Goal: Task Accomplishment & Management: Use online tool/utility

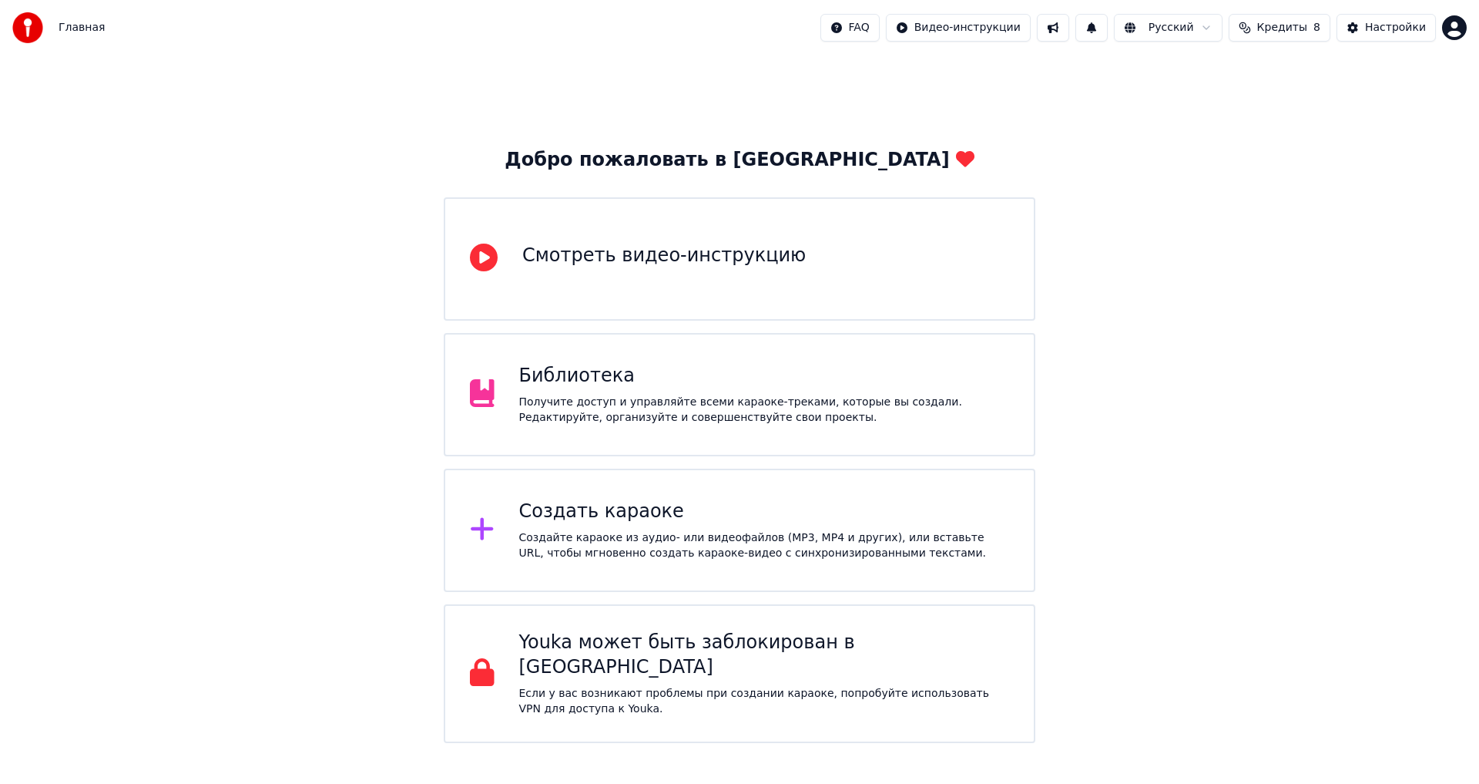
click at [573, 501] on div "Создать караоке" at bounding box center [764, 511] width 491 height 25
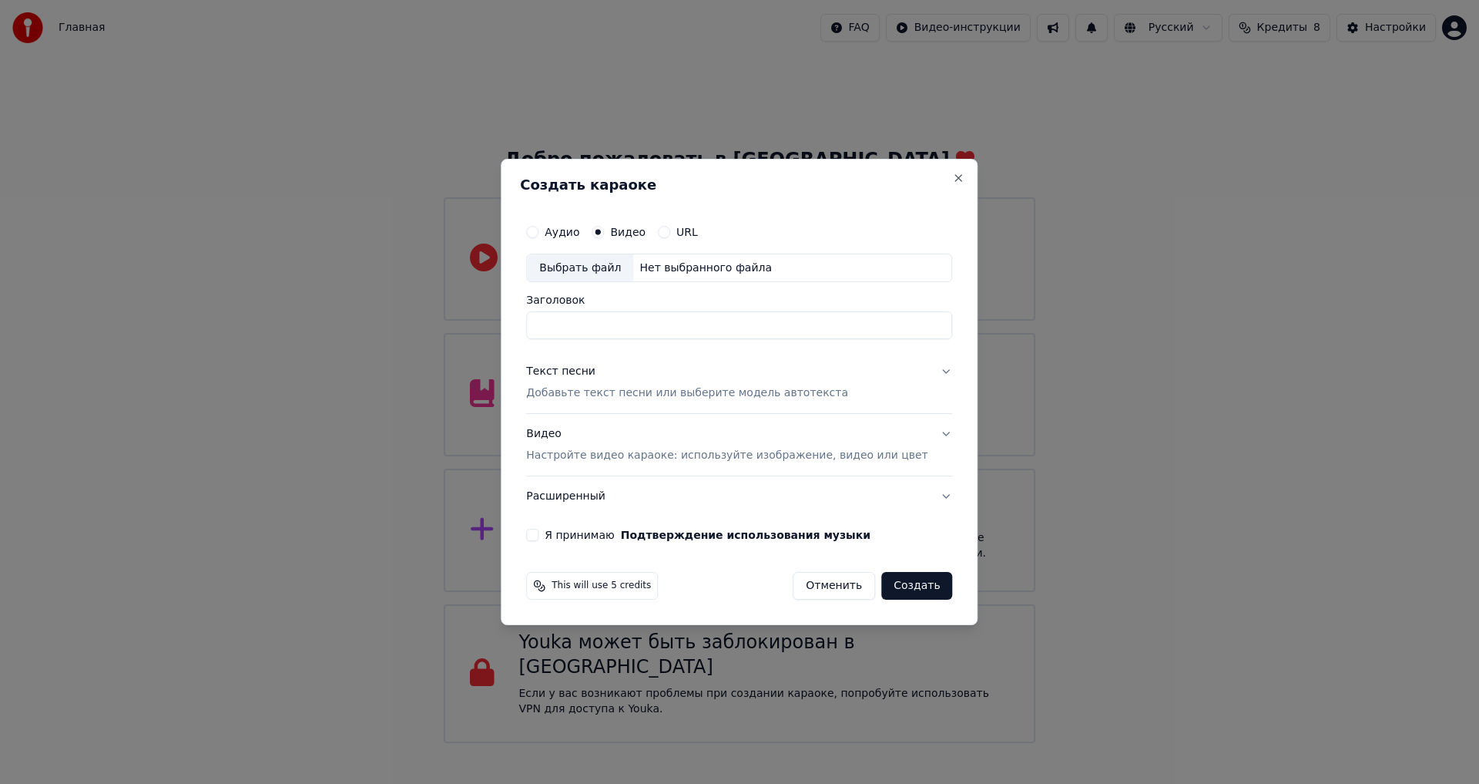
click at [624, 269] on div "Выбрать файл" at bounding box center [580, 268] width 106 height 28
click at [764, 331] on input "**********" at bounding box center [739, 326] width 426 height 28
drag, startPoint x: 780, startPoint y: 328, endPoint x: 870, endPoint y: 328, distance: 90.1
click at [870, 328] on input "**********" at bounding box center [739, 326] width 426 height 28
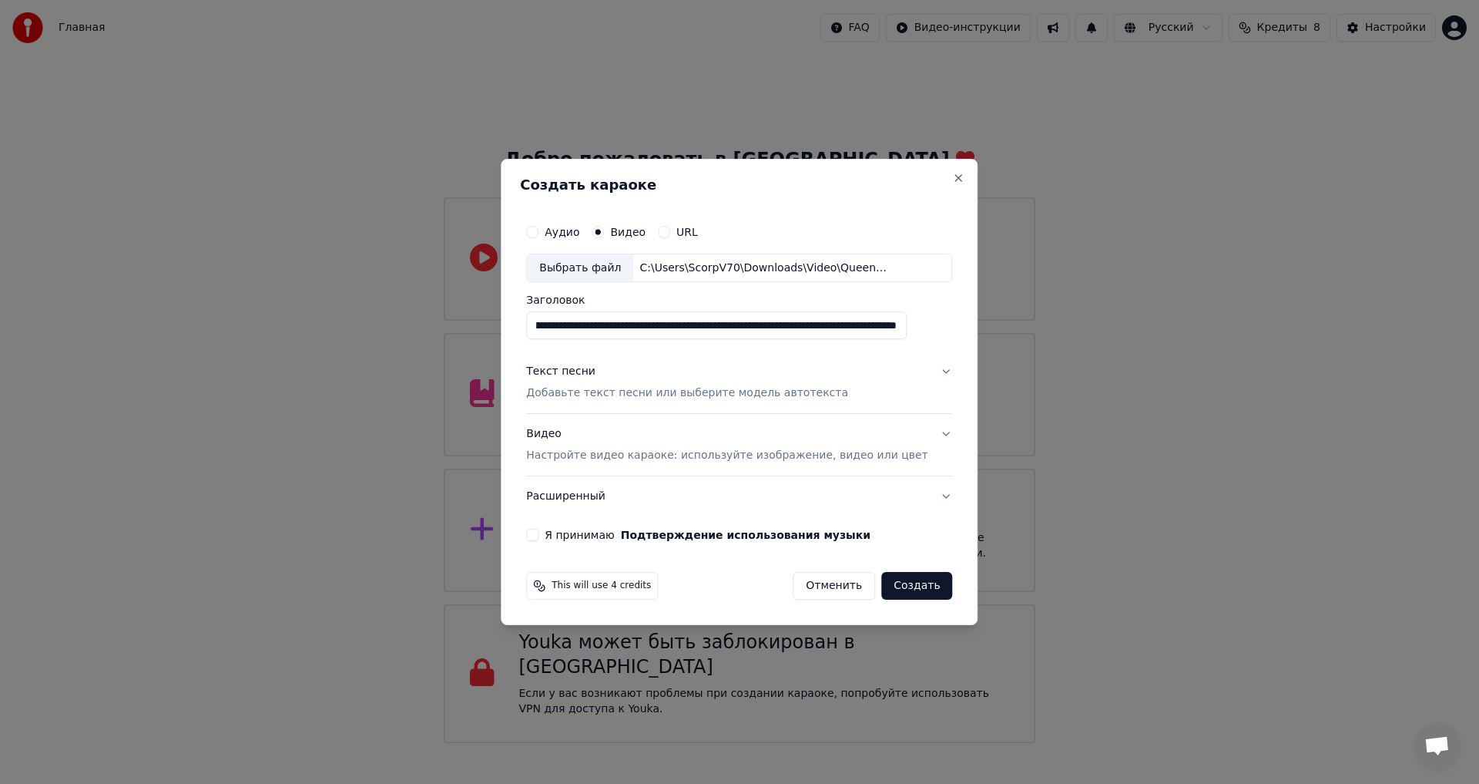
drag, startPoint x: 823, startPoint y: 326, endPoint x: 1008, endPoint y: 315, distance: 185.2
click at [1005, 318] on body "Главная FAQ Видео-инструкции Русский Кредиты 8 Настройки Добро пожаловать в You…" at bounding box center [739, 371] width 1479 height 743
drag, startPoint x: 834, startPoint y: 323, endPoint x: 934, endPoint y: 327, distance: 100.3
click at [934, 327] on div "**********" at bounding box center [739, 378] width 438 height 337
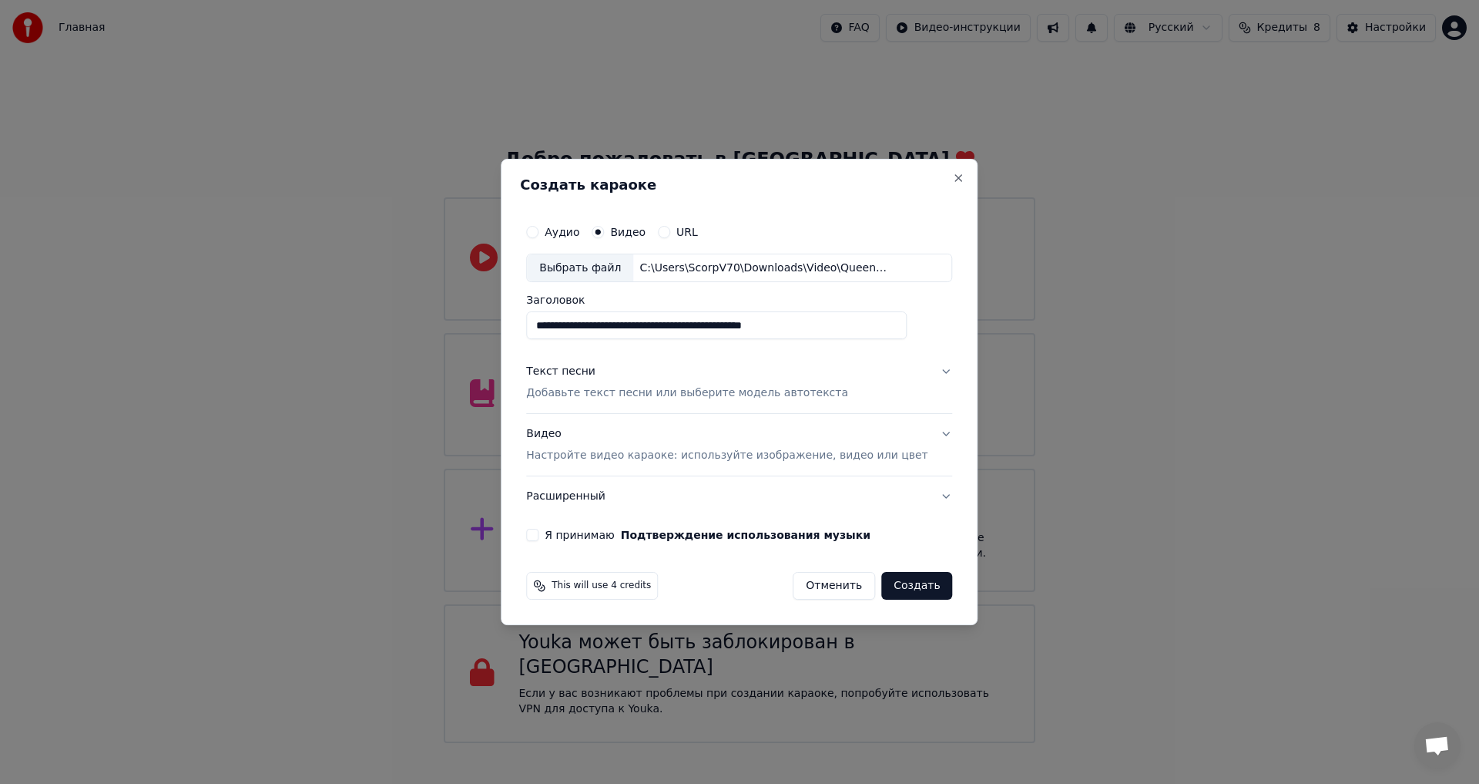
scroll to position [0, 0]
type input "**********"
click at [584, 371] on div "Текст песни" at bounding box center [560, 371] width 69 height 15
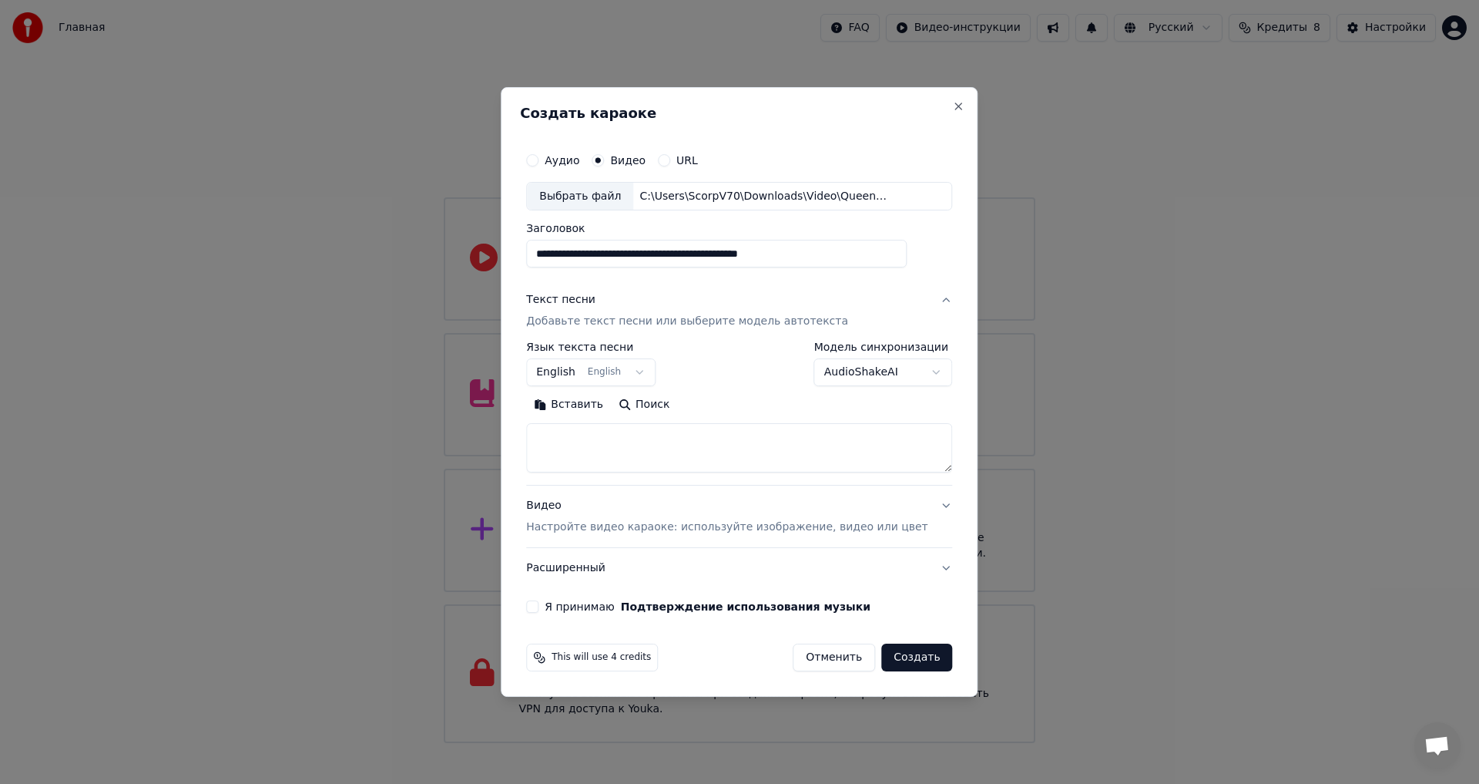
click at [597, 368] on button "English English" at bounding box center [590, 373] width 129 height 28
select select "**"
click at [621, 438] on textarea at bounding box center [739, 448] width 426 height 49
paste textarea "**********"
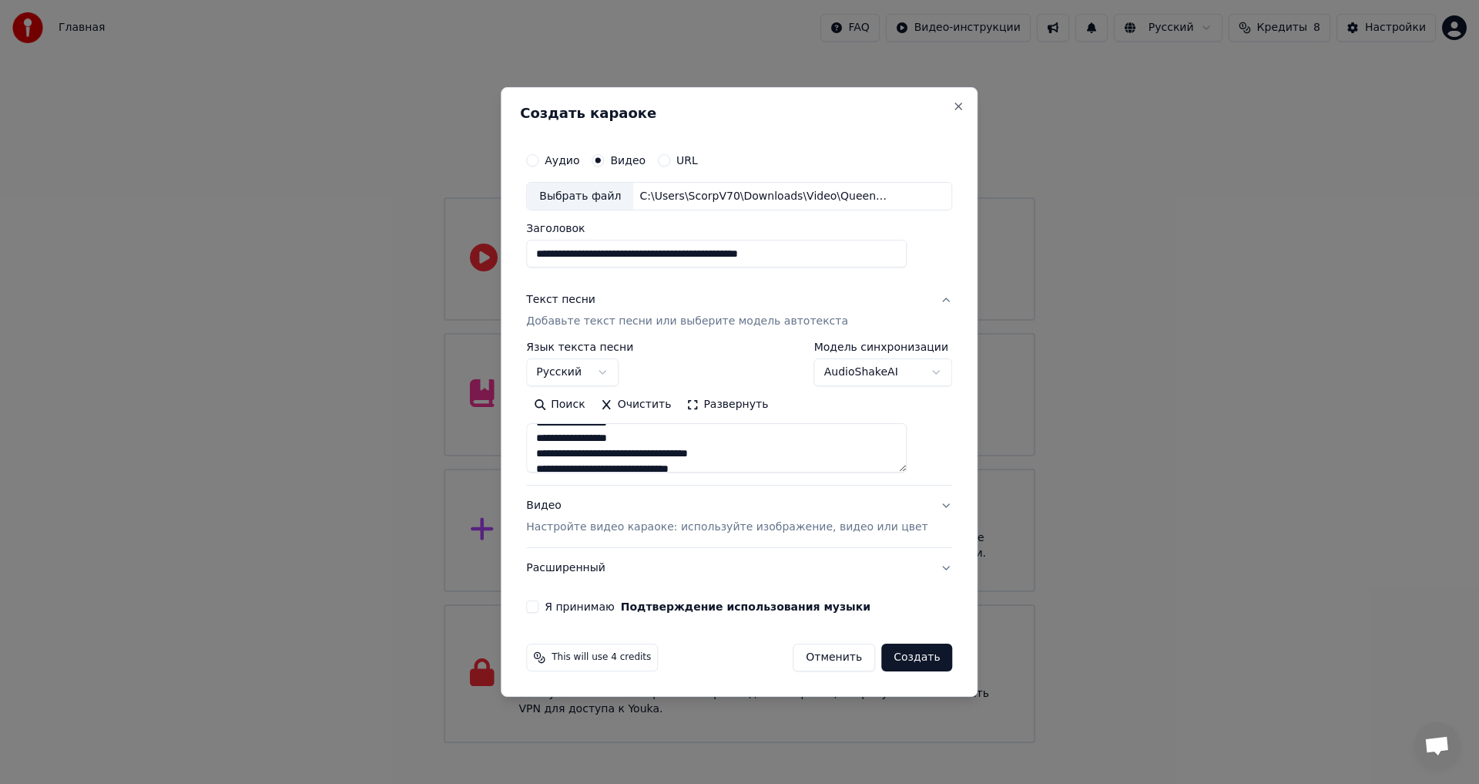
scroll to position [0, 0]
click at [753, 453] on textarea "**********" at bounding box center [716, 448] width 381 height 49
type textarea "**********"
click at [539, 605] on button "Я принимаю Подтверждение использования музыки" at bounding box center [532, 606] width 12 height 12
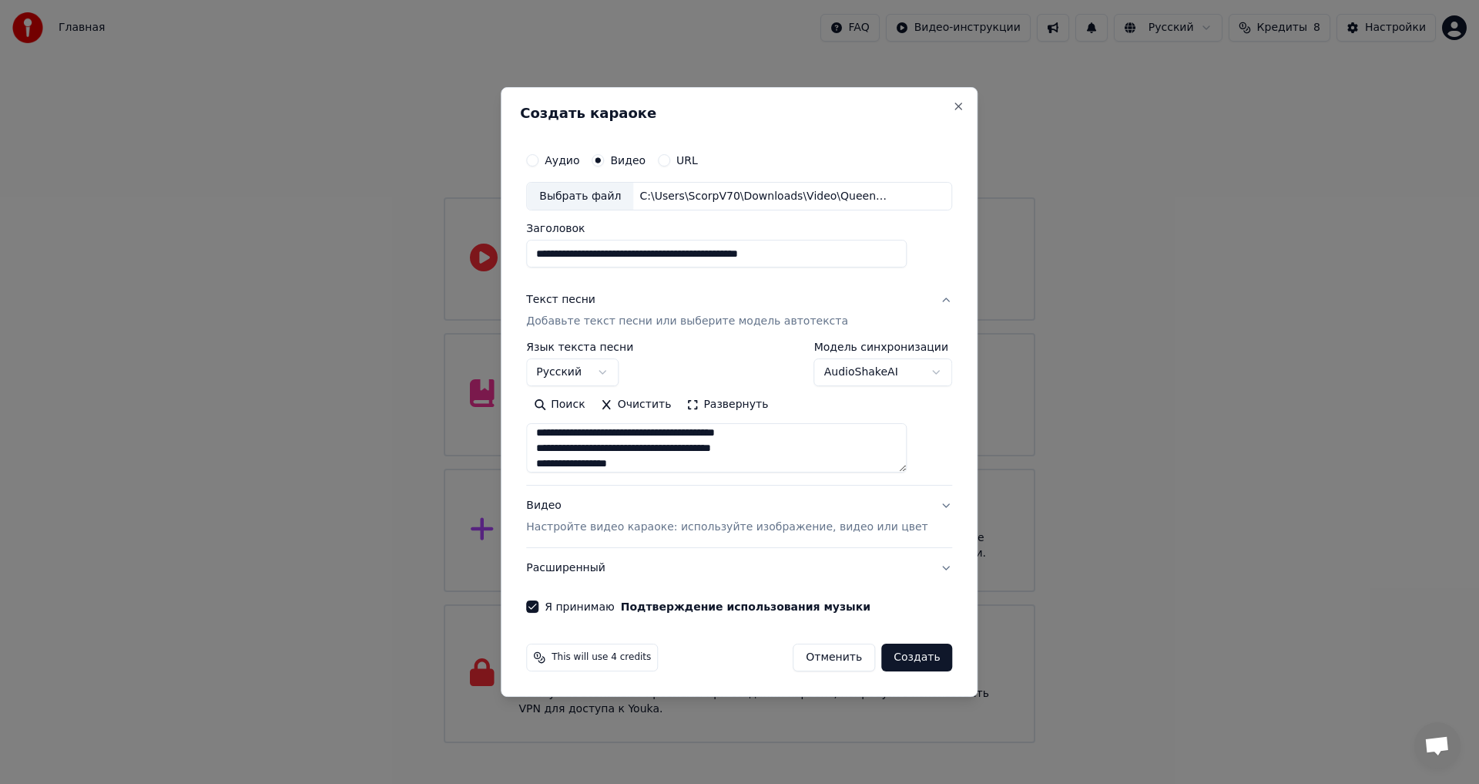
click at [892, 651] on button "Создать" at bounding box center [916, 657] width 71 height 28
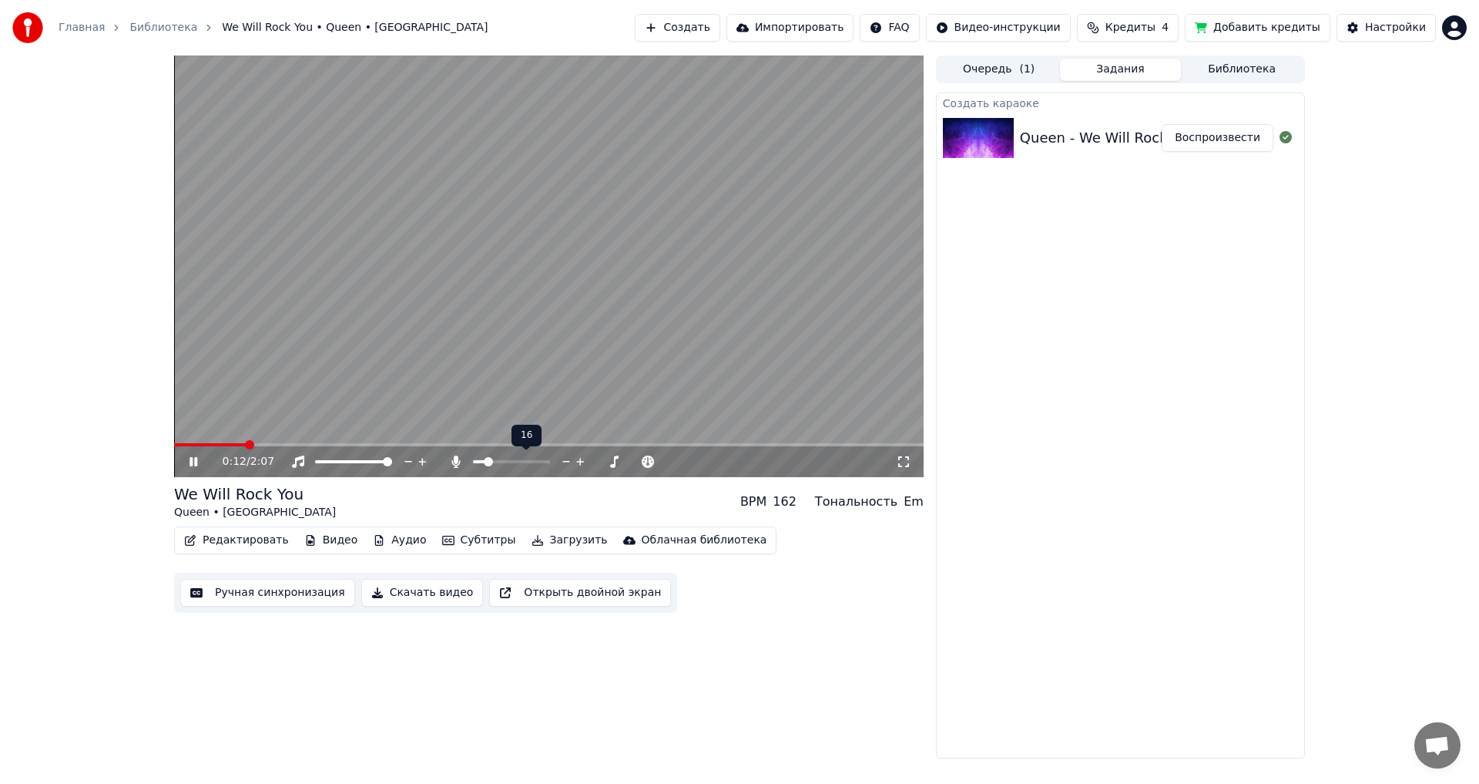
click at [485, 462] on span at bounding box center [488, 461] width 9 height 9
click at [473, 462] on span at bounding box center [477, 461] width 9 height 9
click at [193, 462] on icon at bounding box center [204, 461] width 36 height 12
click at [243, 545] on button "Редактировать" at bounding box center [236, 540] width 117 height 22
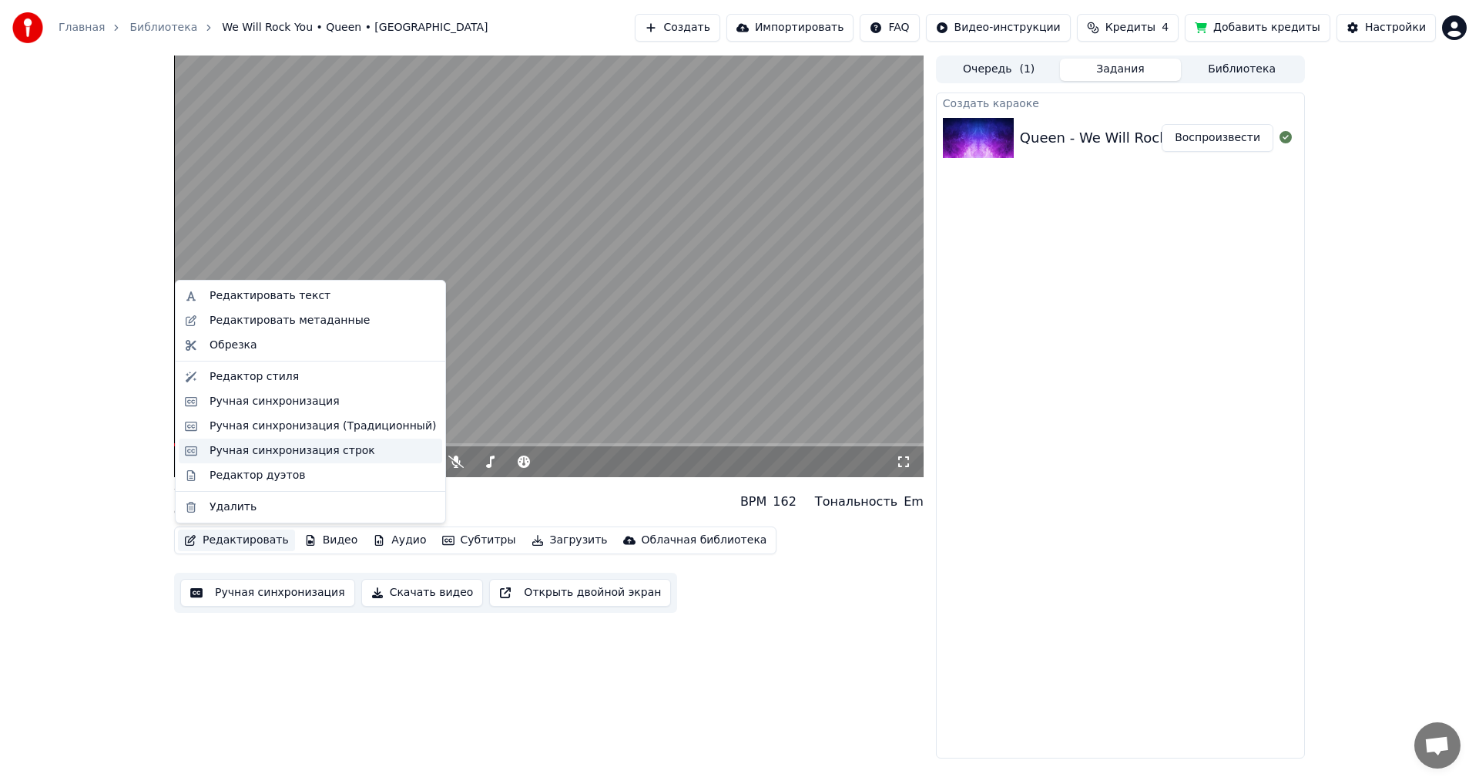
click at [281, 447] on div "Ручная синхронизация строк" at bounding box center [293, 450] width 166 height 15
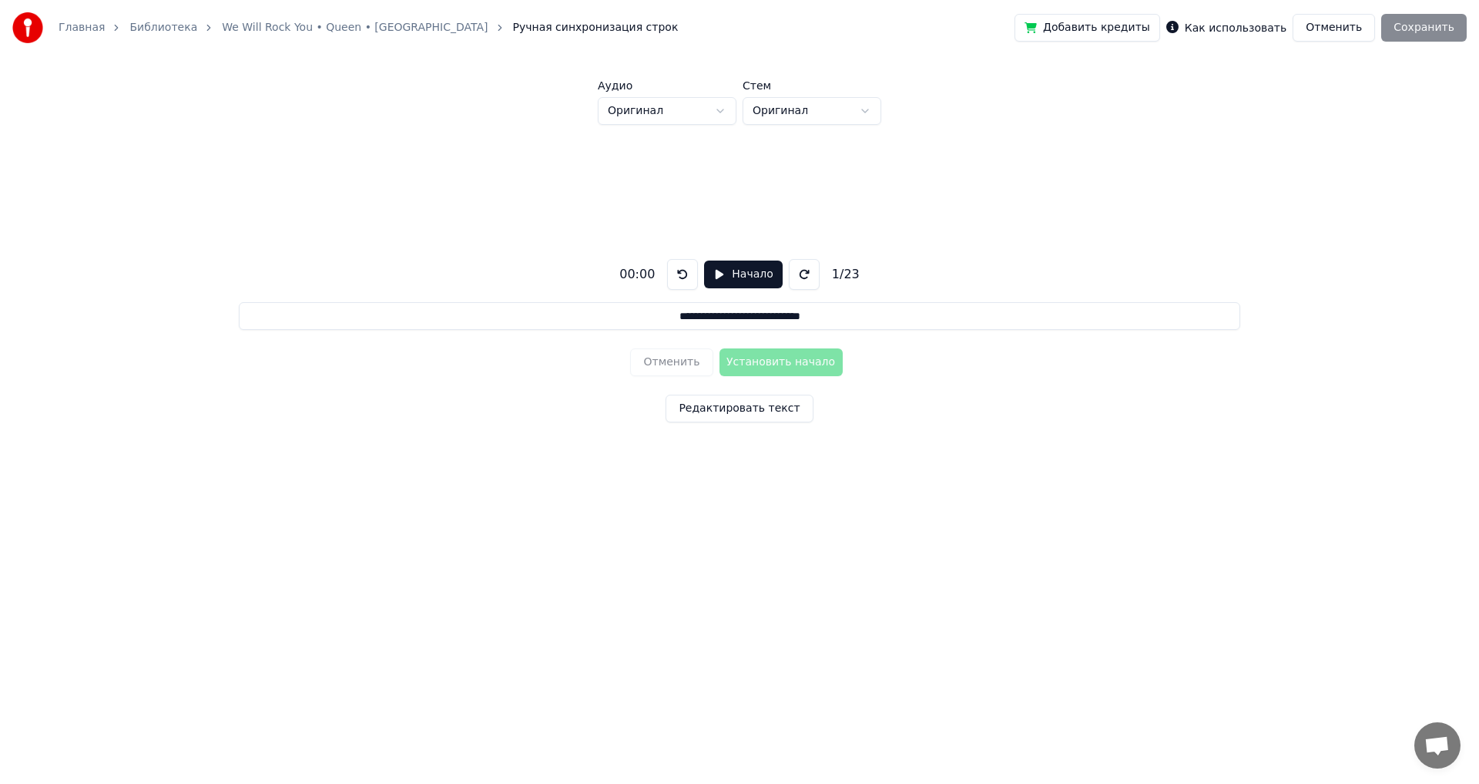
click at [733, 272] on button "Начало" at bounding box center [743, 274] width 78 height 28
click at [727, 274] on button "Пауза" at bounding box center [743, 274] width 70 height 28
click at [727, 274] on button "Начало" at bounding box center [743, 274] width 78 height 28
click at [775, 359] on button "Установить начало" at bounding box center [781, 362] width 123 height 28
click at [777, 359] on button "Установить конец" at bounding box center [781, 362] width 123 height 28
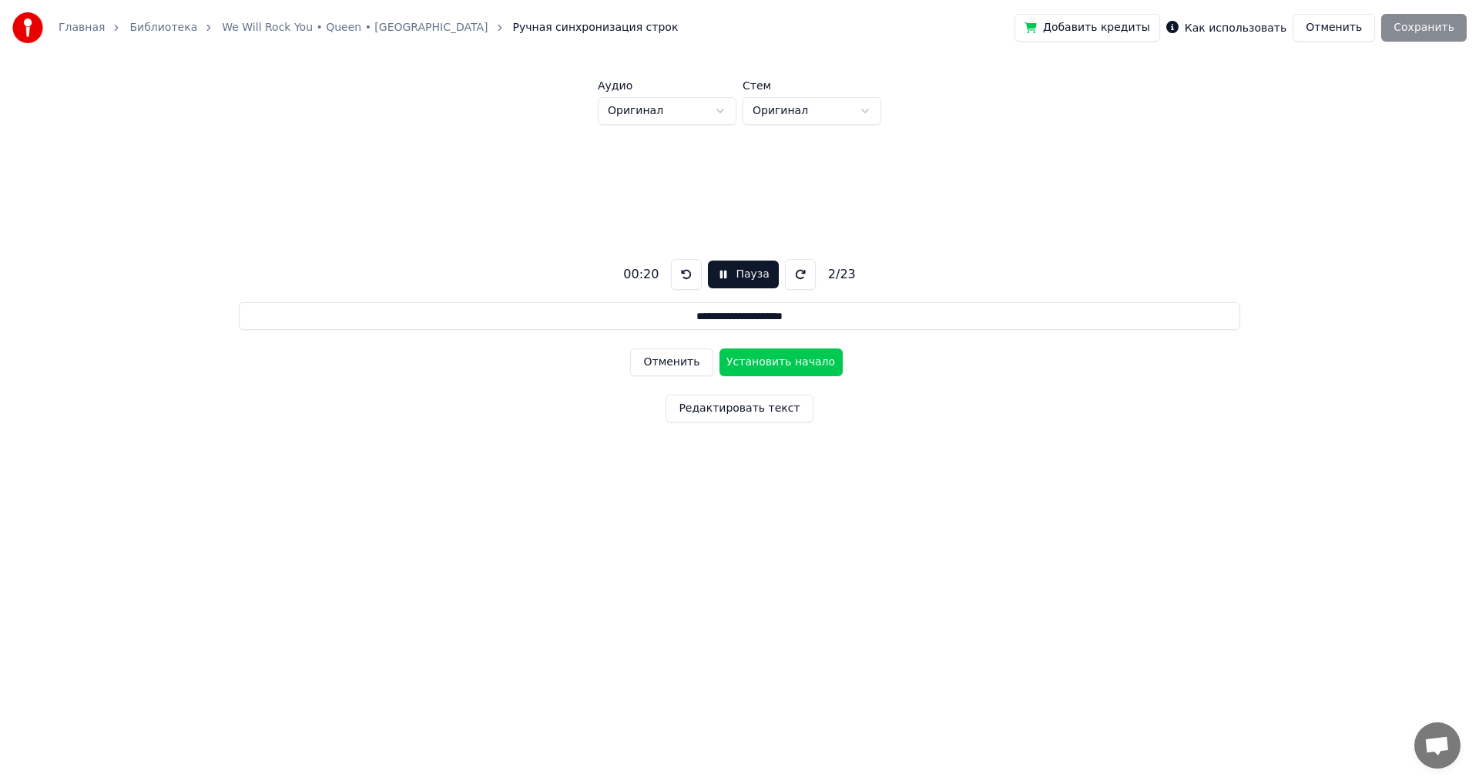
click at [777, 359] on button "Установить начало" at bounding box center [781, 362] width 123 height 28
click at [777, 359] on button "Установить конец" at bounding box center [781, 362] width 123 height 28
click at [777, 359] on button "Установить начало" at bounding box center [781, 362] width 123 height 28
click at [777, 359] on button "Установить конец" at bounding box center [781, 362] width 123 height 28
click at [777, 359] on button "Установить начало" at bounding box center [781, 362] width 123 height 28
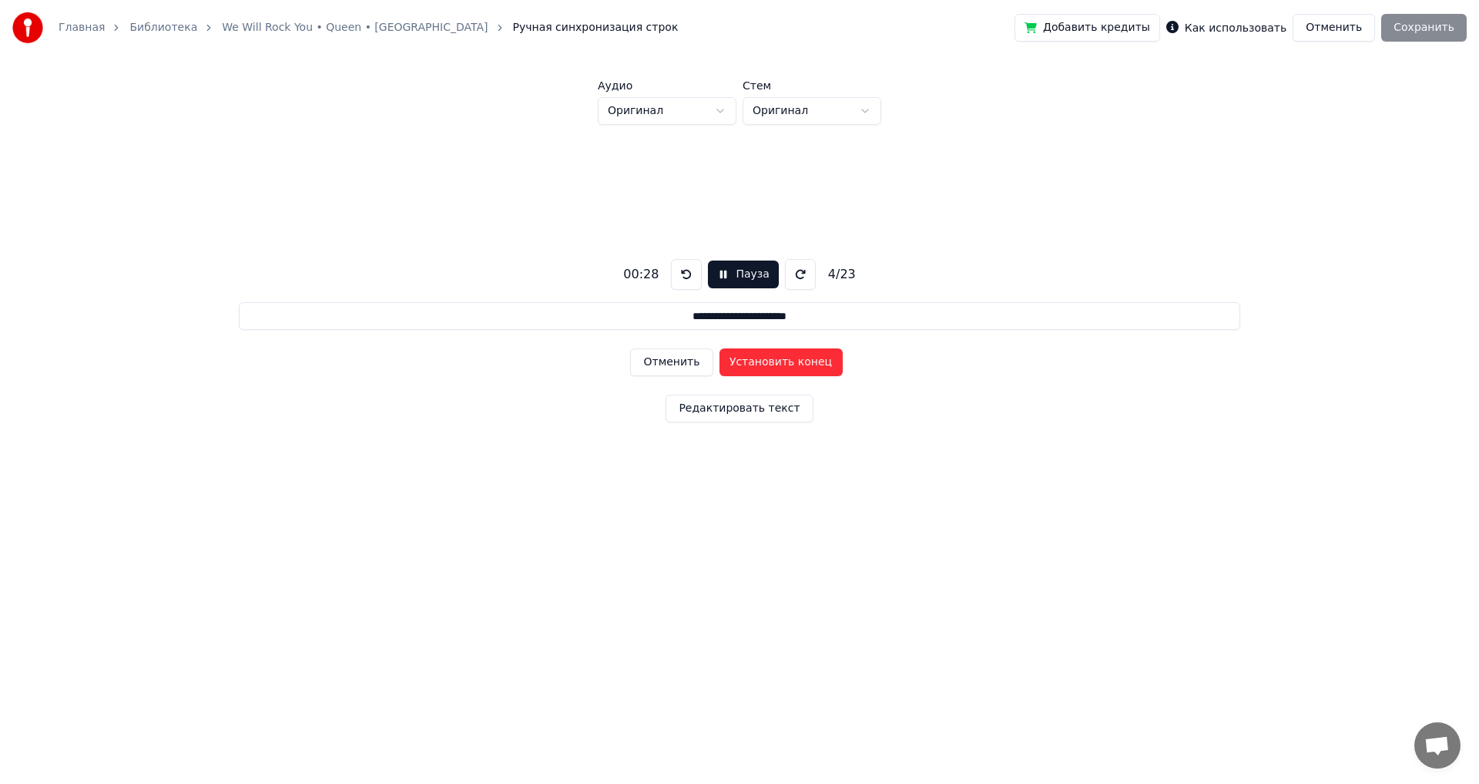
click at [777, 359] on button "Установить конец" at bounding box center [781, 362] width 123 height 28
click at [777, 359] on button "Установить начало" at bounding box center [781, 362] width 123 height 28
click at [778, 359] on button "Установить конец" at bounding box center [781, 362] width 123 height 28
click at [778, 359] on button "Установить начало" at bounding box center [781, 362] width 123 height 28
click at [779, 359] on button "Установить конец" at bounding box center [781, 362] width 123 height 28
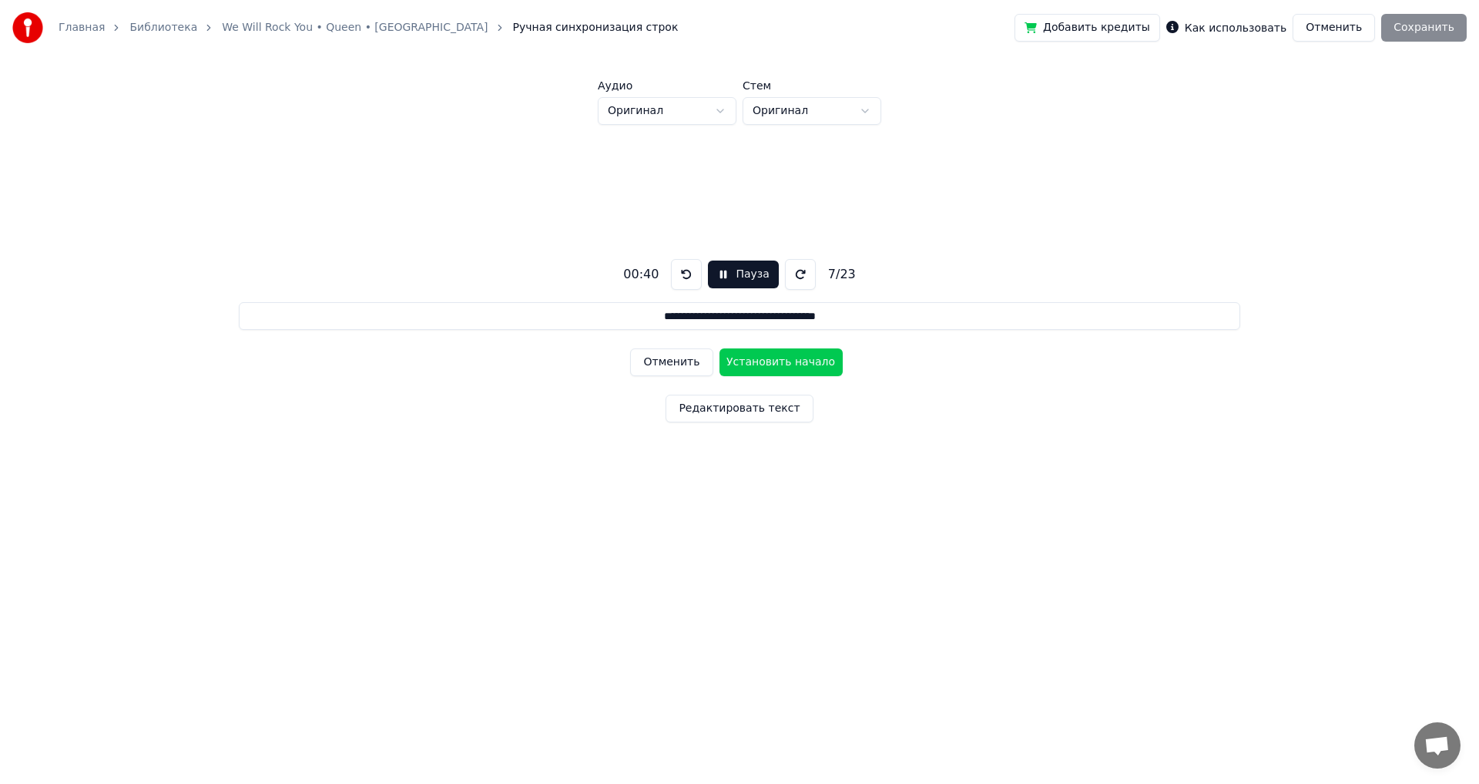
click at [780, 359] on button "Установить начало" at bounding box center [781, 362] width 123 height 28
click at [780, 359] on button "Установить конец" at bounding box center [781, 362] width 123 height 28
click at [780, 359] on button "Установить начало" at bounding box center [781, 362] width 123 height 28
click at [780, 359] on button "Установить конец" at bounding box center [781, 362] width 123 height 28
click at [781, 359] on button "Установить начало" at bounding box center [781, 362] width 123 height 28
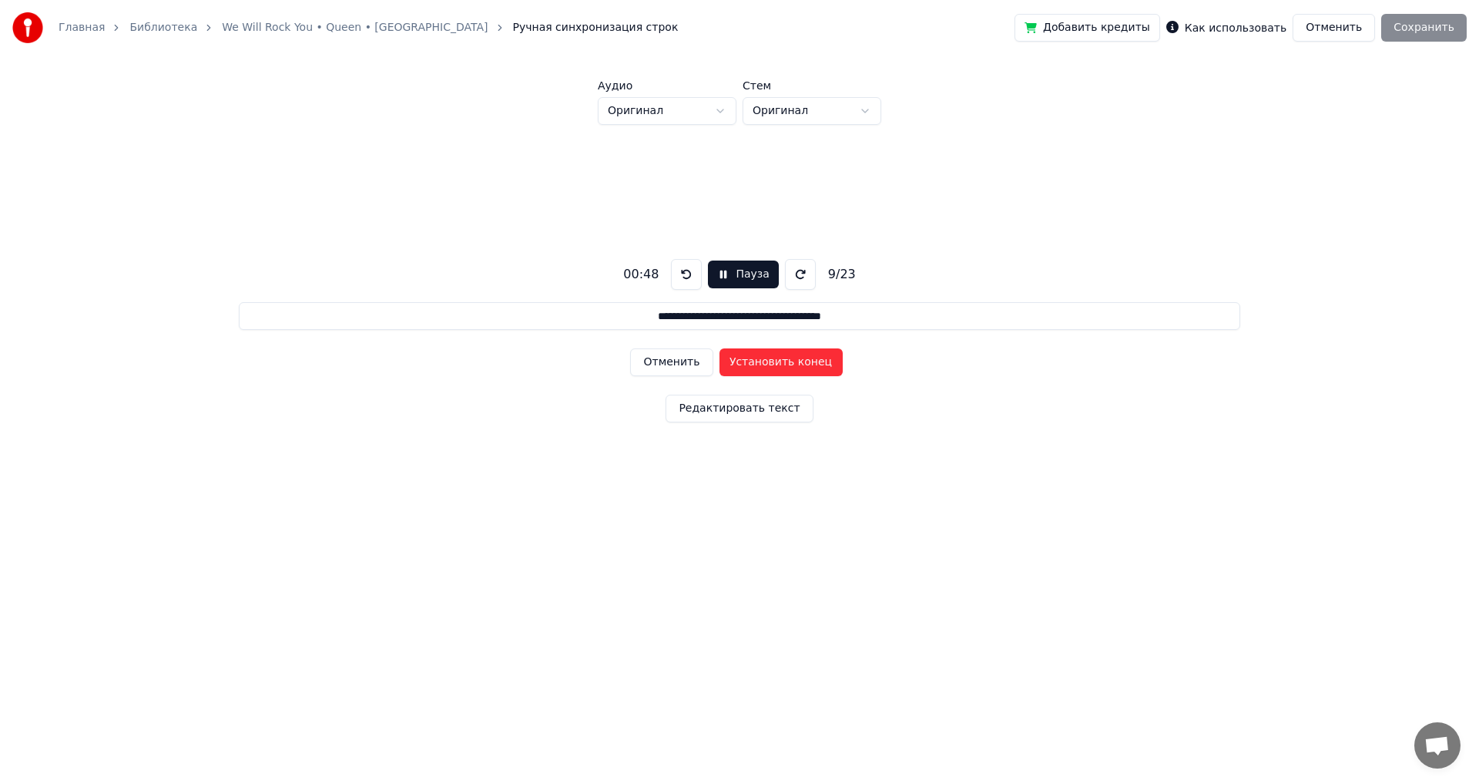
click at [782, 359] on button "Установить конец" at bounding box center [781, 362] width 123 height 28
click at [782, 359] on button "Установить начало" at bounding box center [781, 362] width 123 height 28
click at [782, 359] on button "Установить конец" at bounding box center [781, 362] width 123 height 28
click at [782, 359] on button "Установить начало" at bounding box center [781, 362] width 123 height 28
click at [783, 358] on button "Установить конец" at bounding box center [781, 362] width 123 height 28
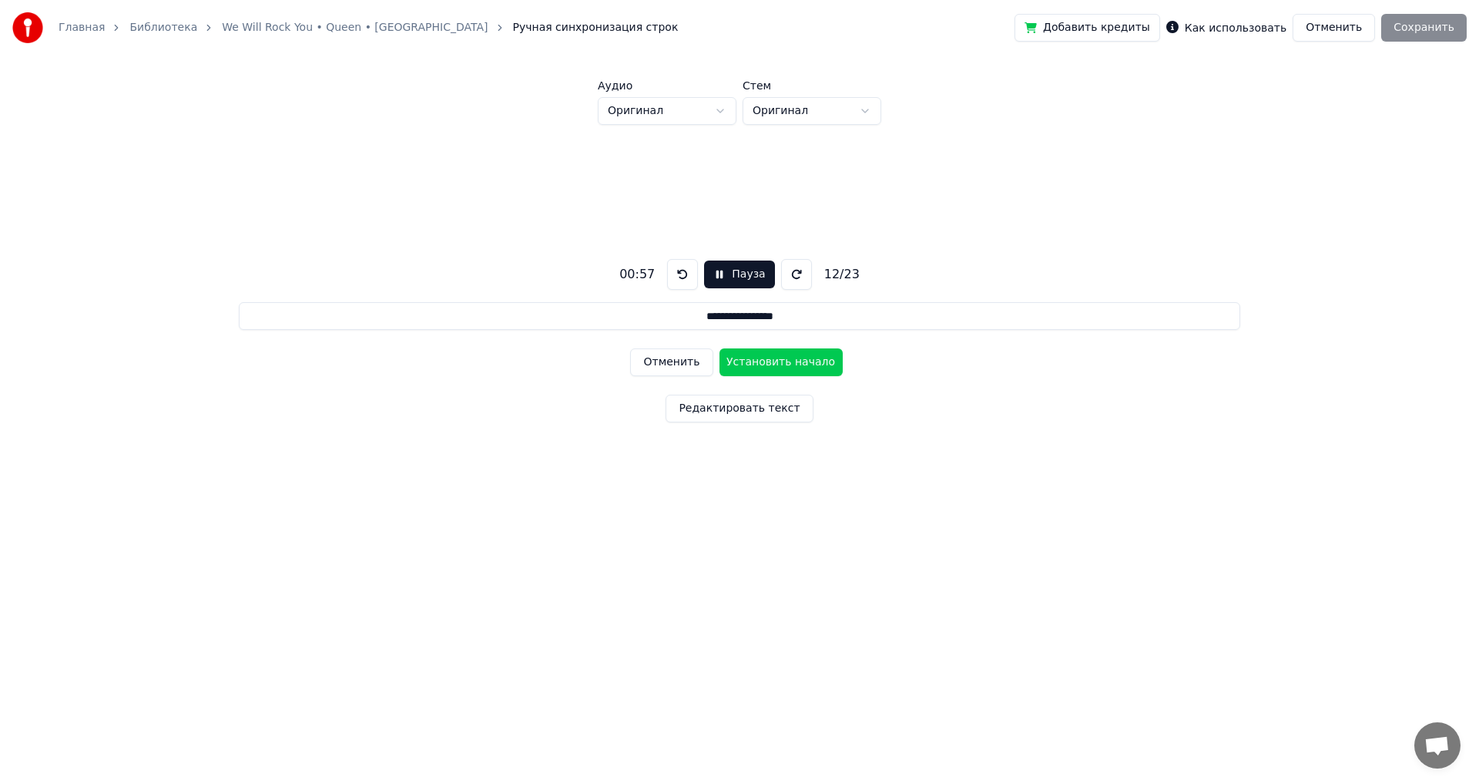
click at [783, 358] on button "Установить начало" at bounding box center [781, 362] width 123 height 28
click at [784, 357] on button "Установить конец" at bounding box center [781, 362] width 123 height 28
click at [784, 357] on button "Установить начало" at bounding box center [781, 362] width 123 height 28
click at [784, 357] on button "Установить конец" at bounding box center [781, 362] width 123 height 28
click at [784, 357] on button "Установить начало" at bounding box center [781, 362] width 123 height 28
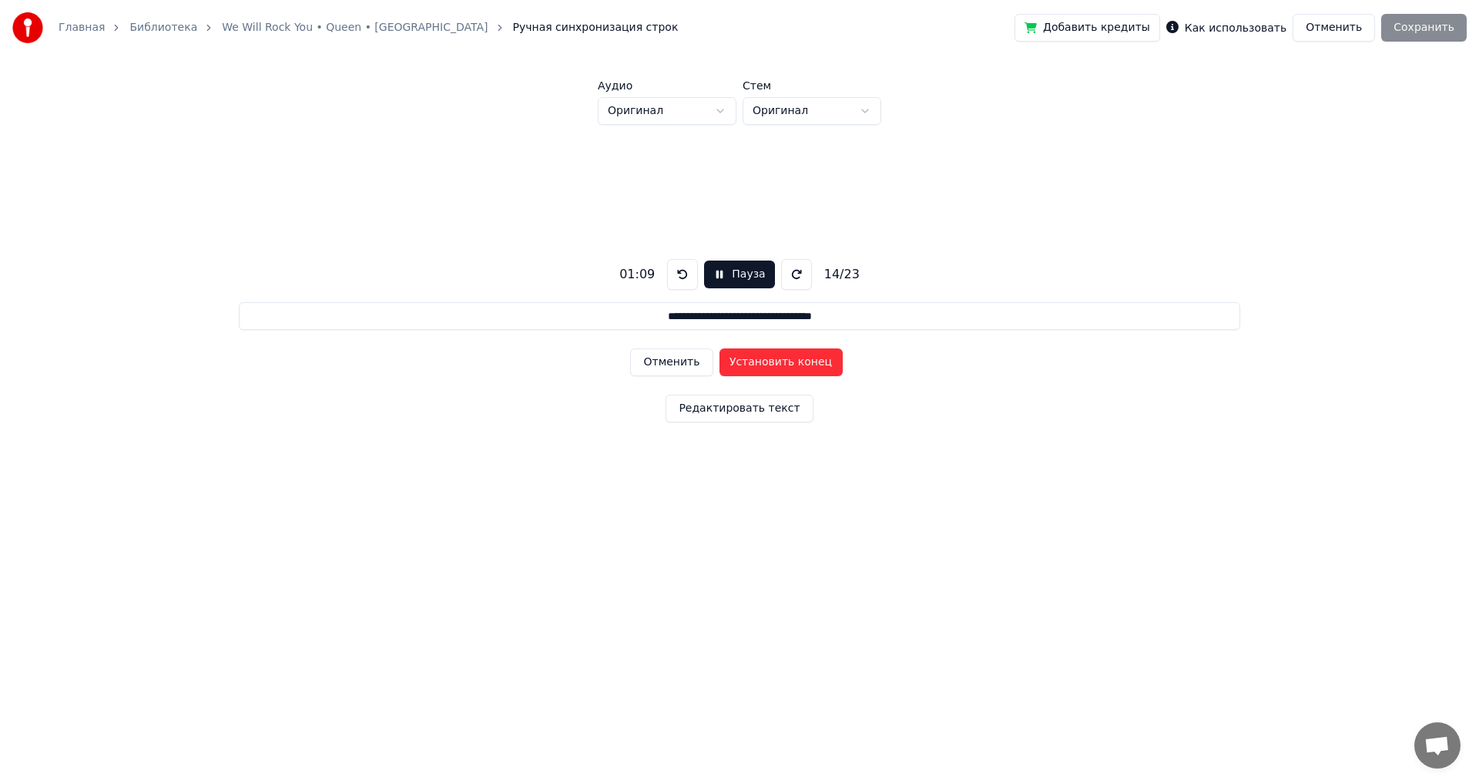
click at [784, 357] on button "Установить конец" at bounding box center [781, 362] width 123 height 28
click at [784, 357] on button "Установить начало" at bounding box center [781, 362] width 123 height 28
click at [784, 357] on button "Установить конец" at bounding box center [781, 362] width 123 height 28
click at [784, 357] on button "Установить начало" at bounding box center [781, 362] width 123 height 28
click at [785, 357] on button "Установить конец" at bounding box center [781, 362] width 123 height 28
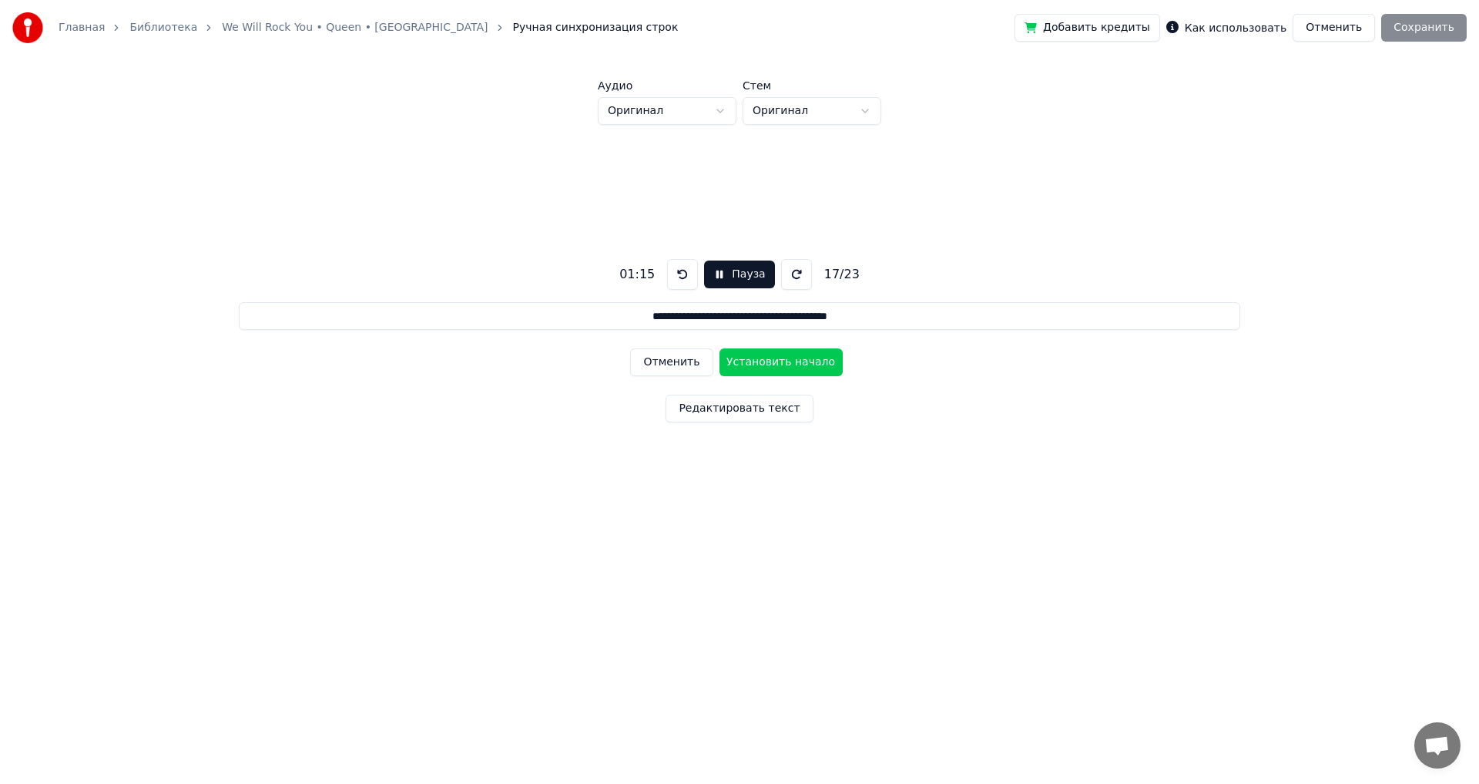
click at [785, 357] on button "Установить начало" at bounding box center [781, 362] width 123 height 28
click at [684, 362] on button "Отменить" at bounding box center [671, 362] width 82 height 28
click at [686, 361] on button "Отменить" at bounding box center [671, 362] width 82 height 28
type input "**********"
click at [725, 280] on button "Пауза" at bounding box center [739, 274] width 70 height 28
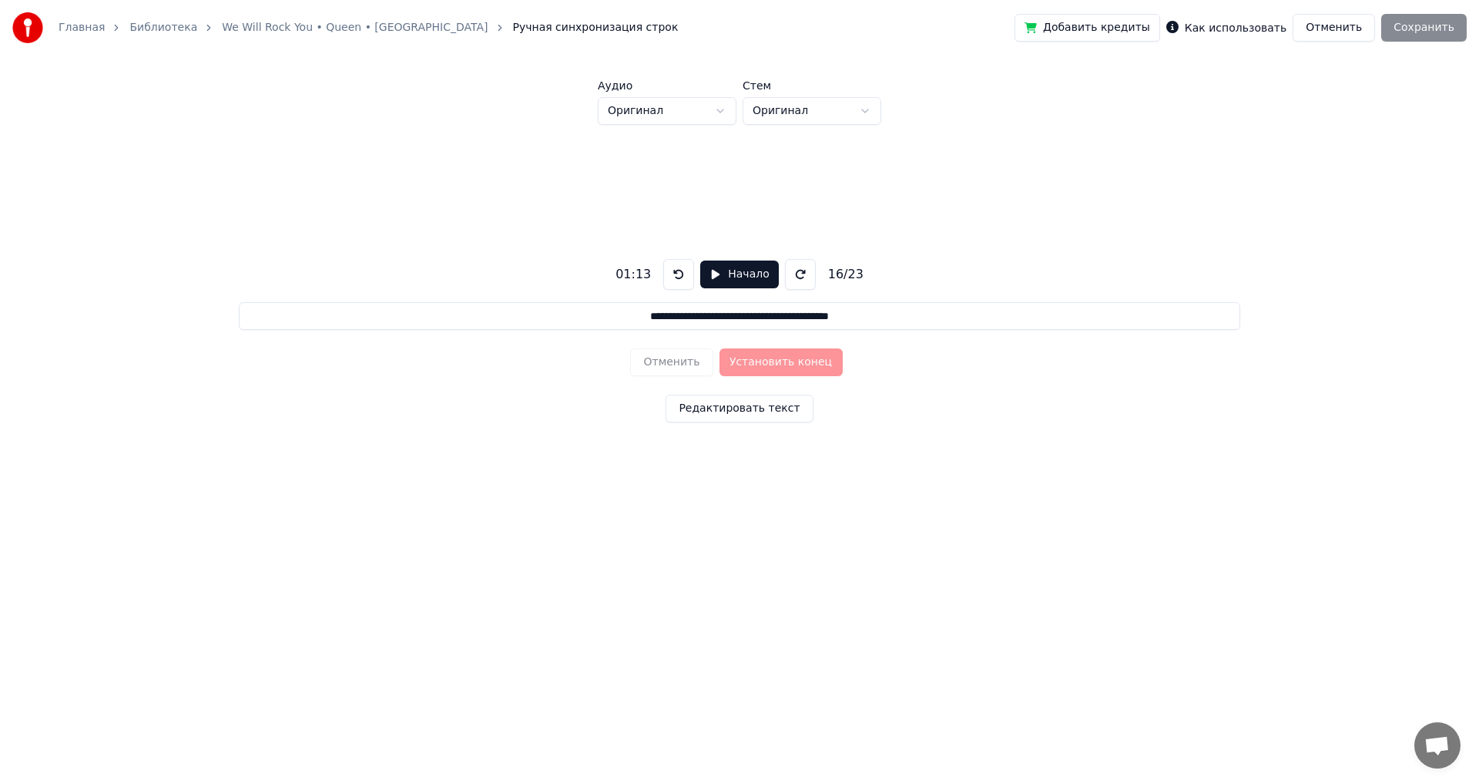
click at [739, 411] on button "Редактировать текст" at bounding box center [739, 408] width 147 height 28
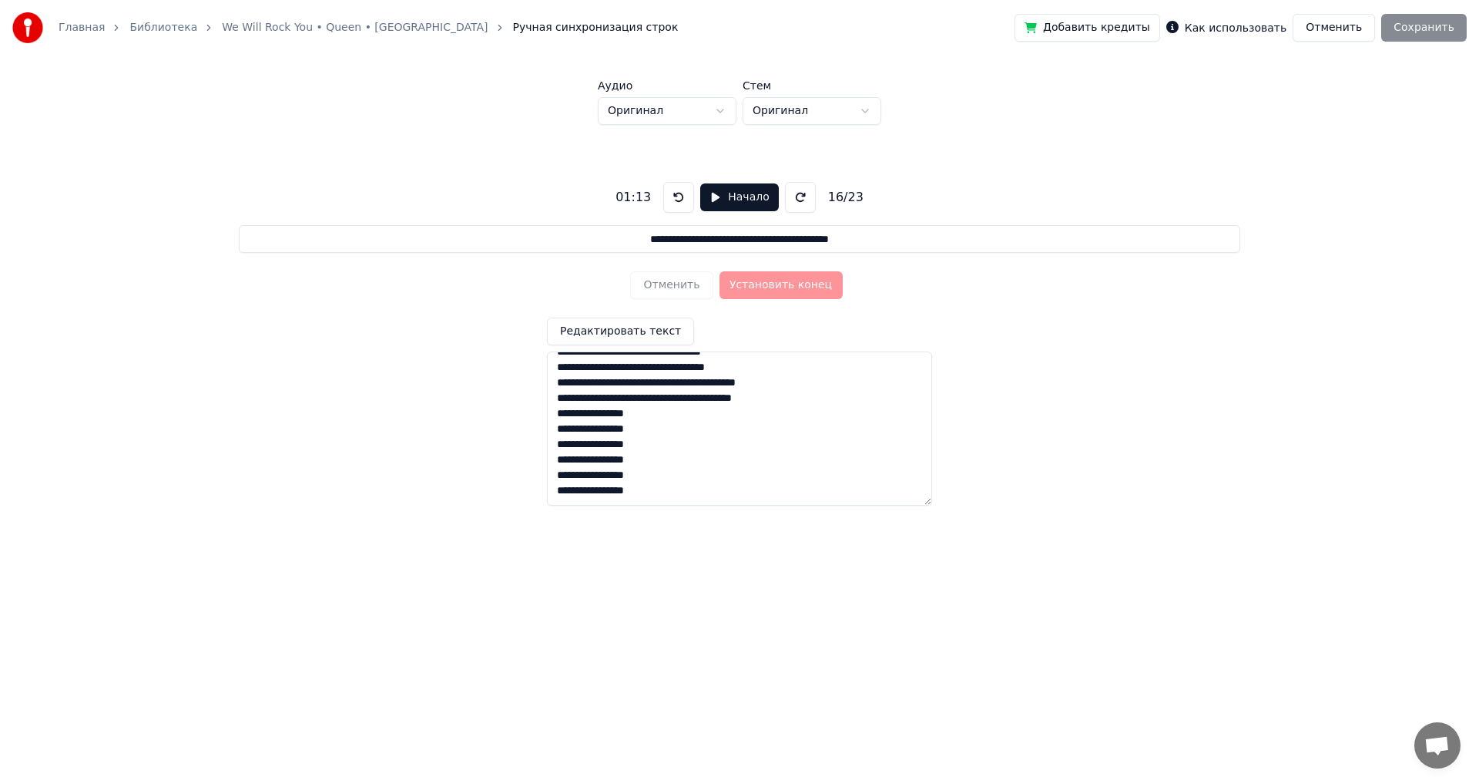
scroll to position [137, 0]
drag, startPoint x: 815, startPoint y: 476, endPoint x: 483, endPoint y: 480, distance: 332.1
click at [483, 480] on div "**********" at bounding box center [740, 337] width 1430 height 425
type textarea "**********"
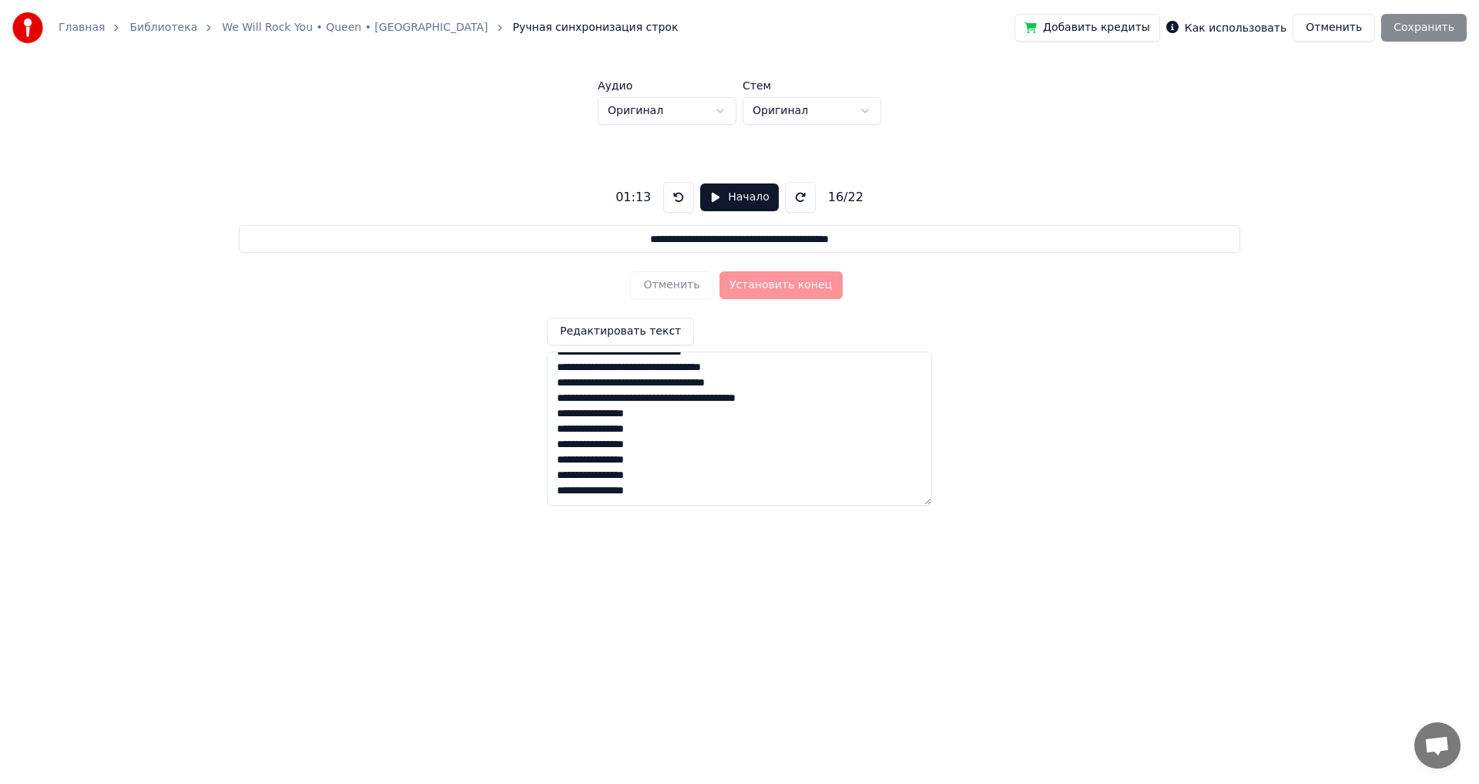
click at [1037, 412] on div "**********" at bounding box center [740, 337] width 1430 height 425
click at [1345, 26] on button "Отменить" at bounding box center [1334, 28] width 82 height 28
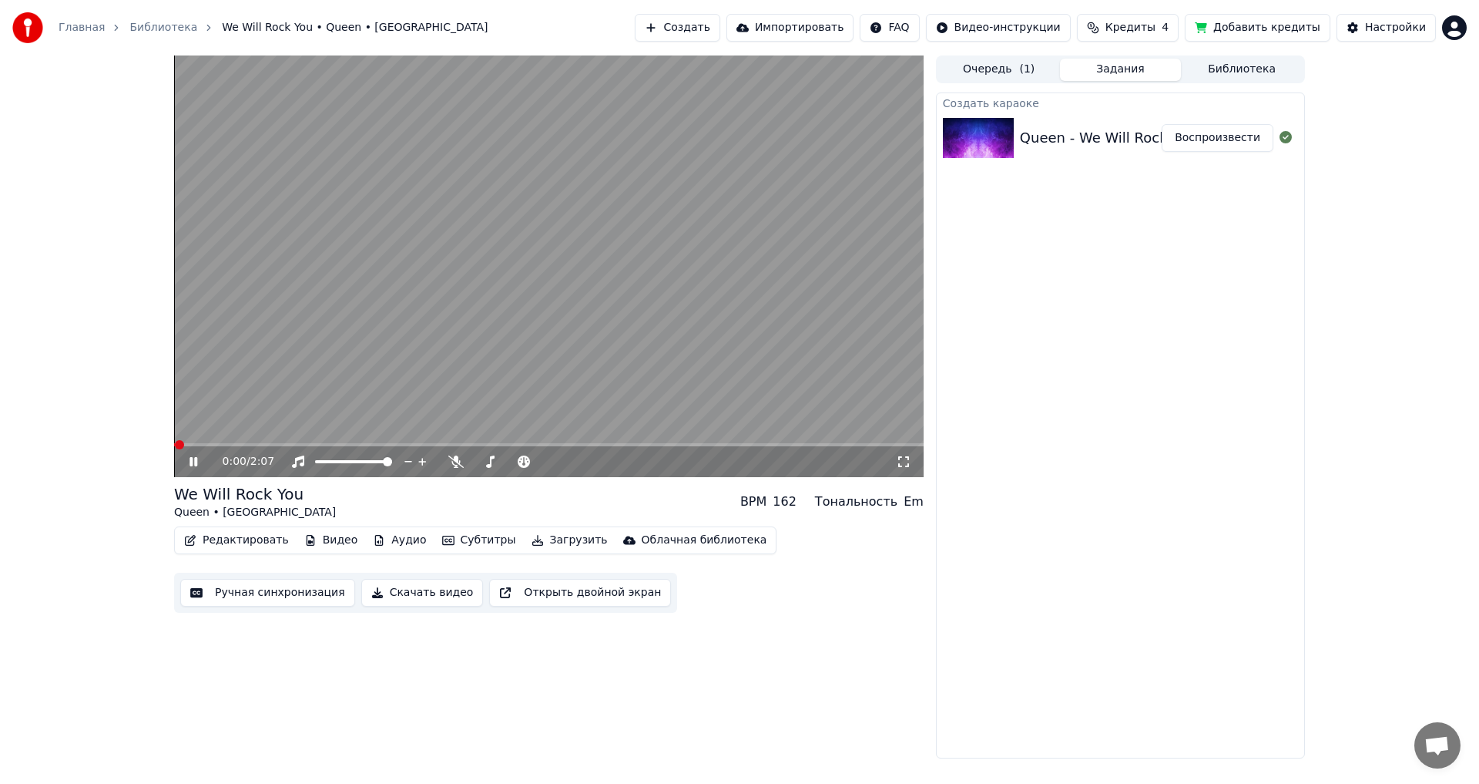
click at [231, 539] on button "Редактировать" at bounding box center [236, 540] width 117 height 22
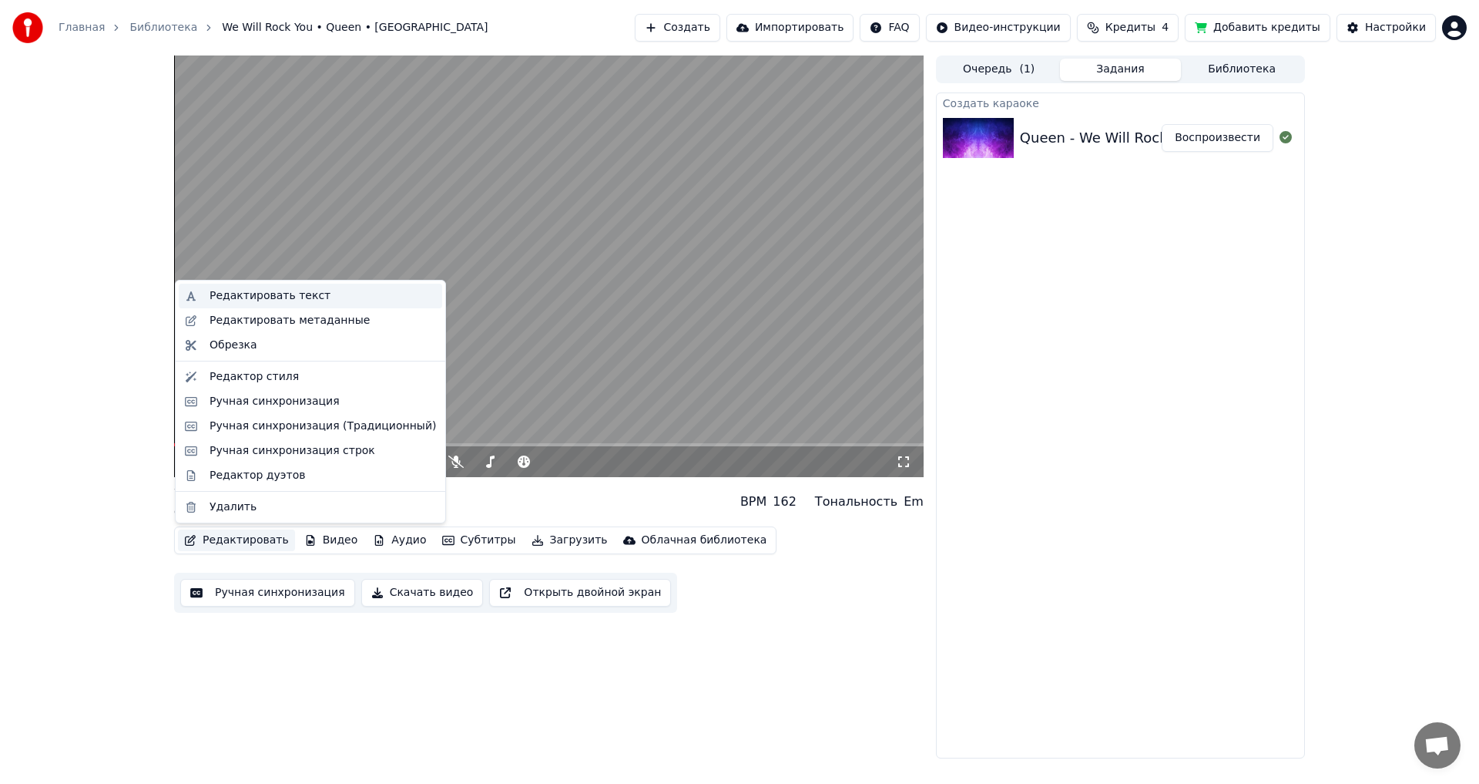
click at [232, 289] on div "Редактировать текст" at bounding box center [270, 295] width 121 height 15
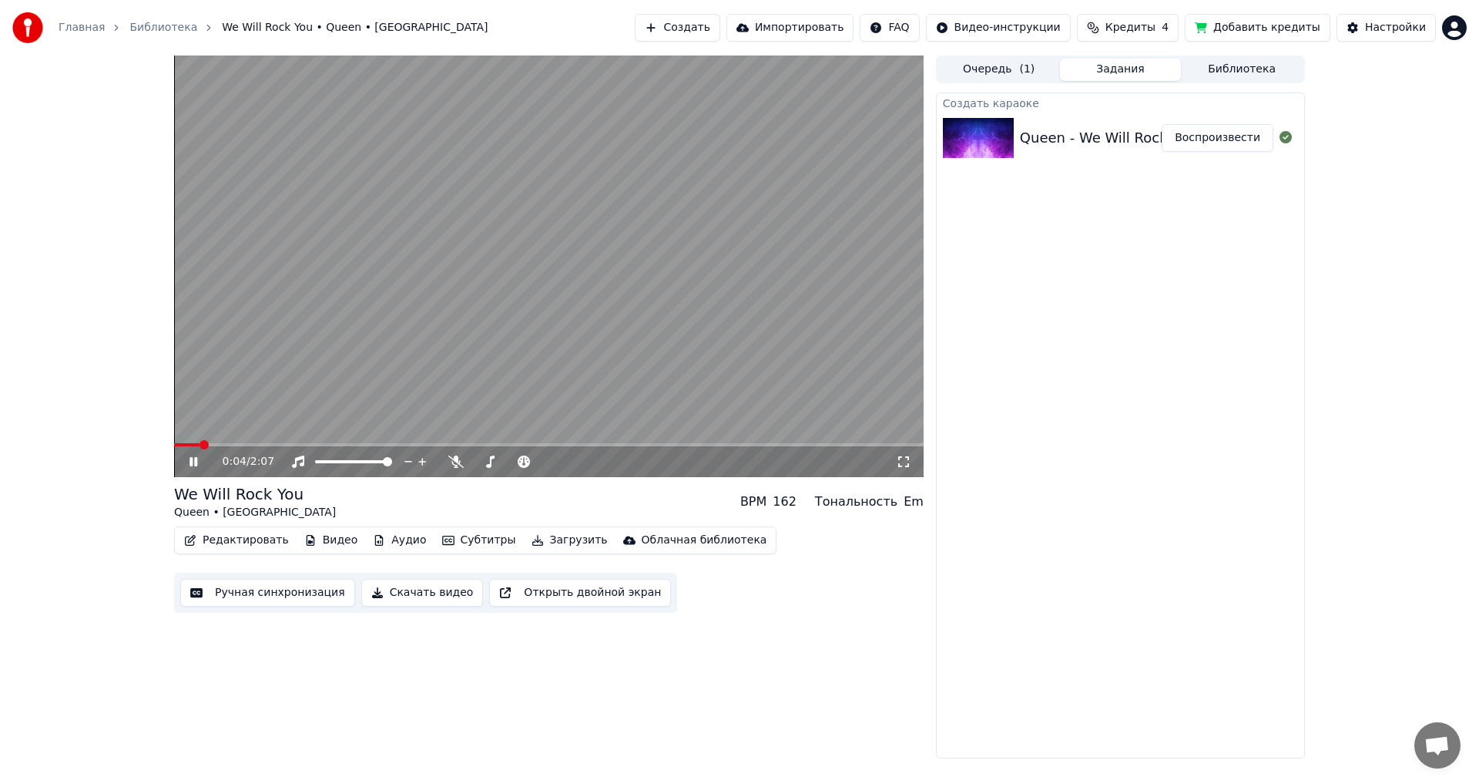
click at [573, 280] on video at bounding box center [549, 265] width 750 height 421
click at [225, 536] on button "Редактировать" at bounding box center [236, 540] width 117 height 22
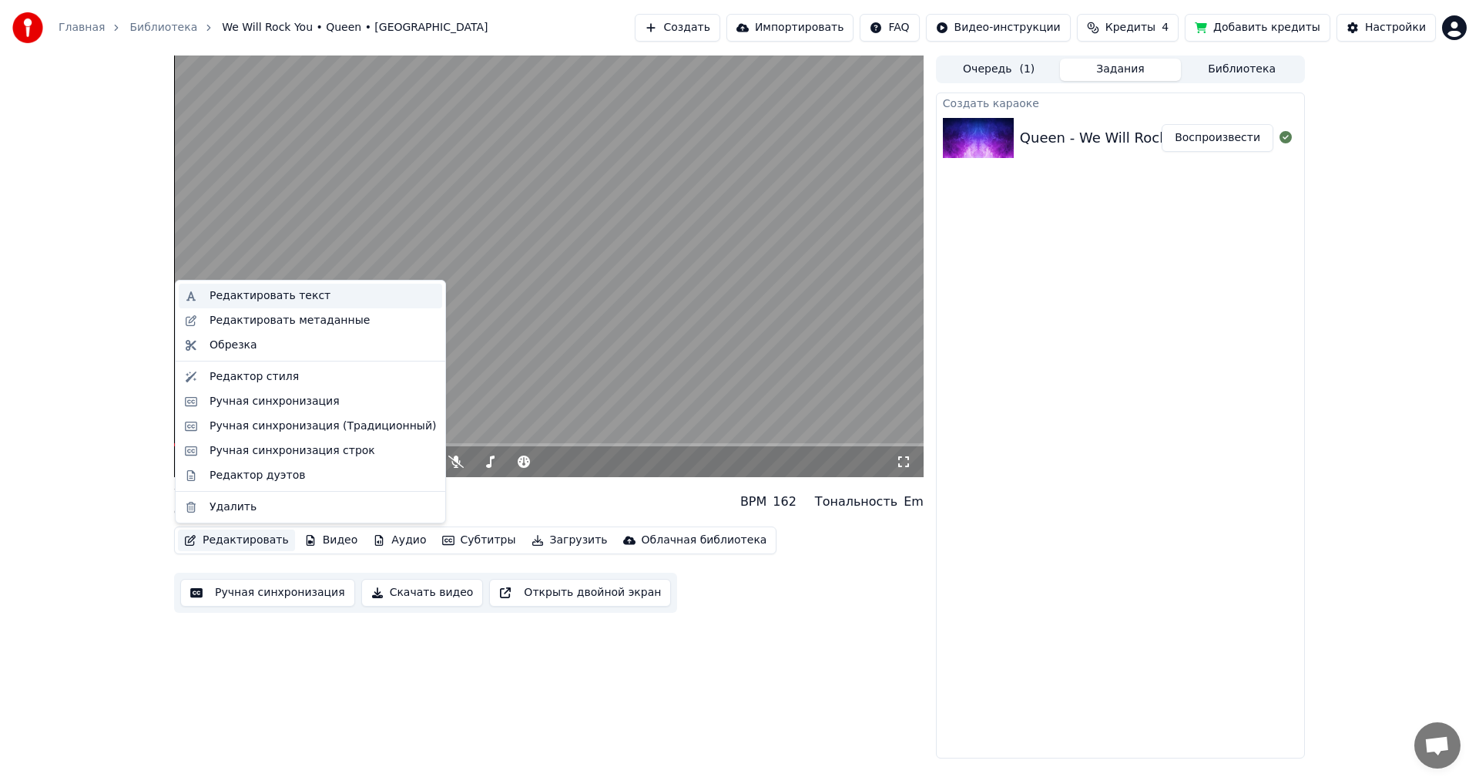
click at [241, 293] on div "Редактировать текст" at bounding box center [270, 295] width 121 height 15
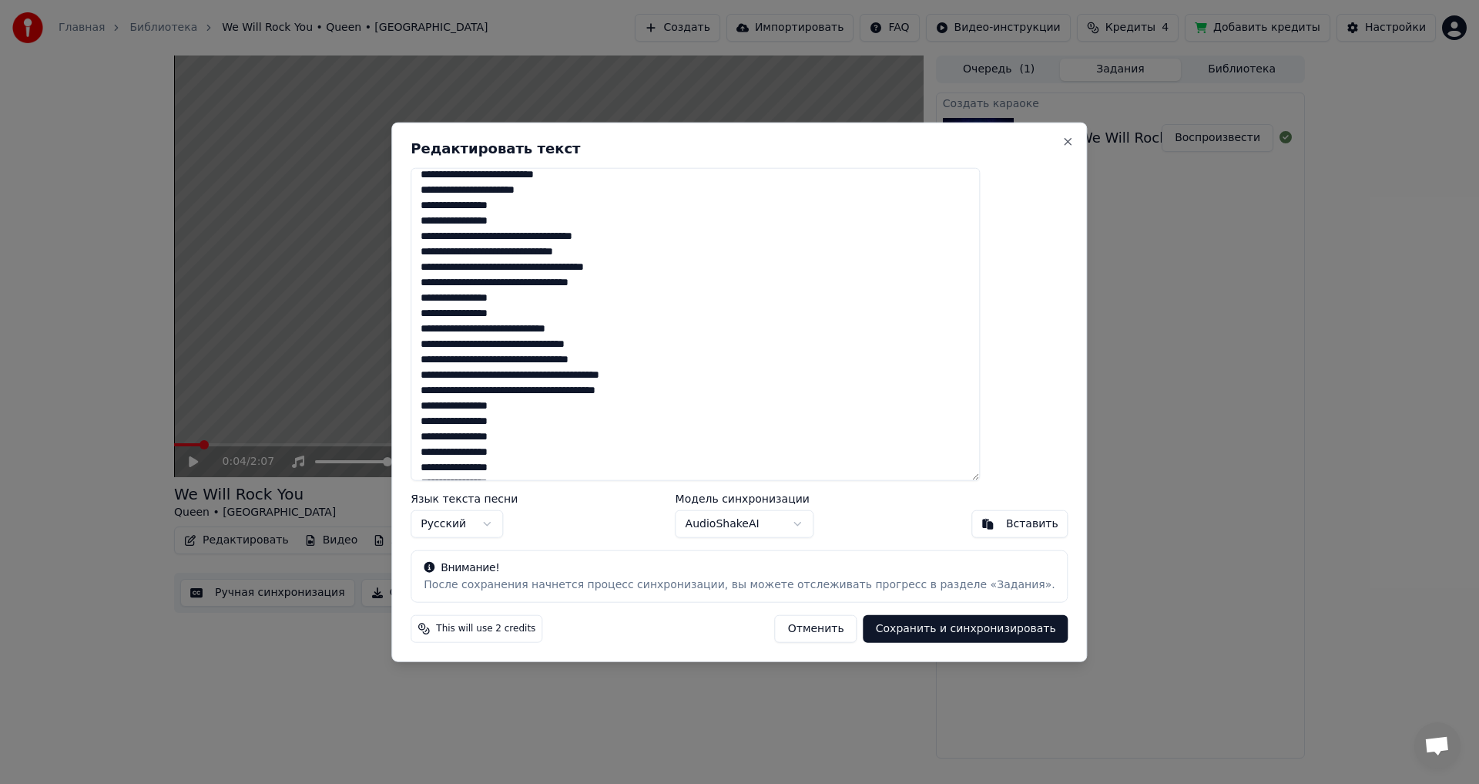
scroll to position [55, 0]
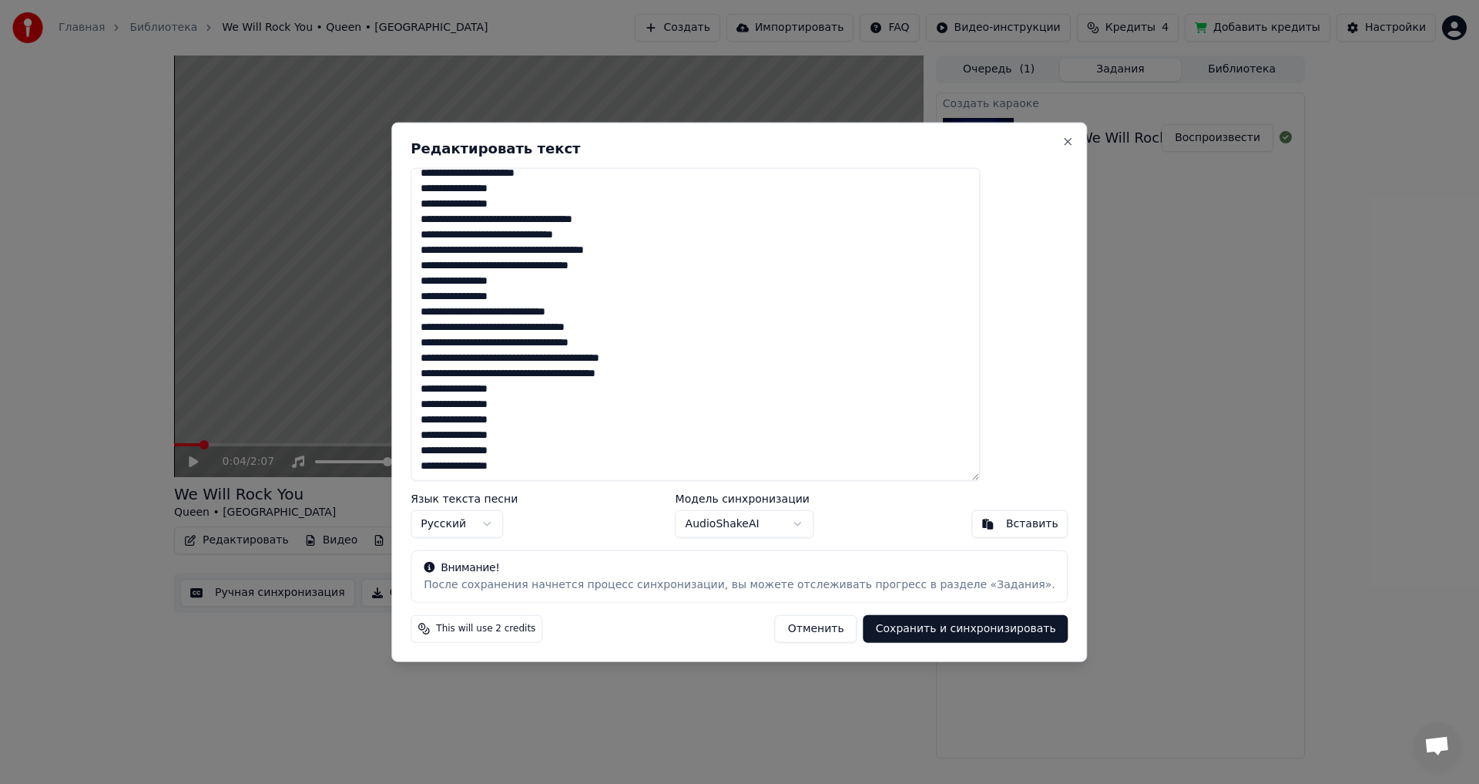
drag, startPoint x: 707, startPoint y: 373, endPoint x: 448, endPoint y: 370, distance: 258.1
click at [448, 370] on div "**********" at bounding box center [739, 392] width 696 height 540
type textarea "**********"
click at [789, 524] on body "Главная Библиотека We Will Rock You • Queen • Scorp Создать Импортировать FAQ В…" at bounding box center [739, 392] width 1479 height 784
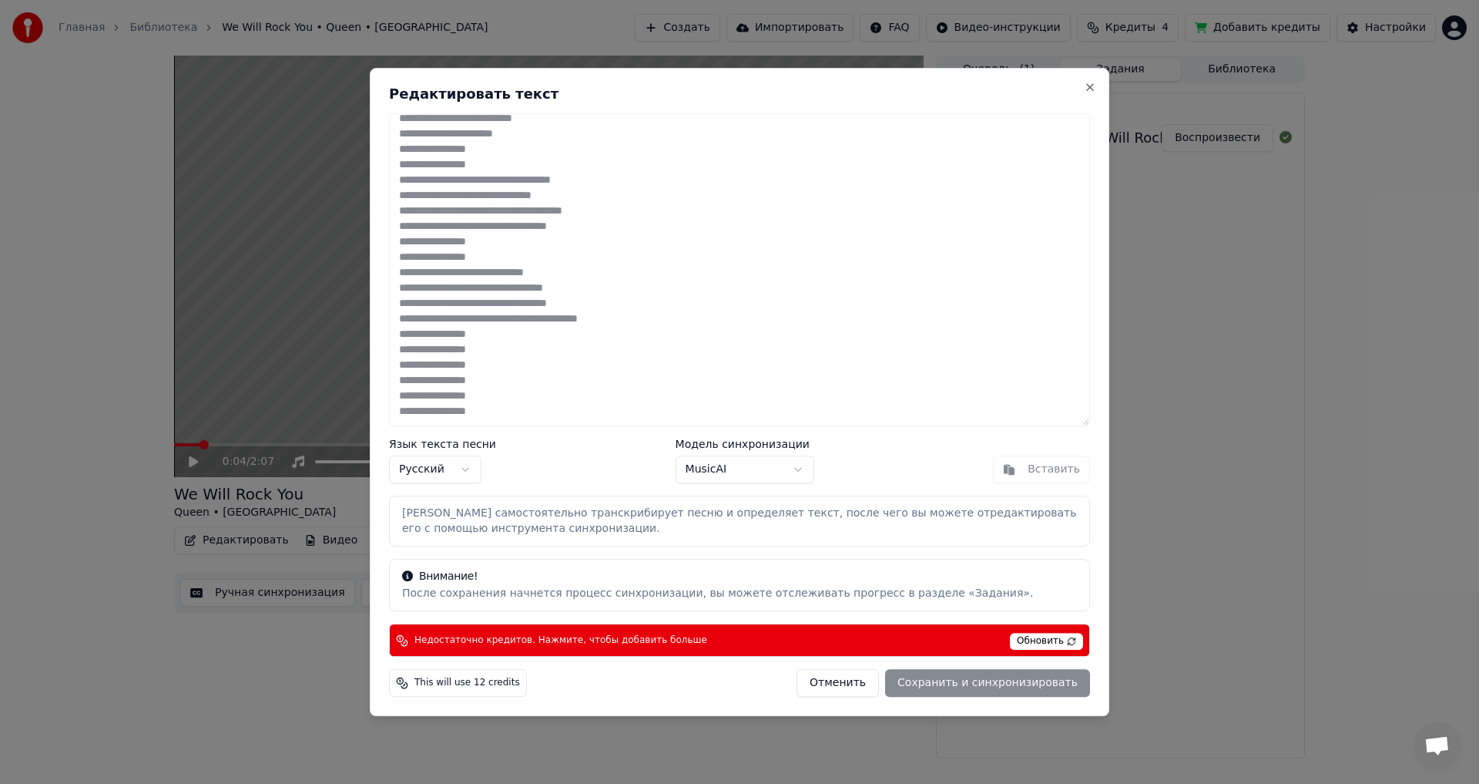
click at [802, 469] on body "Главная Библиотека We Will Rock You • Queen • Scorp Создать Импортировать FAQ В…" at bounding box center [739, 392] width 1479 height 784
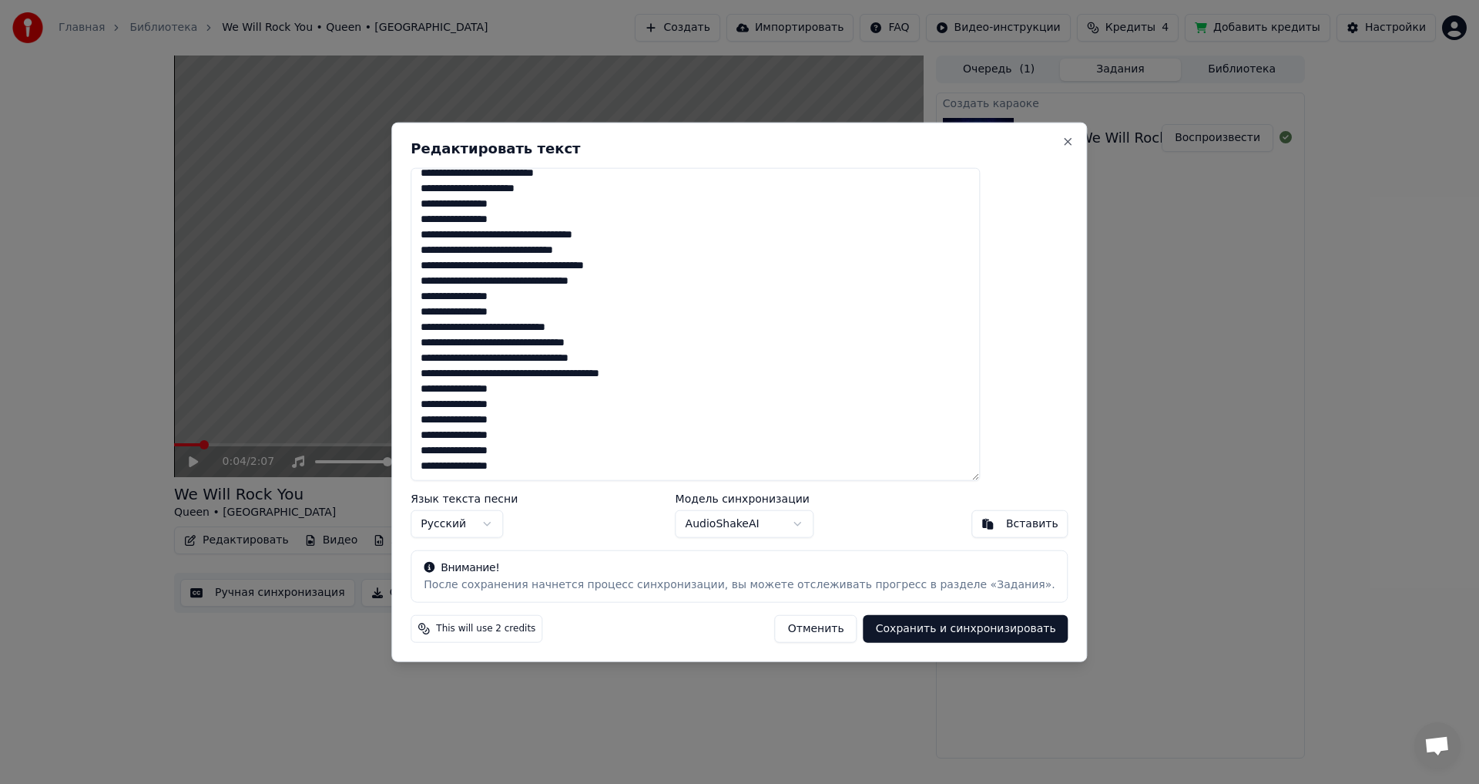
click at [921, 633] on button "Сохранить и синхронизировать" at bounding box center [966, 629] width 205 height 28
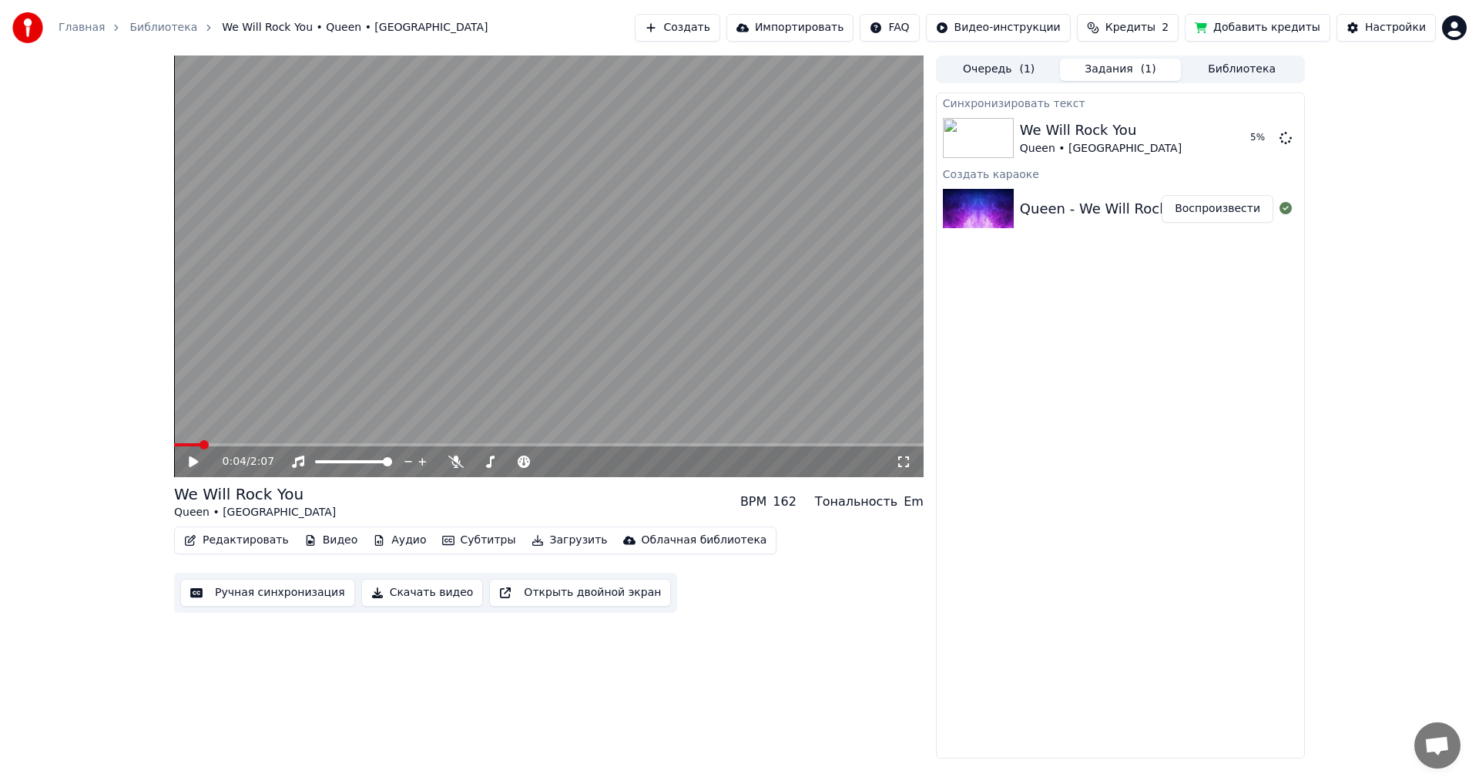
click at [1267, 20] on button "Добавить кредиты" at bounding box center [1258, 28] width 146 height 28
click at [193, 461] on icon at bounding box center [204, 461] width 36 height 12
click at [236, 545] on button "Редактировать" at bounding box center [236, 540] width 117 height 22
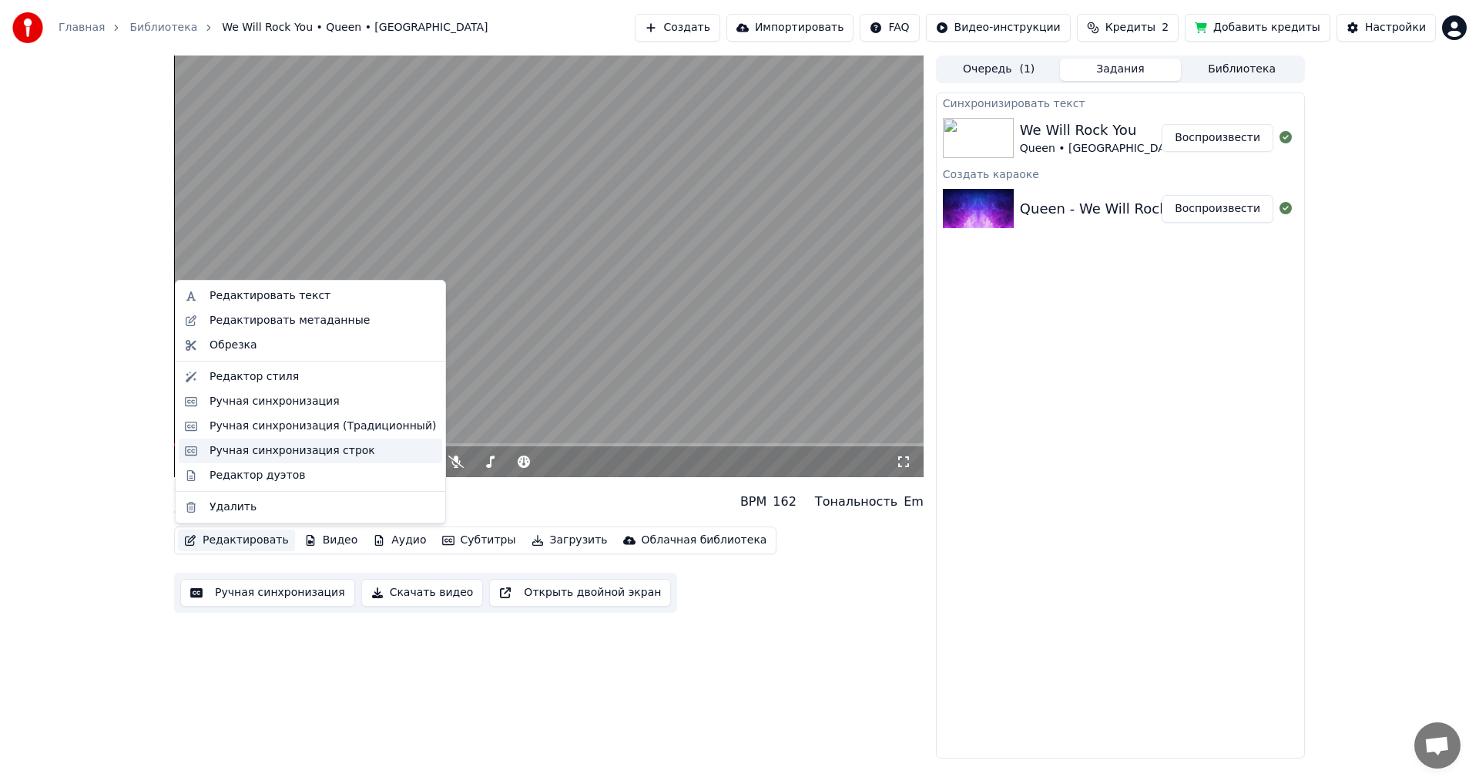
click at [275, 452] on div "Ручная синхронизация строк" at bounding box center [293, 450] width 166 height 15
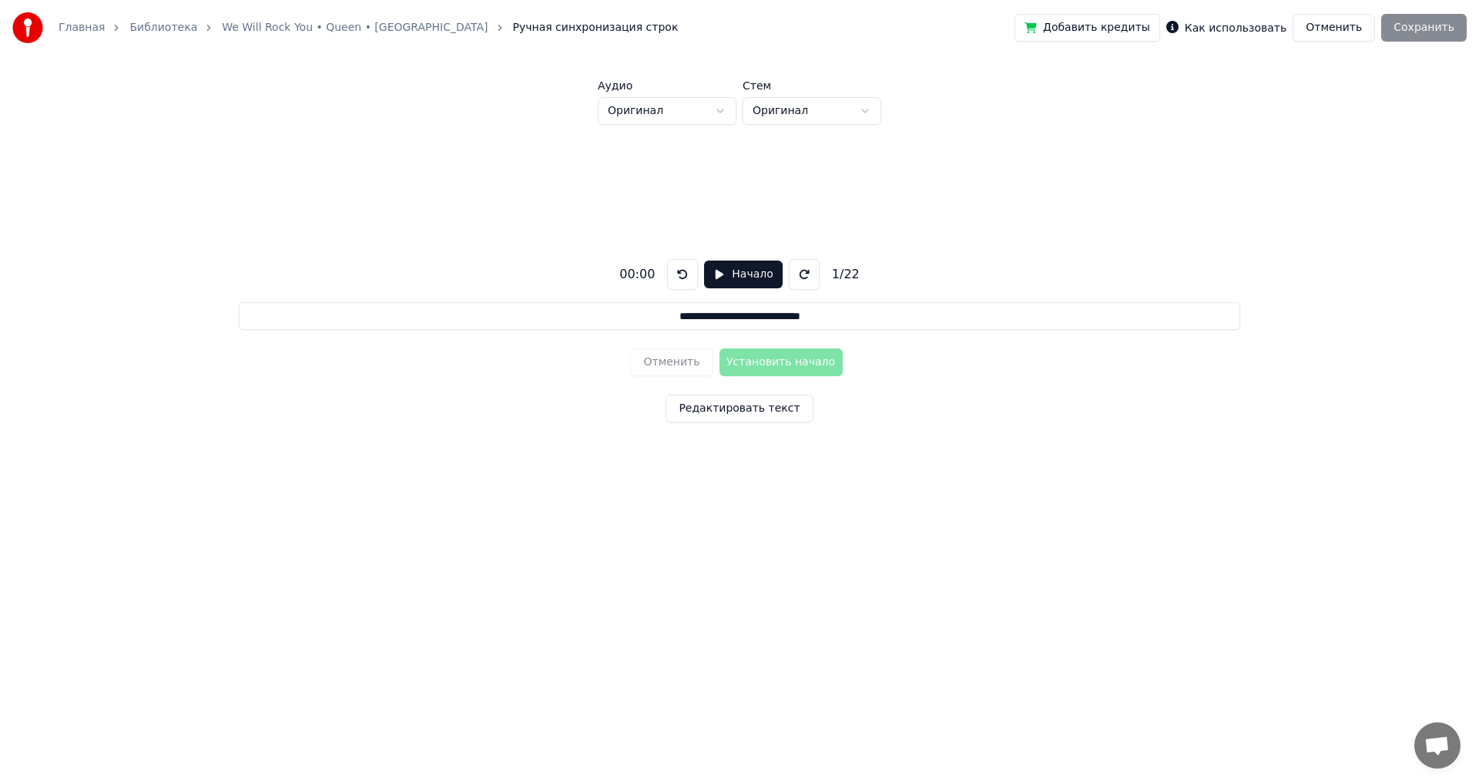
click at [754, 274] on button "Начало" at bounding box center [743, 274] width 78 height 28
click at [794, 361] on button "Установить начало" at bounding box center [781, 362] width 123 height 28
click at [794, 361] on button "Установить конец" at bounding box center [781, 362] width 123 height 28
click at [794, 361] on button "Установить начало" at bounding box center [781, 362] width 123 height 28
click at [794, 361] on button "Установить конец" at bounding box center [781, 362] width 123 height 28
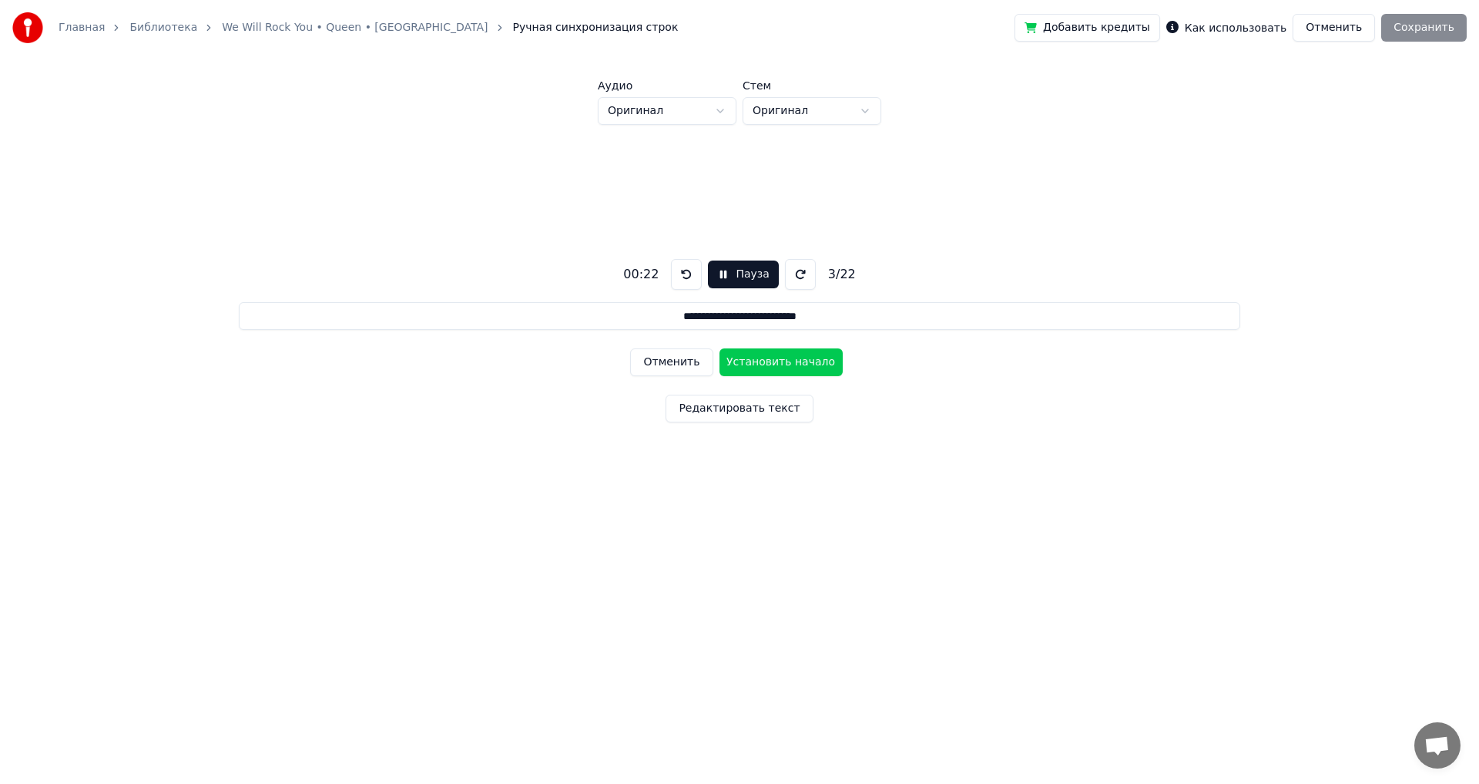
click at [794, 361] on button "Установить начало" at bounding box center [781, 362] width 123 height 28
click at [794, 361] on button "Установить конец" at bounding box center [781, 362] width 123 height 28
click at [794, 361] on button "Установить начало" at bounding box center [781, 362] width 123 height 28
click at [794, 361] on button "Установить конец" at bounding box center [781, 362] width 123 height 28
click at [794, 361] on button "Установить начало" at bounding box center [781, 362] width 123 height 28
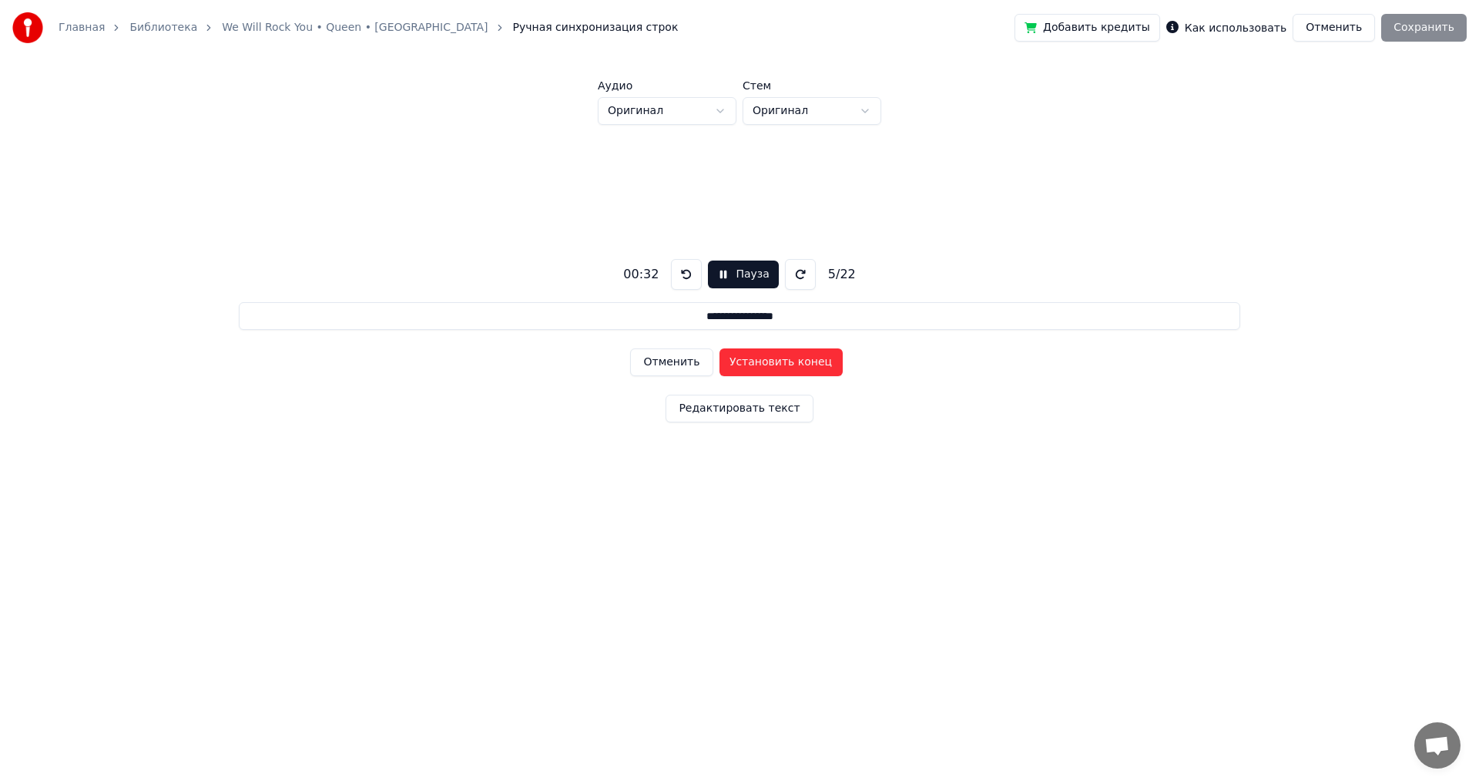
click at [794, 360] on button "Установить конец" at bounding box center [781, 362] width 123 height 28
click at [794, 360] on button "Установить начало" at bounding box center [781, 362] width 123 height 28
click at [794, 360] on button "Установить конец" at bounding box center [781, 362] width 123 height 28
click at [794, 360] on button "Установить начало" at bounding box center [781, 362] width 123 height 28
click at [794, 360] on button "Установить конец" at bounding box center [781, 362] width 123 height 28
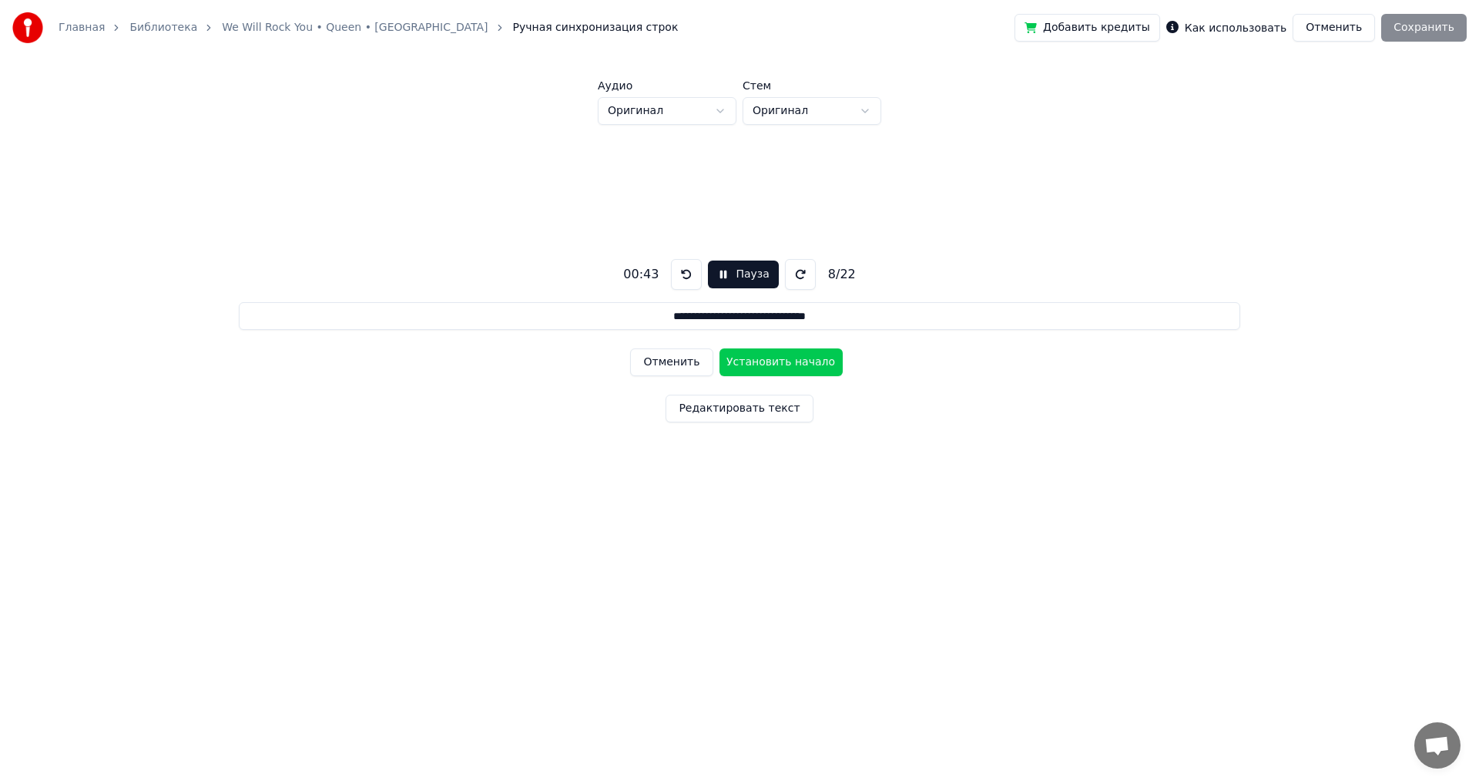
click at [794, 360] on button "Установить начало" at bounding box center [781, 362] width 123 height 28
click at [794, 360] on button "Установить конец" at bounding box center [781, 362] width 123 height 28
click at [794, 360] on button "Установить начало" at bounding box center [781, 362] width 123 height 28
click at [794, 360] on button "Установить конец" at bounding box center [781, 362] width 123 height 28
click at [794, 360] on button "Установить начало" at bounding box center [781, 362] width 123 height 28
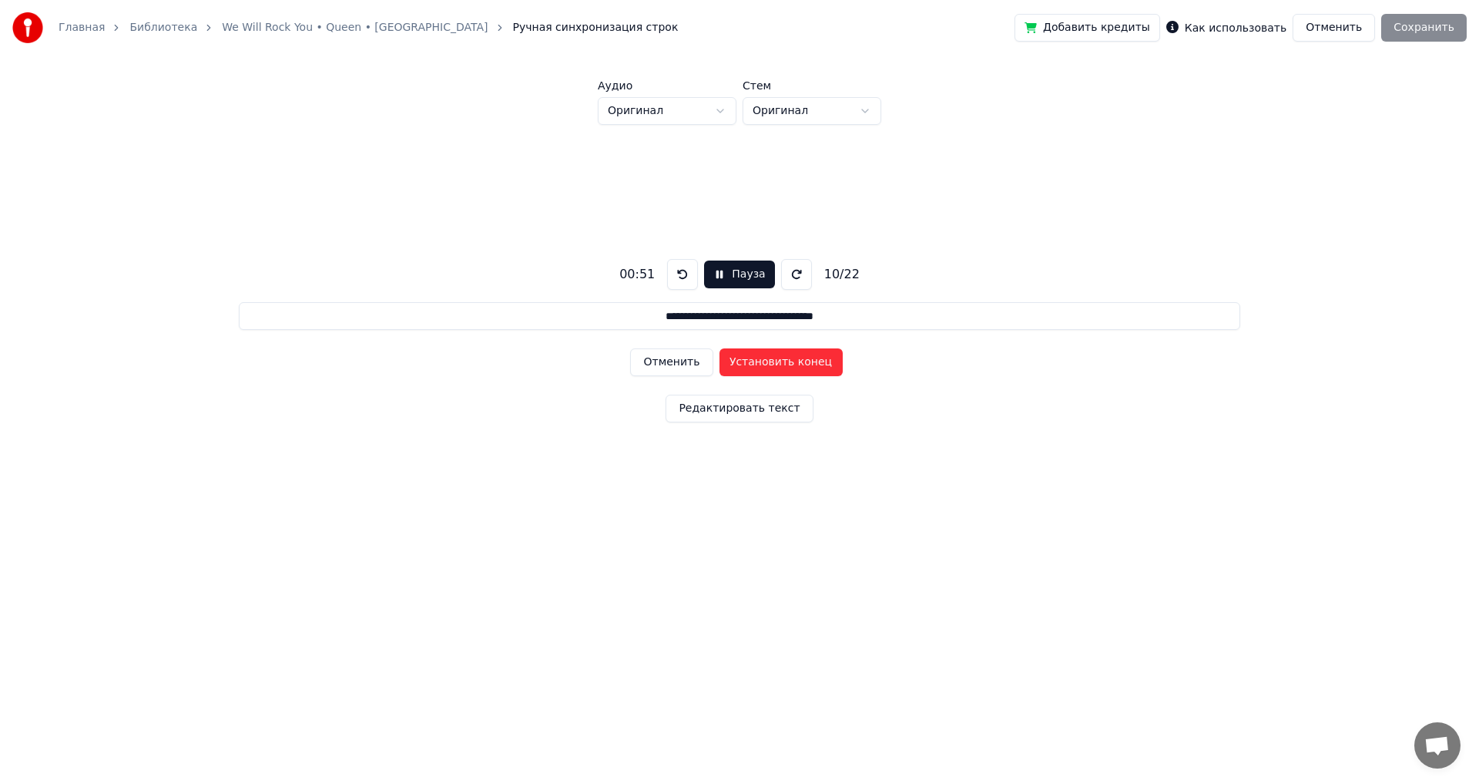
click at [794, 360] on button "Установить конец" at bounding box center [781, 362] width 123 height 28
click at [794, 360] on button "Установить начало" at bounding box center [781, 362] width 123 height 28
click at [794, 360] on button "Установить конец" at bounding box center [781, 362] width 123 height 28
click at [794, 360] on button "Установить начало" at bounding box center [781, 362] width 123 height 28
click at [795, 360] on button "Установить конец" at bounding box center [781, 362] width 123 height 28
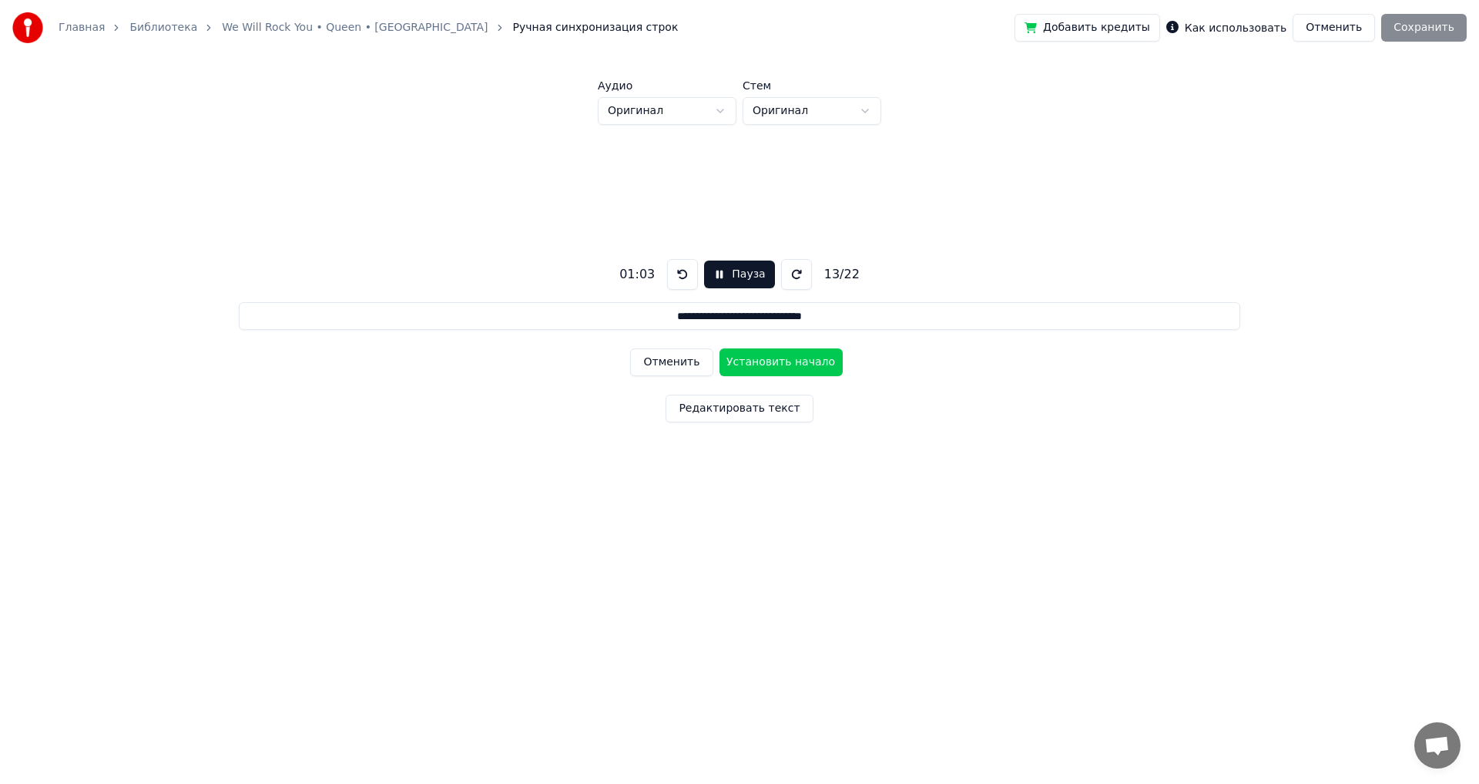
click at [795, 360] on button "Установить начало" at bounding box center [781, 362] width 123 height 28
click at [796, 360] on button "Установить конец" at bounding box center [781, 362] width 123 height 28
click at [796, 360] on button "Установить начало" at bounding box center [781, 362] width 123 height 28
click at [796, 360] on button "Установить конец" at bounding box center [781, 362] width 123 height 28
click at [796, 360] on button "Установить начало" at bounding box center [781, 362] width 123 height 28
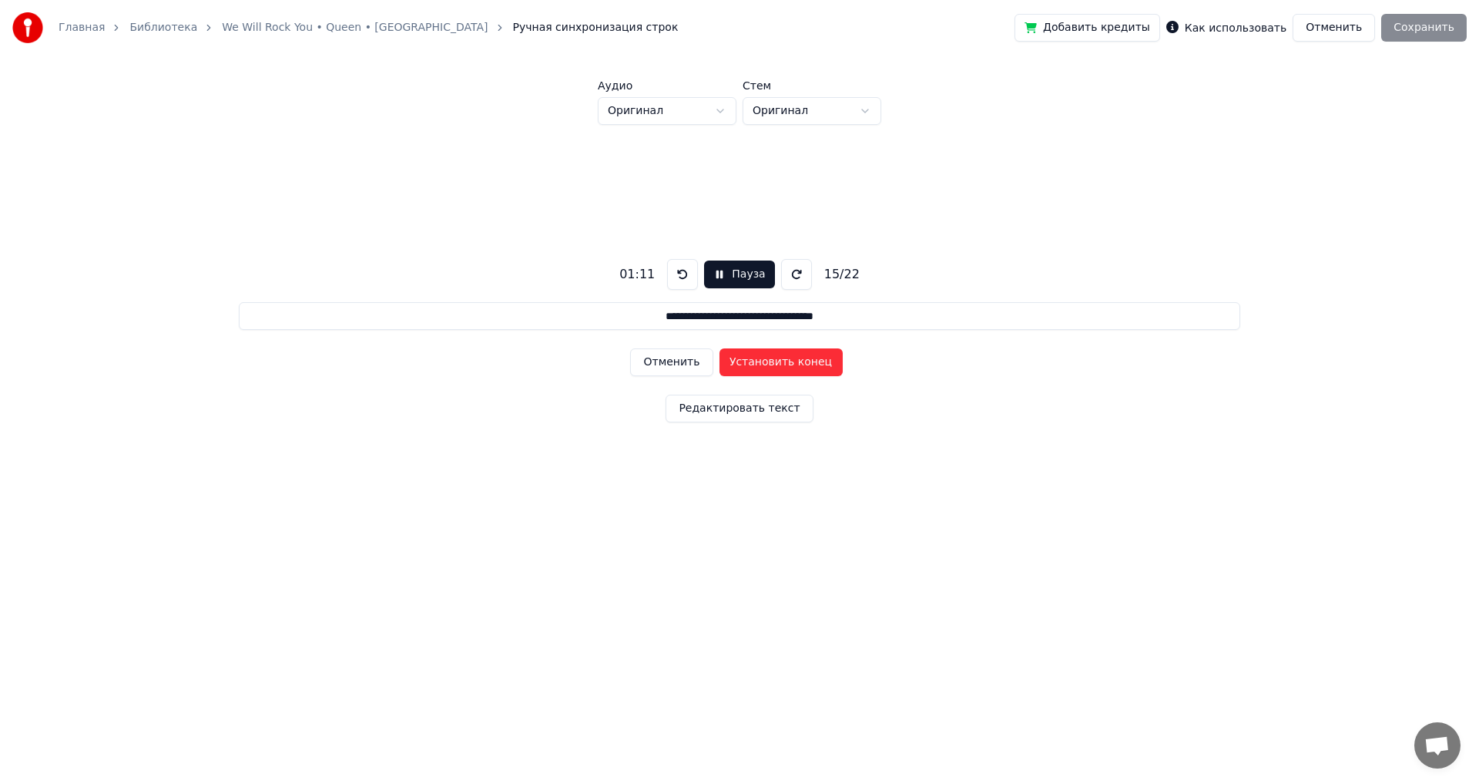
click at [796, 360] on button "Установить конец" at bounding box center [781, 362] width 123 height 28
click at [796, 360] on button "Установить начало" at bounding box center [781, 362] width 123 height 28
click at [796, 360] on button "Установить конец" at bounding box center [781, 362] width 123 height 28
type input "**********"
click at [796, 360] on button "Установить начало" at bounding box center [781, 362] width 123 height 28
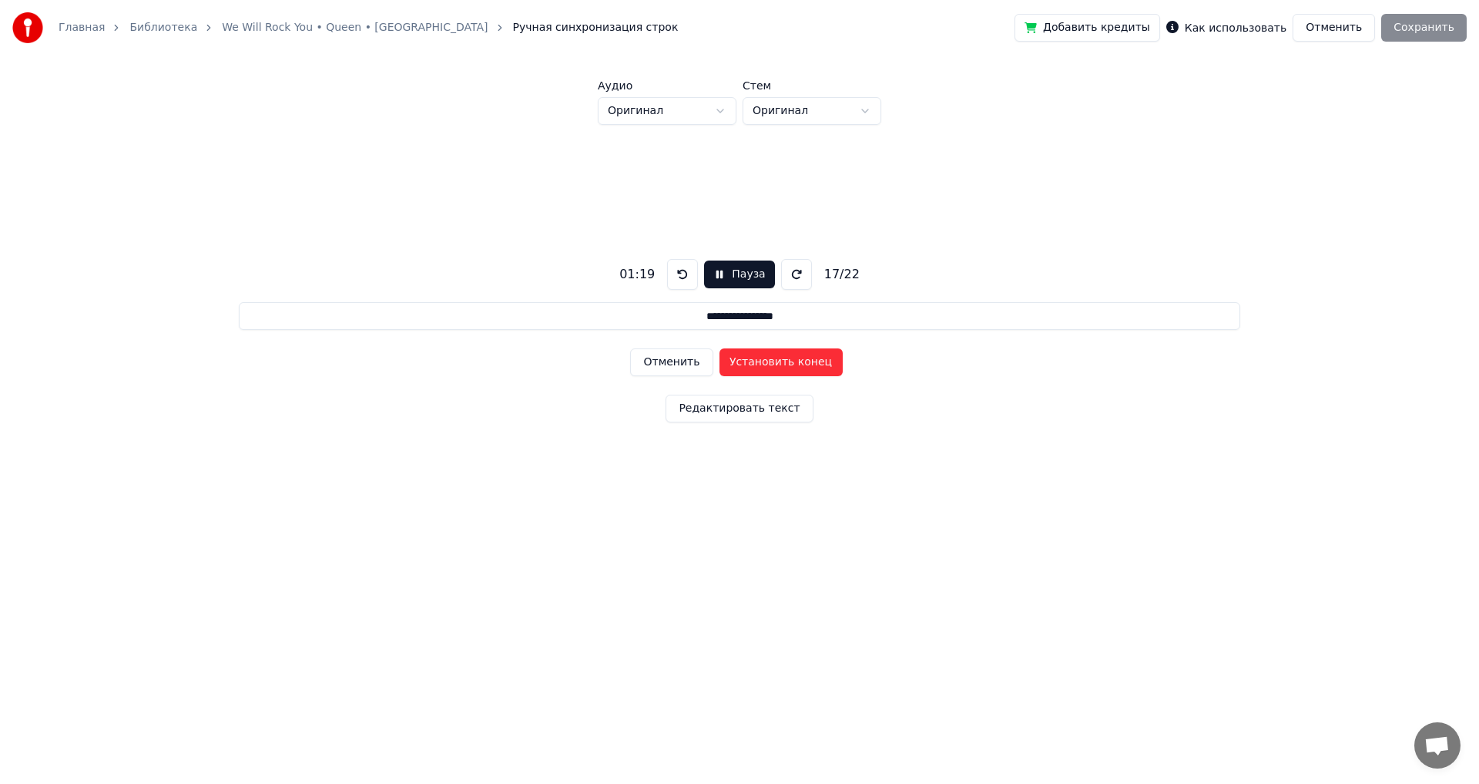
click at [796, 360] on button "Установить конец" at bounding box center [781, 362] width 123 height 28
click at [796, 360] on button "Установить начало" at bounding box center [781, 362] width 123 height 28
click at [797, 359] on button "Установить конец" at bounding box center [781, 362] width 123 height 28
click at [797, 359] on button "Установить начало" at bounding box center [781, 362] width 123 height 28
click at [797, 359] on button "Установить конец" at bounding box center [781, 362] width 123 height 28
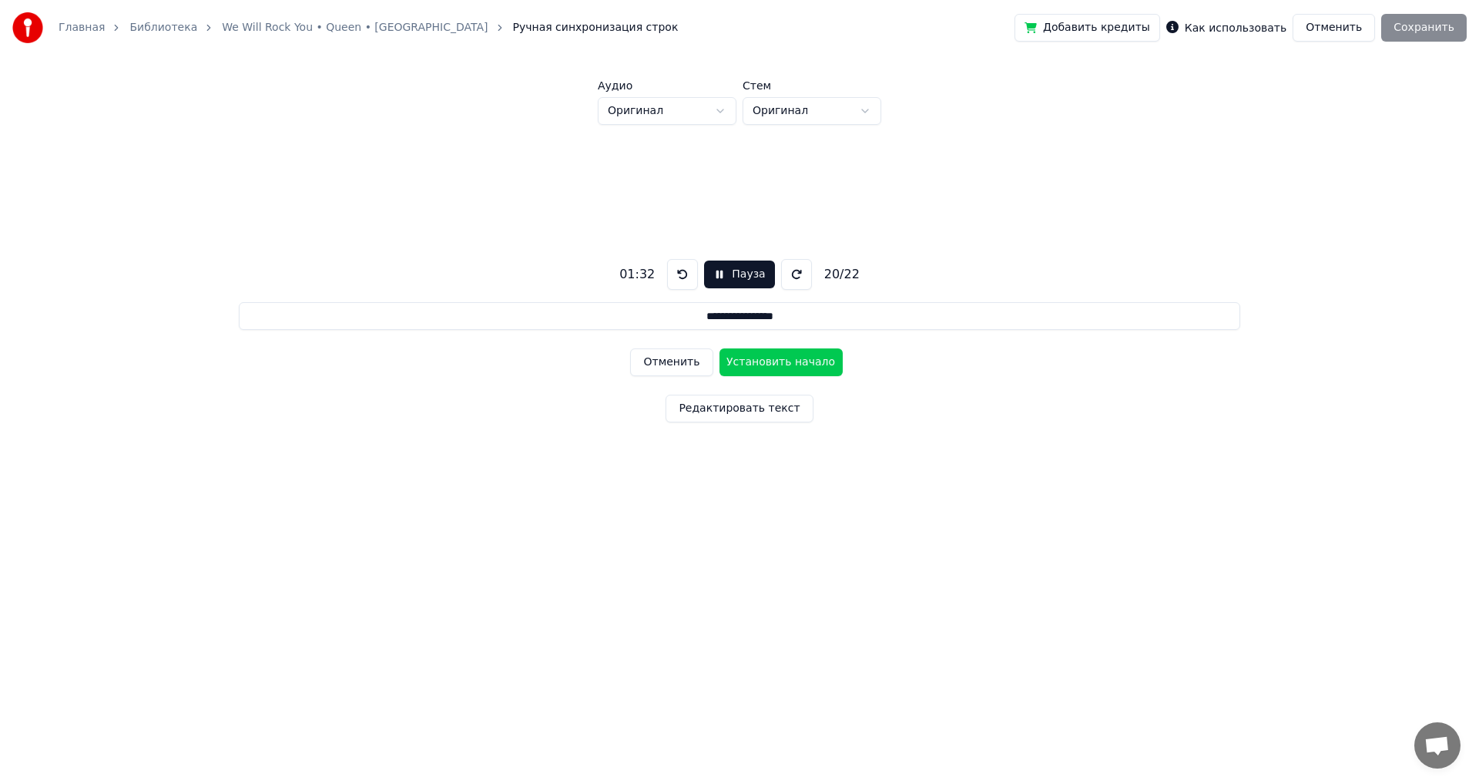
click at [797, 358] on button "Установить начало" at bounding box center [781, 362] width 123 height 28
click at [797, 358] on button "Установить конец" at bounding box center [781, 362] width 123 height 28
click at [797, 358] on button "Установить начало" at bounding box center [781, 362] width 123 height 28
click at [797, 358] on button "Установить конец" at bounding box center [781, 362] width 123 height 28
click at [797, 358] on button "Установить начало" at bounding box center [781, 362] width 123 height 28
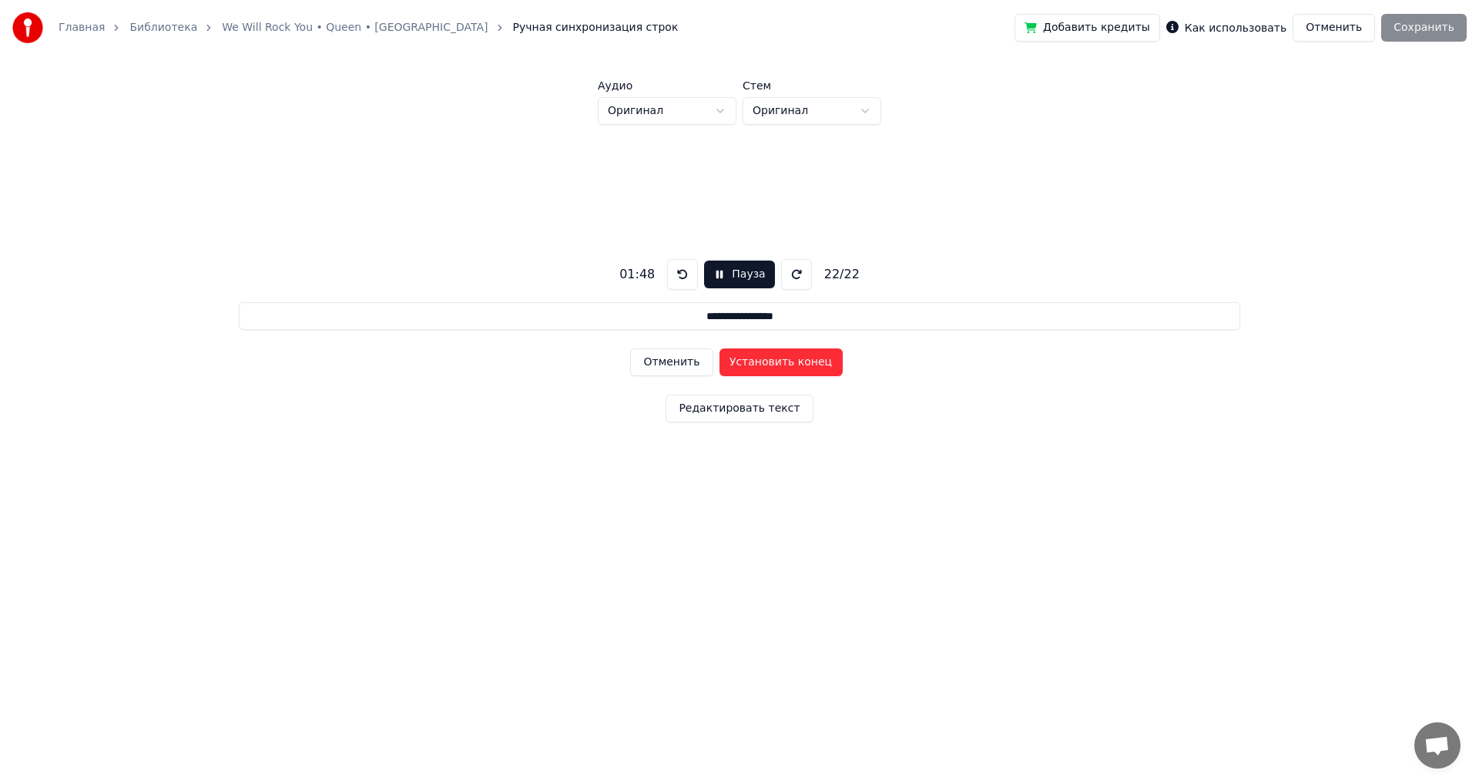
click at [797, 358] on button "Установить конец" at bounding box center [781, 362] width 123 height 28
click at [1445, 28] on button "Сохранить" at bounding box center [1424, 28] width 86 height 28
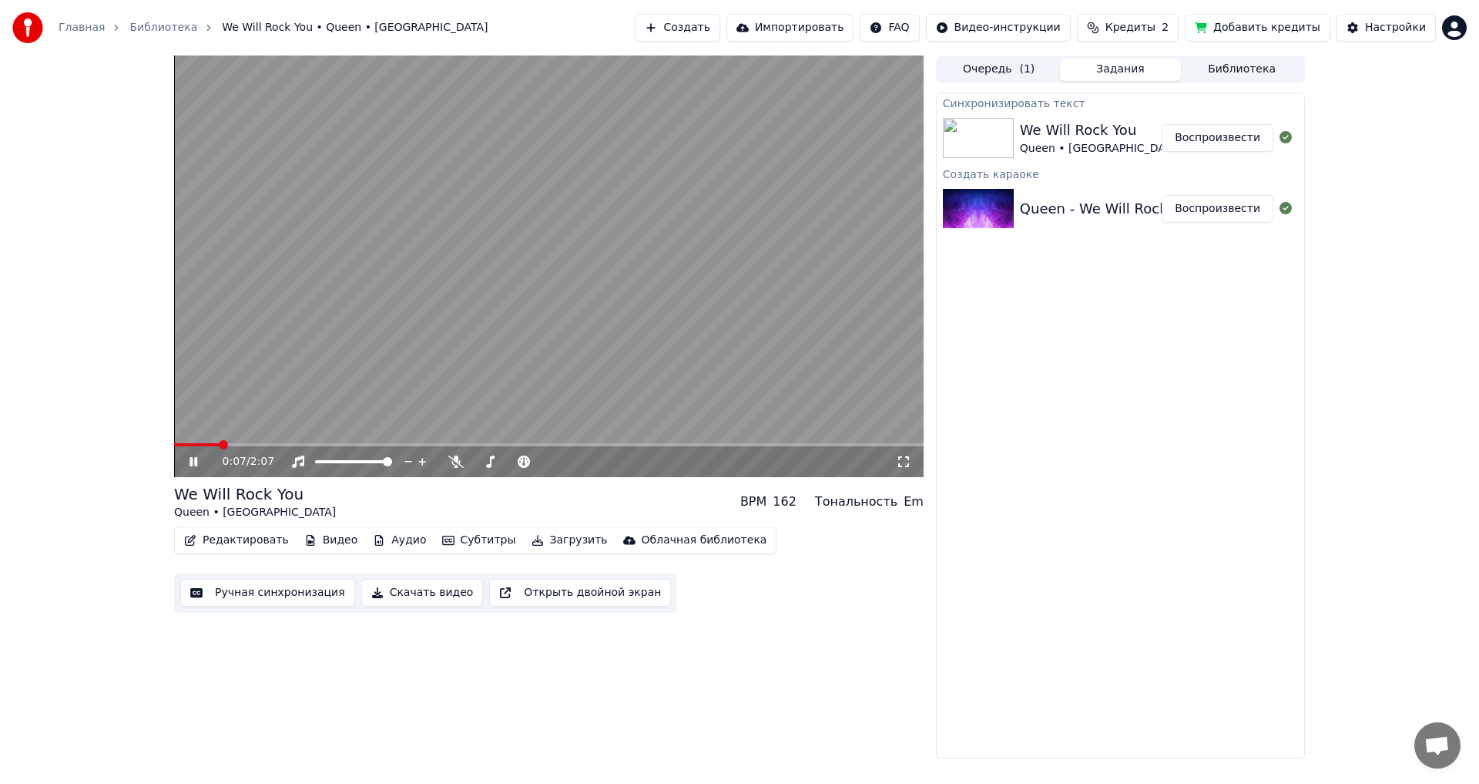
click at [619, 132] on video at bounding box center [549, 265] width 750 height 421
click at [397, 541] on button "Аудио" at bounding box center [399, 540] width 65 height 22
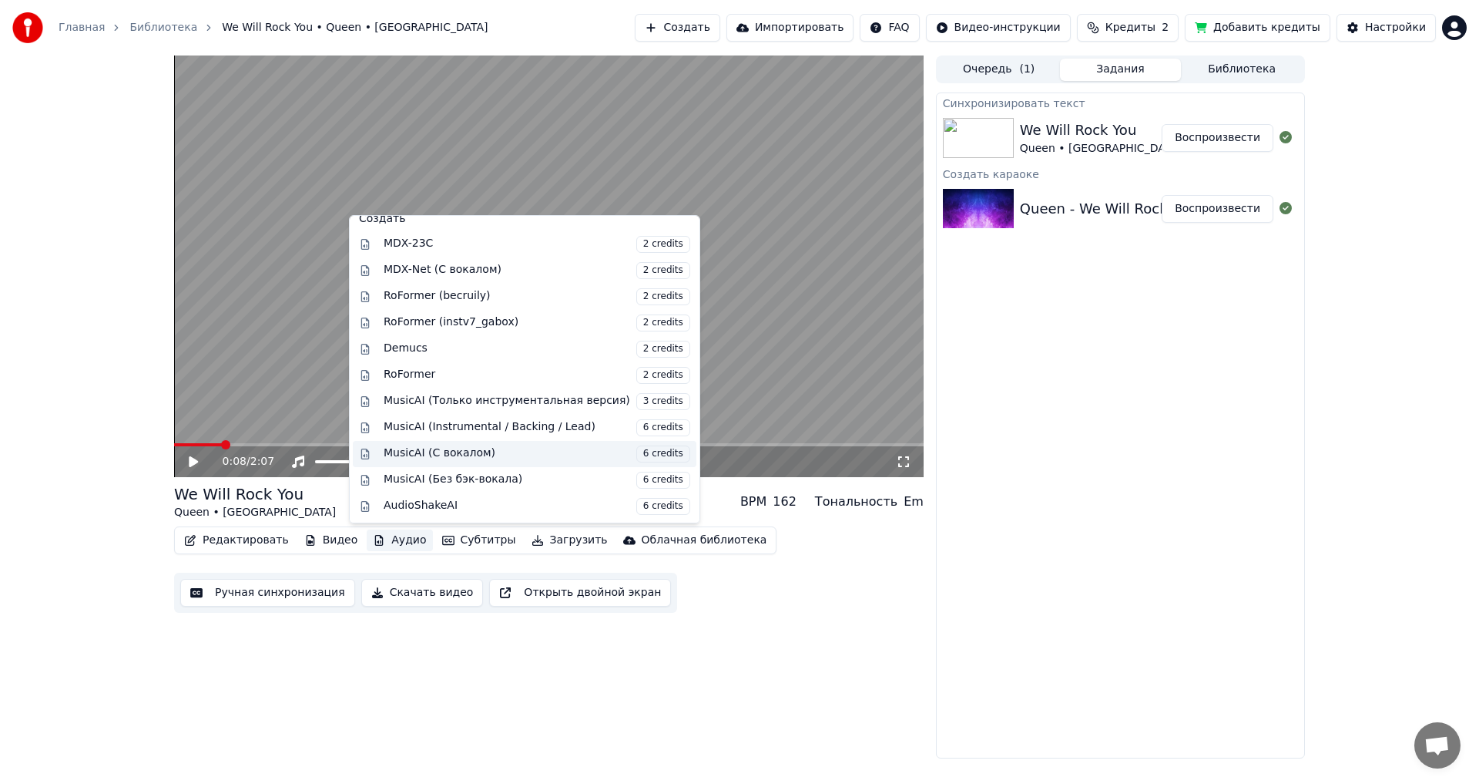
scroll to position [79, 0]
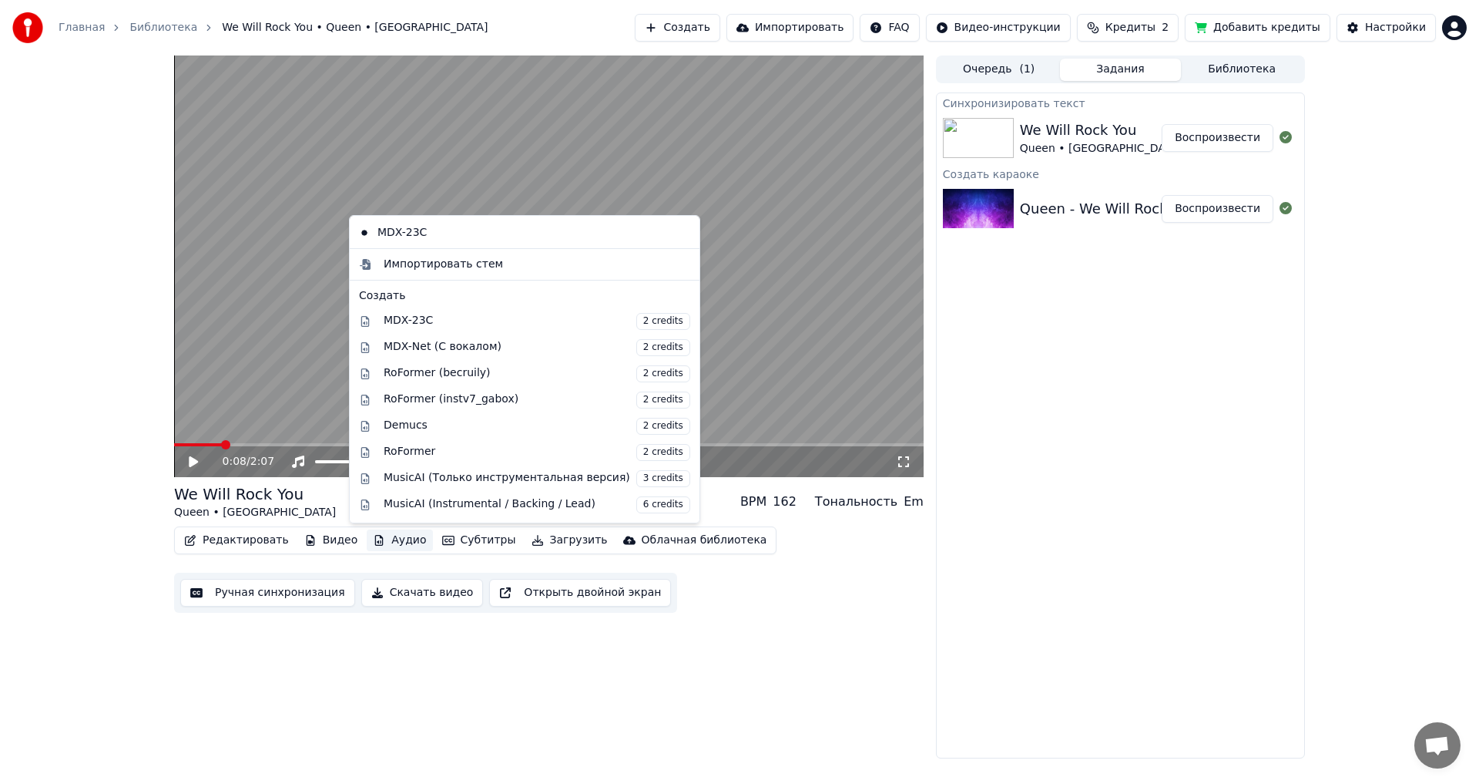
click at [807, 305] on video at bounding box center [549, 265] width 750 height 421
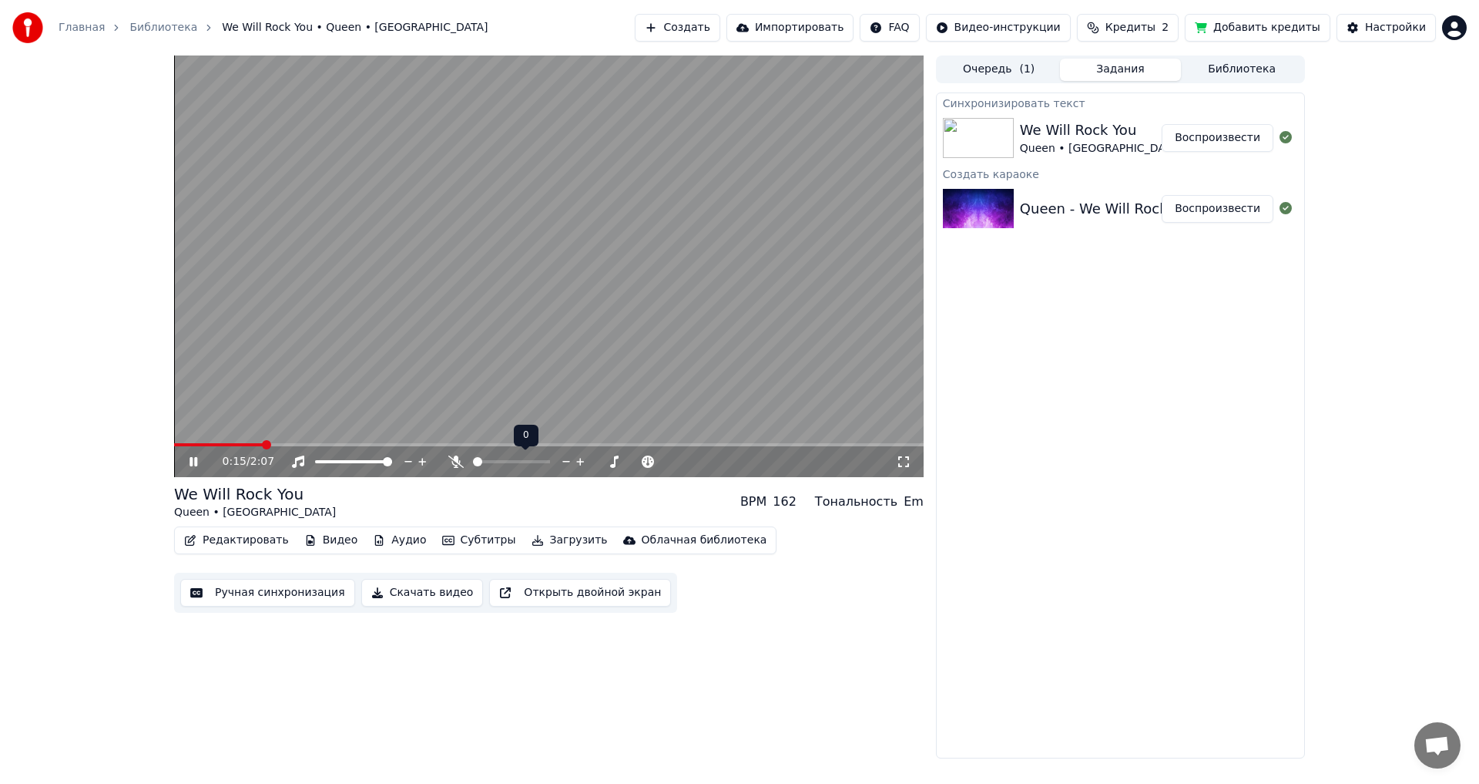
click at [473, 462] on span at bounding box center [477, 461] width 9 height 9
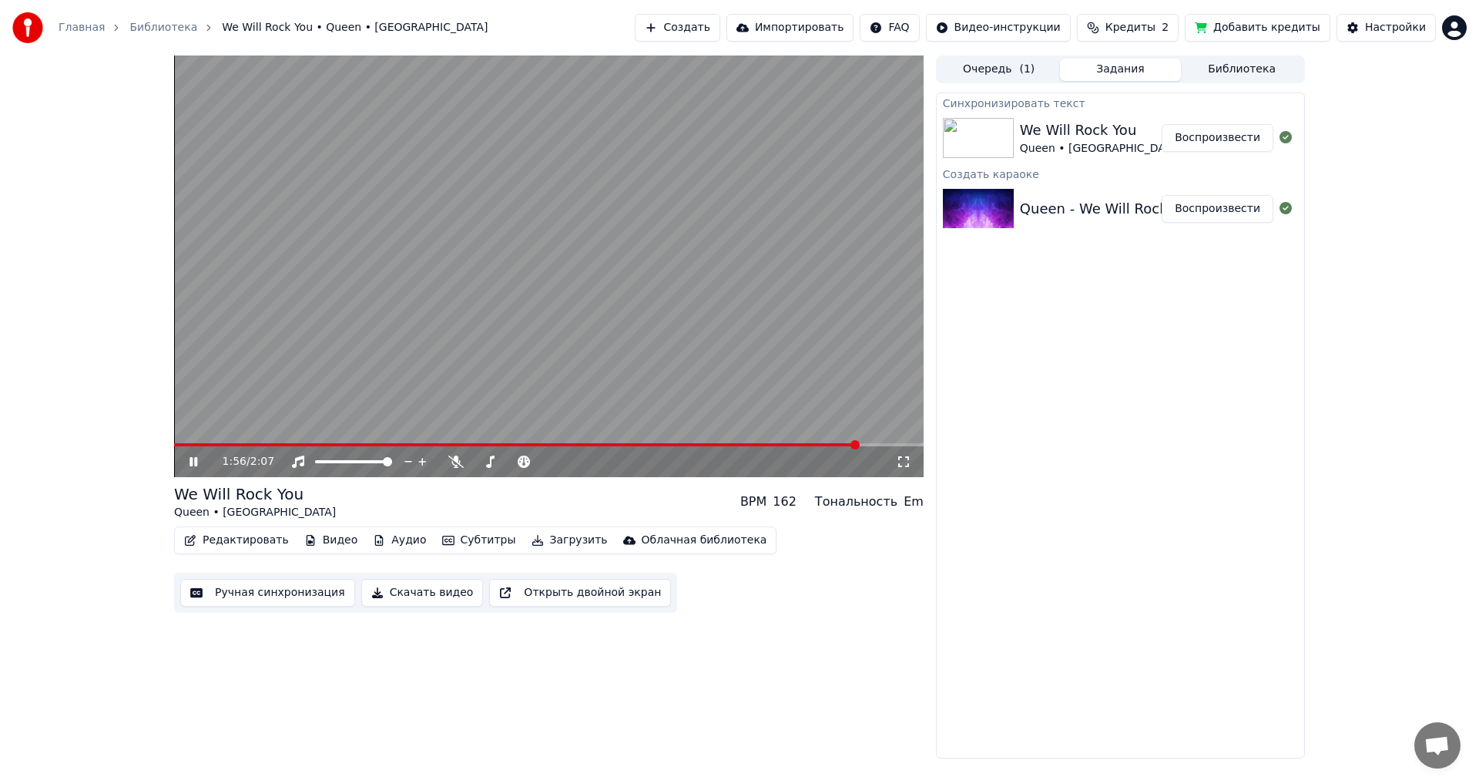
click at [704, 189] on video at bounding box center [549, 265] width 750 height 421
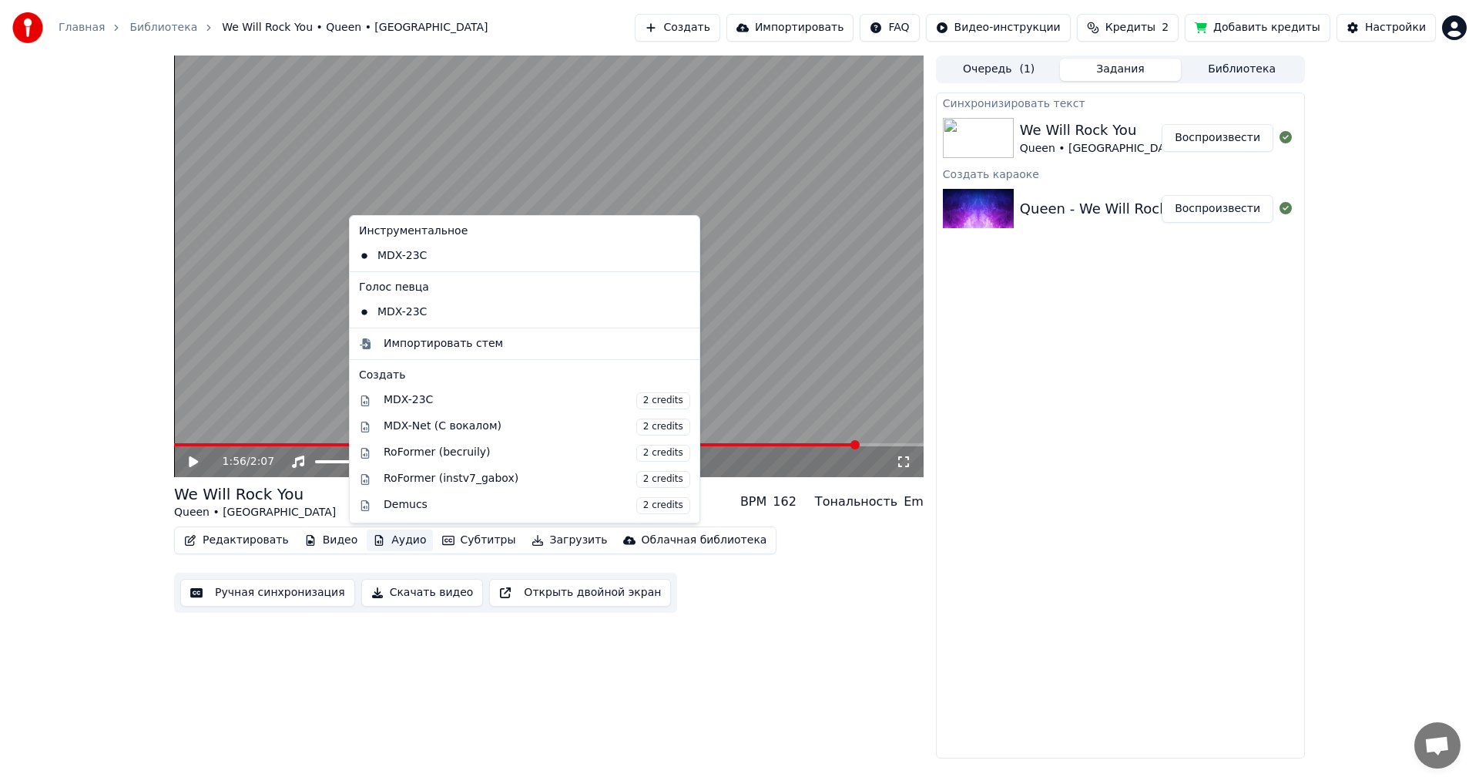
click at [390, 540] on button "Аудио" at bounding box center [399, 540] width 65 height 22
click at [518, 452] on div "RoFormer (becruily) 2 credits" at bounding box center [537, 453] width 307 height 17
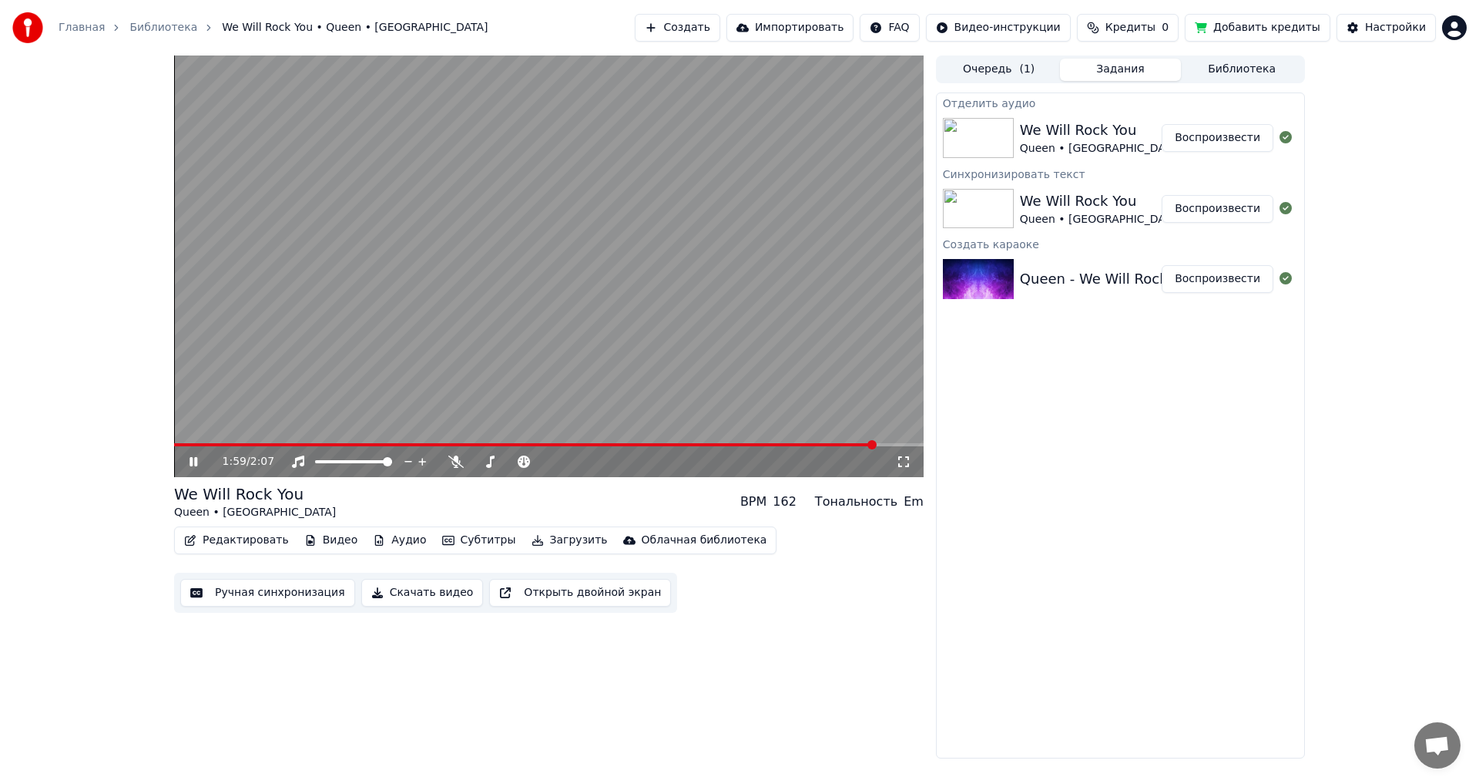
click at [1227, 137] on button "Воспроизвести" at bounding box center [1218, 138] width 112 height 28
click at [524, 259] on video at bounding box center [549, 265] width 750 height 421
click at [478, 541] on button "Субтитры" at bounding box center [479, 540] width 86 height 22
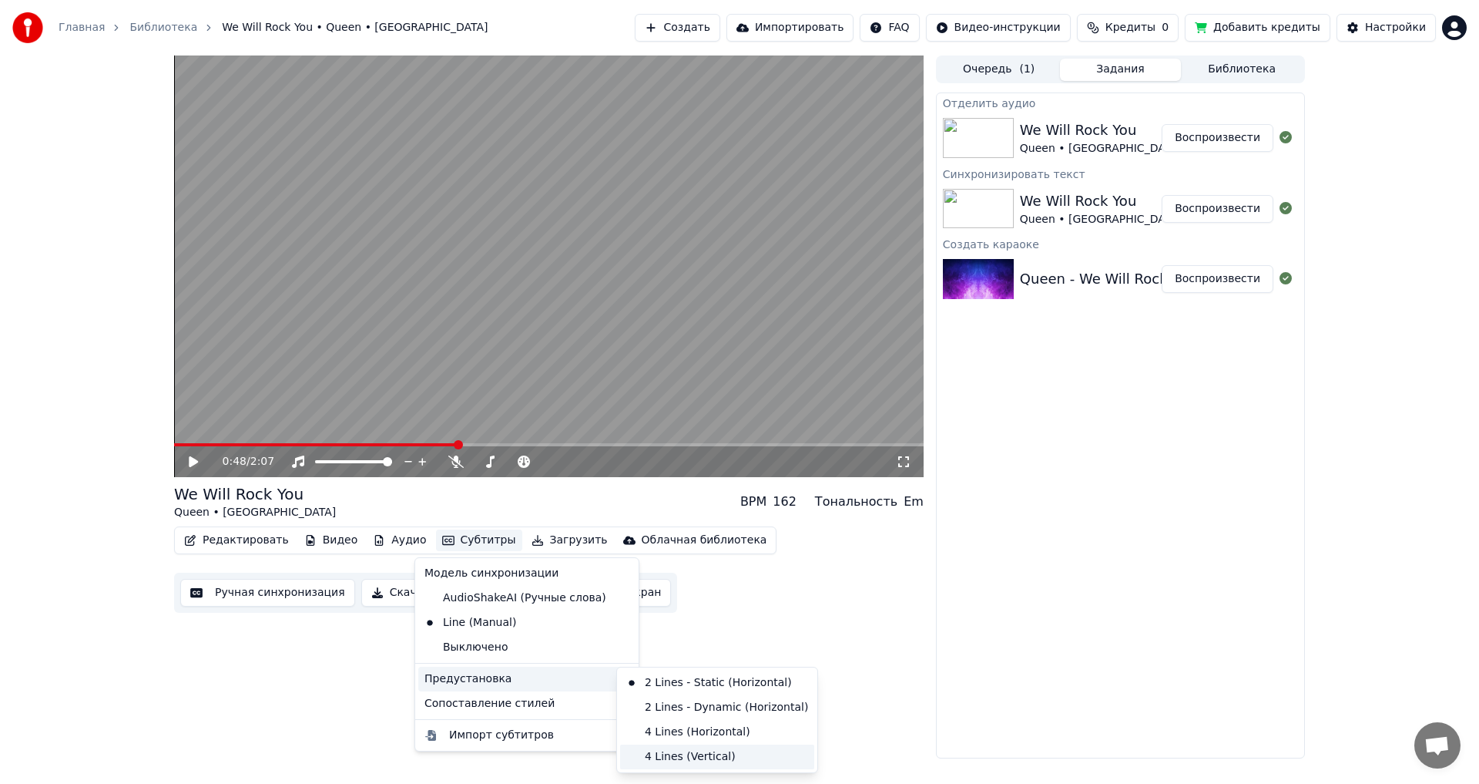
click at [685, 757] on div "4 Lines (Vertical)" at bounding box center [717, 756] width 194 height 25
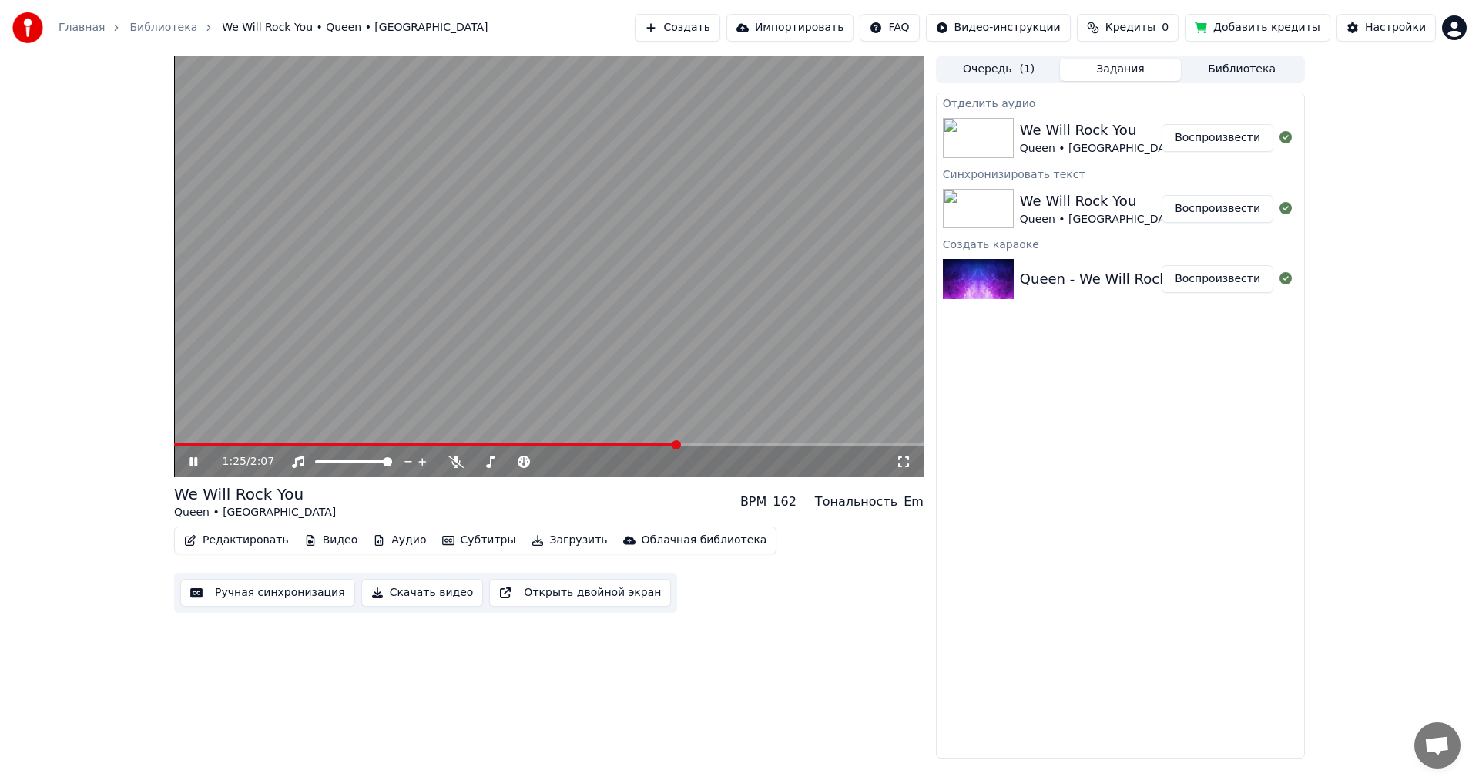
click at [755, 240] on video at bounding box center [549, 265] width 750 height 421
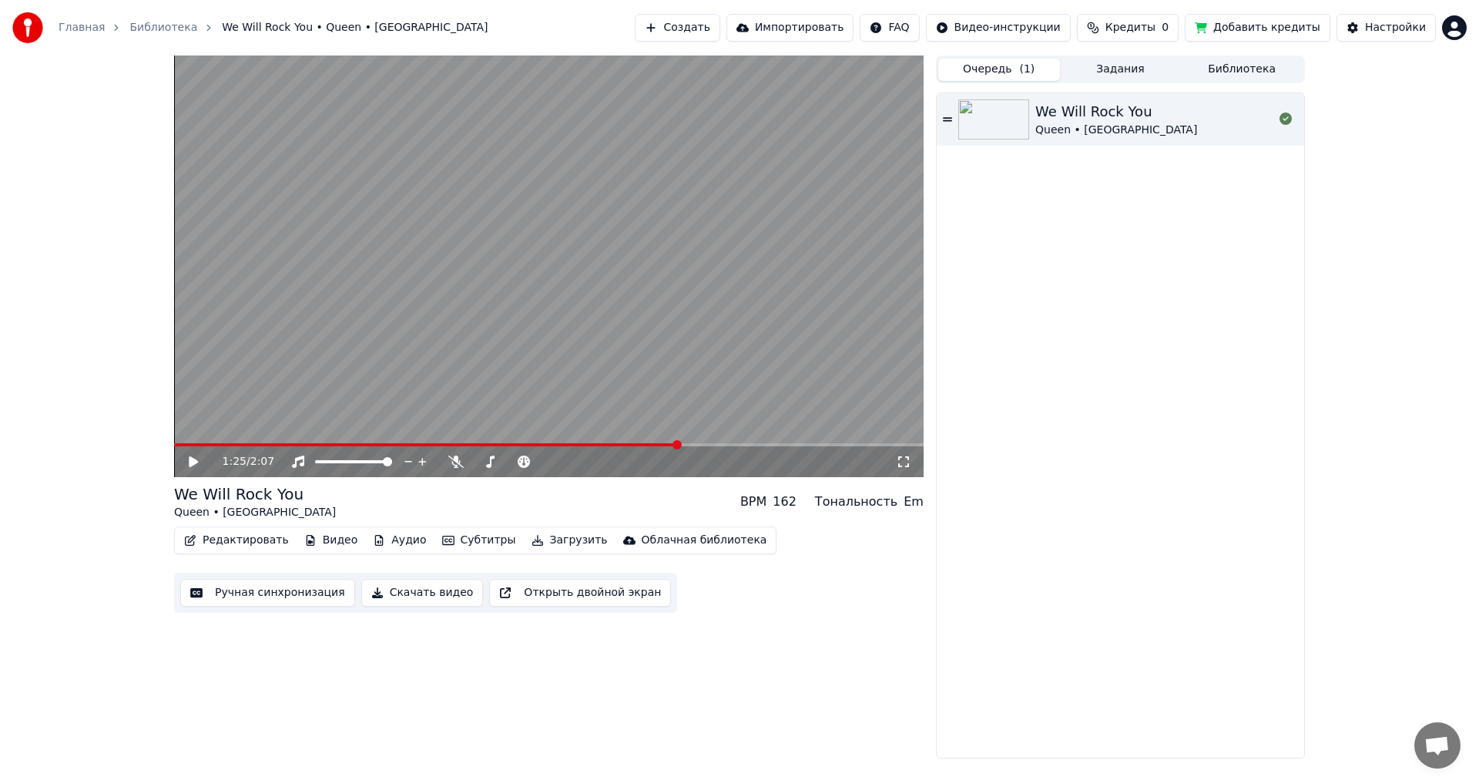
click at [1006, 62] on button "Очередь ( 1 )" at bounding box center [999, 70] width 122 height 22
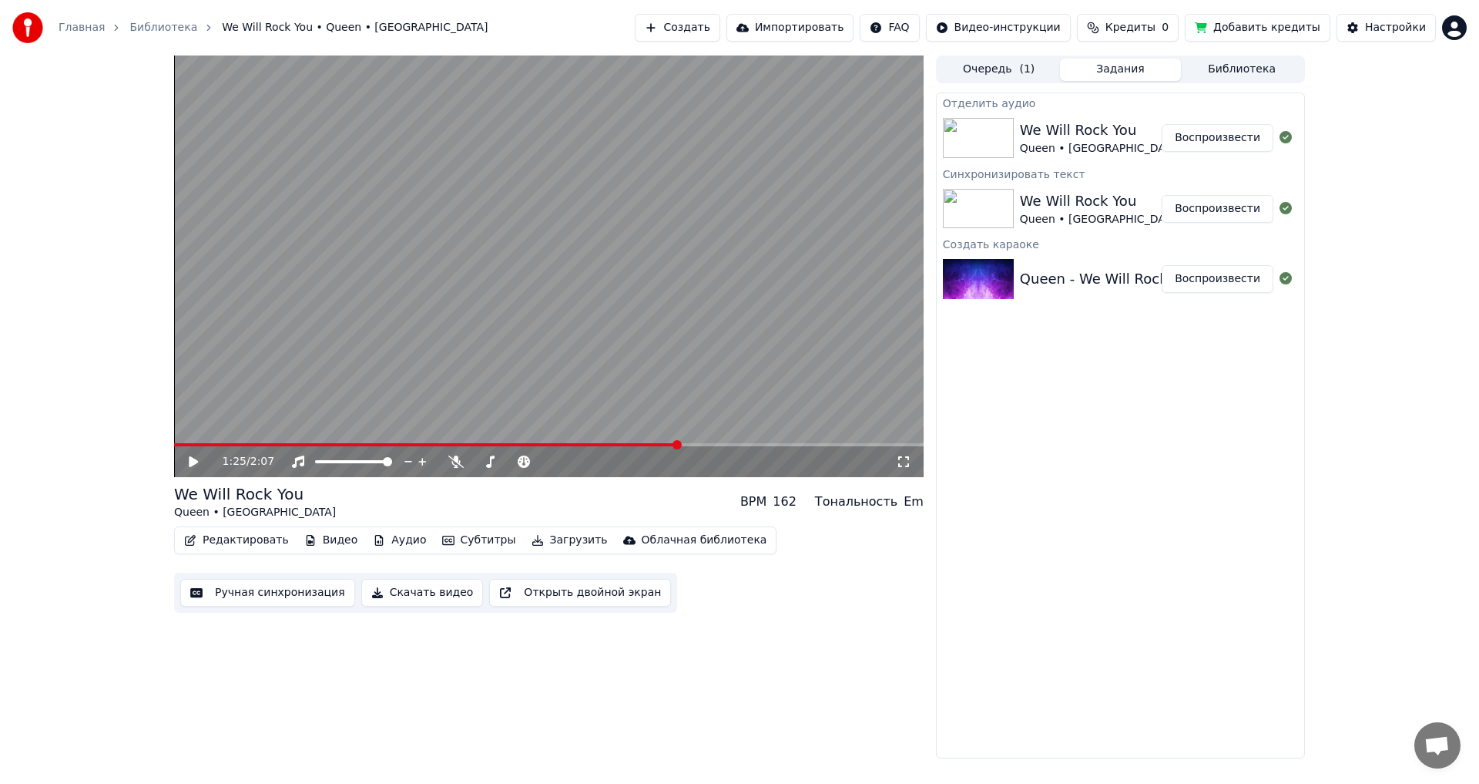
click at [1111, 75] on button "Задания" at bounding box center [1121, 70] width 122 height 22
click at [1247, 33] on button "Добавить кредиты" at bounding box center [1258, 28] width 146 height 28
click at [1267, 30] on button "Добавить кредиты" at bounding box center [1258, 28] width 146 height 28
click at [427, 593] on button "Скачать видео" at bounding box center [422, 593] width 123 height 28
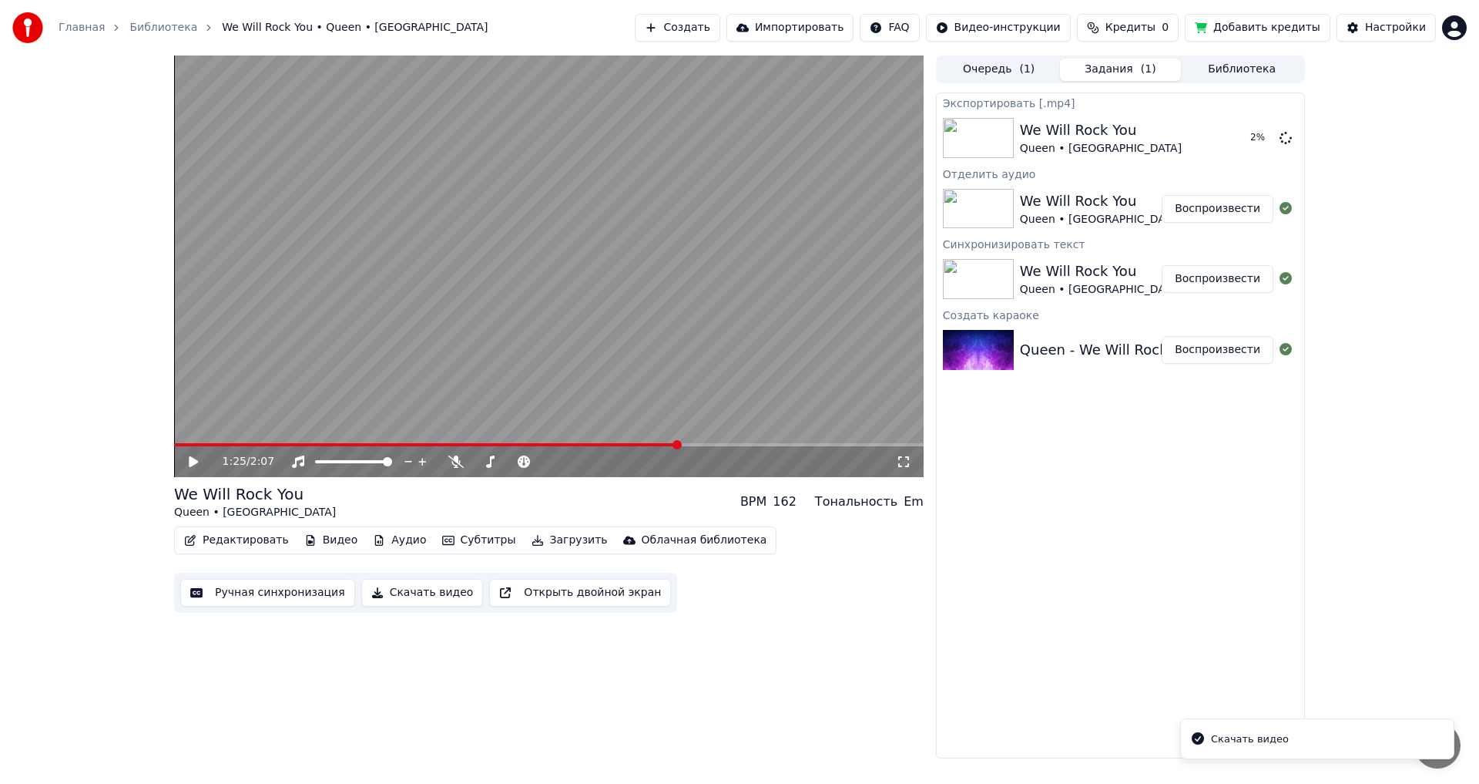
click at [1155, 25] on span "Кредиты" at bounding box center [1131, 27] width 50 height 15
click at [1159, 145] on button "Обновить" at bounding box center [1148, 143] width 93 height 28
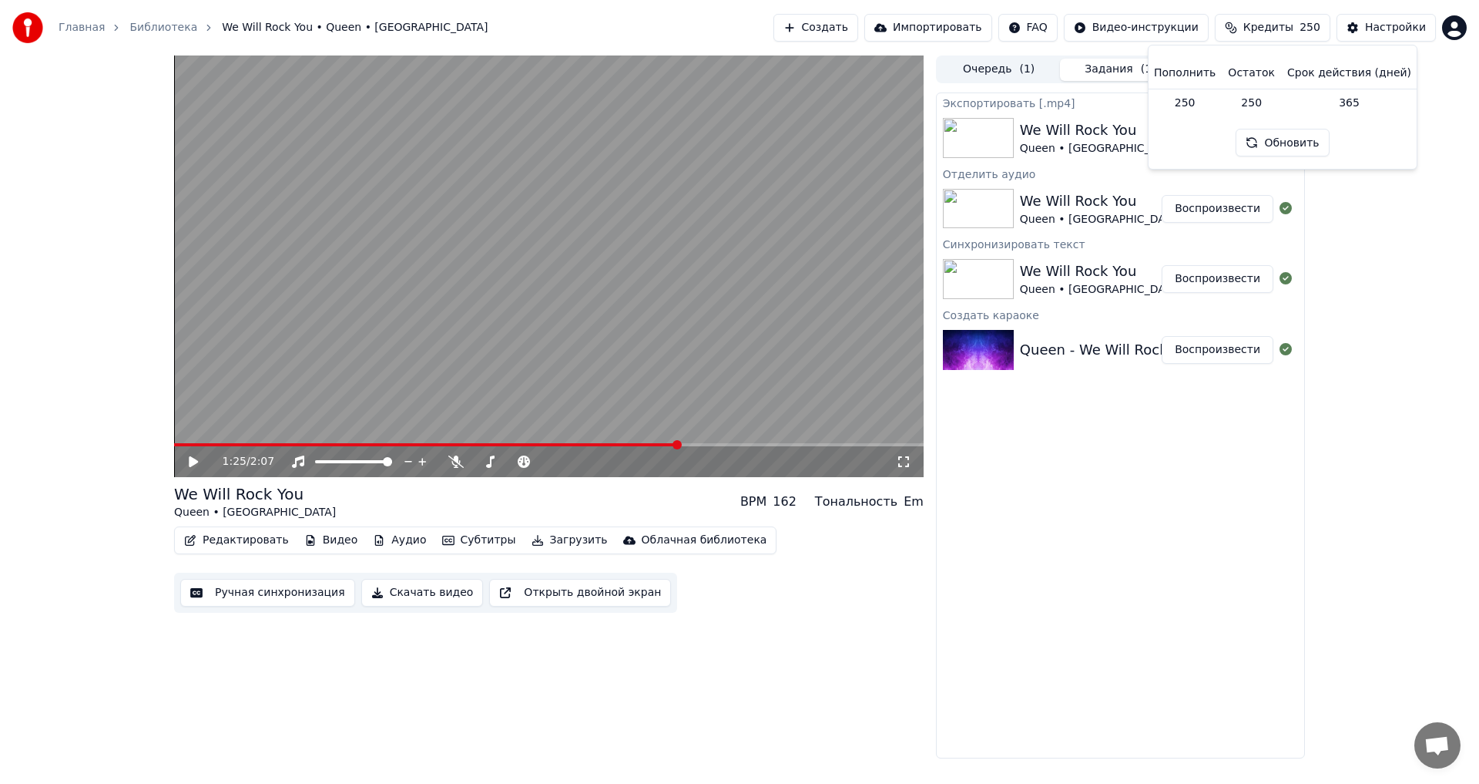
click at [1362, 343] on div "1:25 / 2:07 We Will Rock You Queen • Scorp BPM 162 Тональность Em Редактировать…" at bounding box center [739, 406] width 1479 height 703
click at [368, 443] on polygon at bounding box center [366, 444] width 11 height 11
click at [445, 445] on span at bounding box center [426, 444] width 505 height 3
click at [525, 300] on video at bounding box center [549, 265] width 750 height 421
click at [193, 464] on icon at bounding box center [204, 461] width 36 height 12
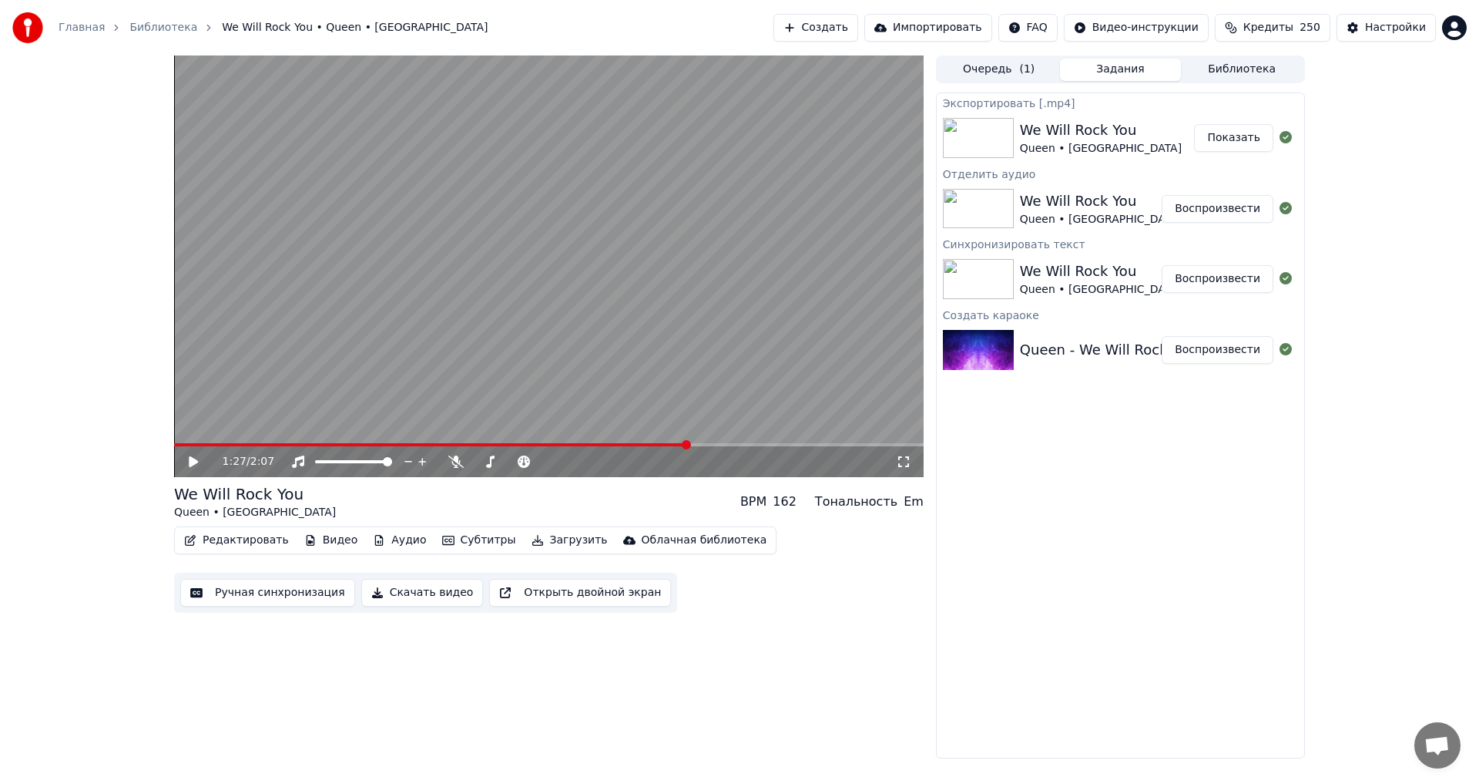
click at [135, 29] on link "Библиотека" at bounding box center [163, 27] width 68 height 15
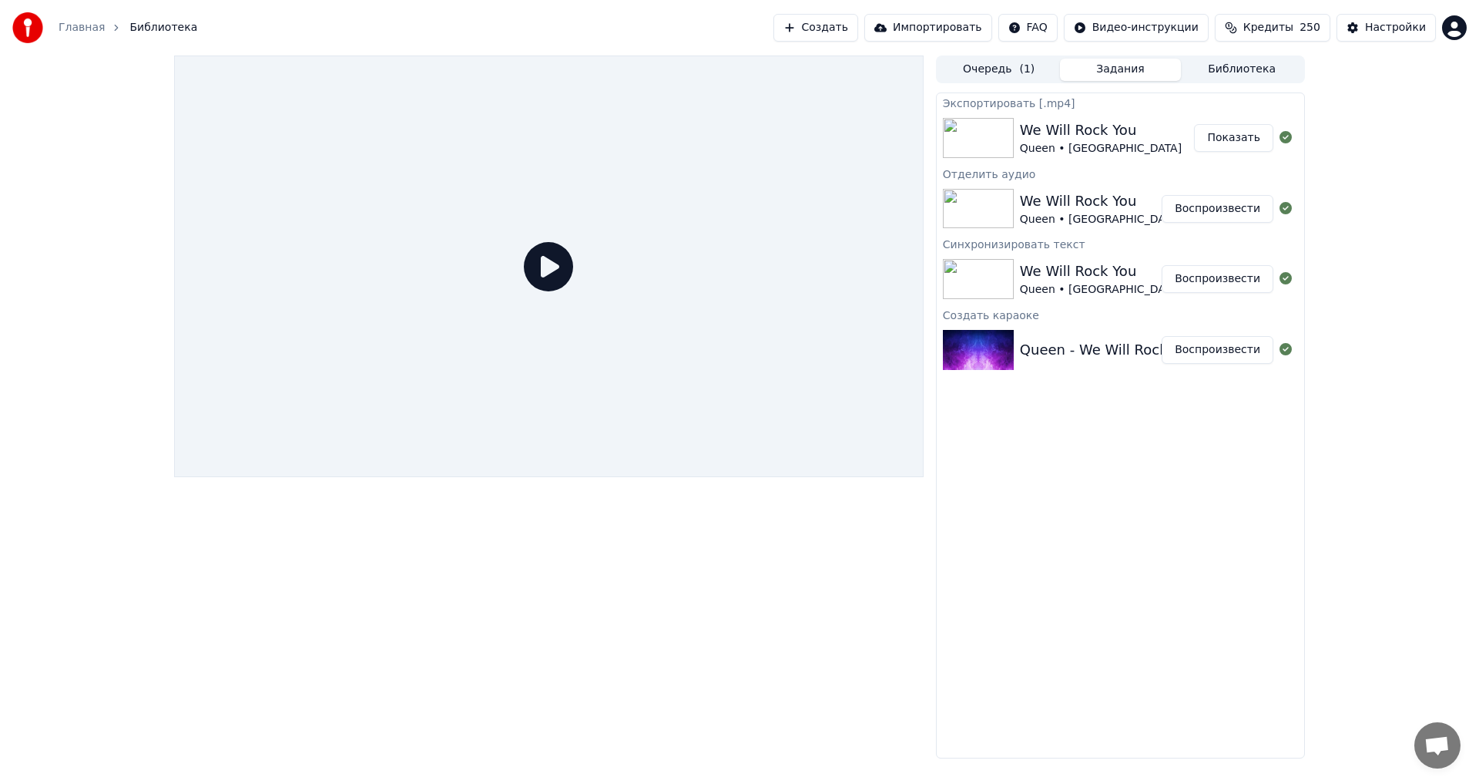
click at [85, 31] on link "Главная" at bounding box center [82, 27] width 46 height 15
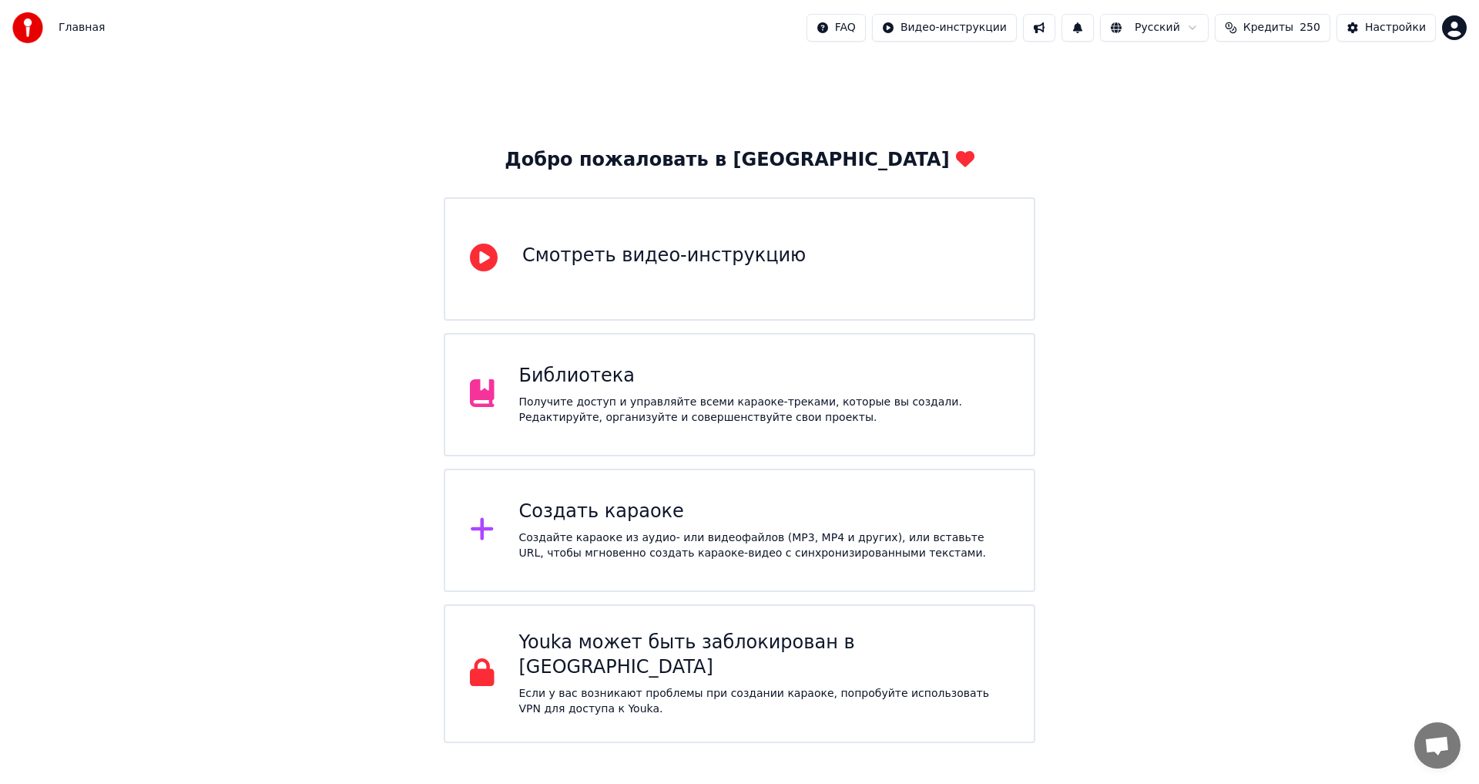
click at [676, 531] on div "Создайте караоке из аудио- или видеофайлов (MP3, MP4 и других), или вставьте UR…" at bounding box center [764, 545] width 491 height 31
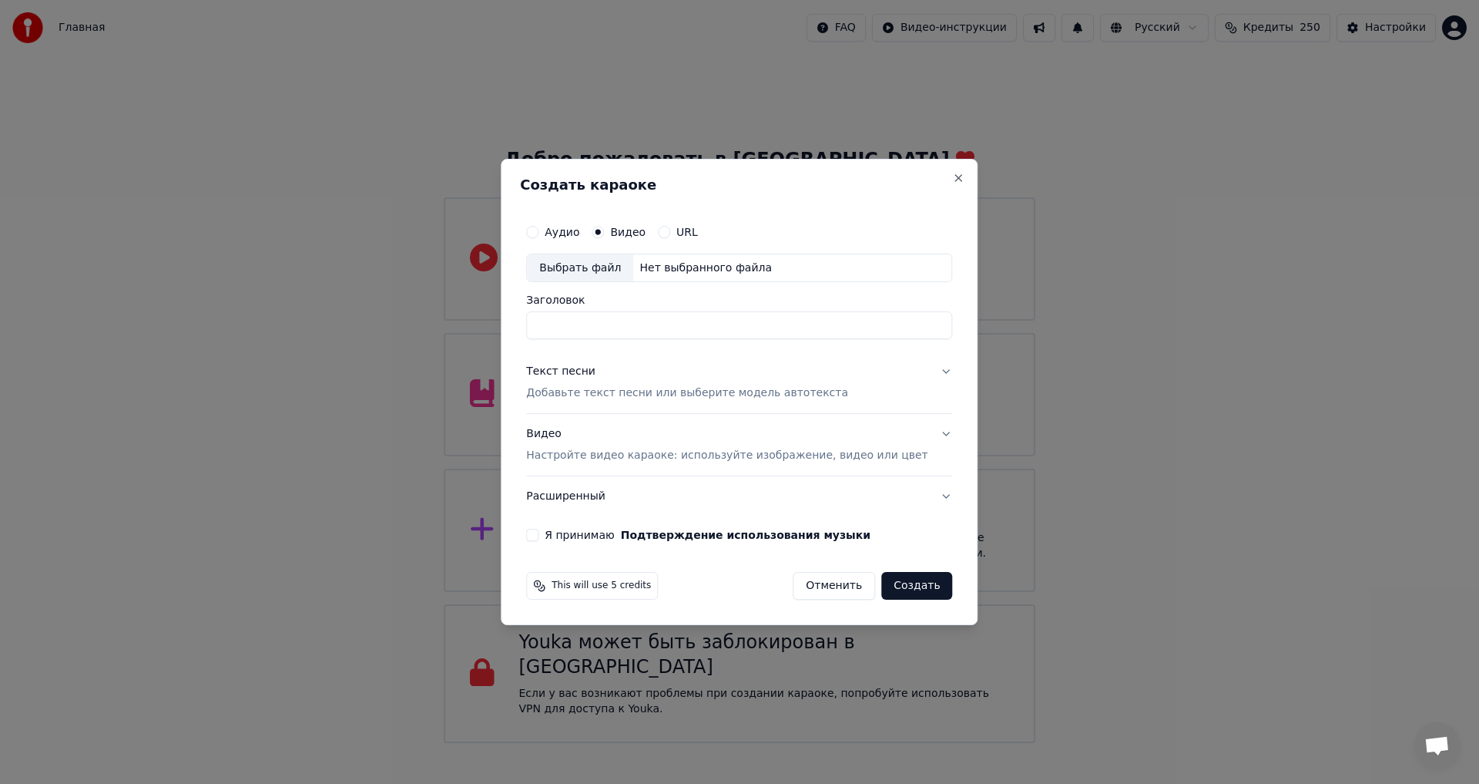
click at [550, 170] on div "Создать караоке Аудио Видео URL Выбрать файл Нет выбранного файла Заголовок Тек…" at bounding box center [739, 392] width 477 height 467
click at [606, 270] on div "Выбрать файл" at bounding box center [580, 268] width 106 height 28
type input "**********"
click at [646, 391] on p "Добавьте текст песни или выберите модель автотекста" at bounding box center [687, 393] width 322 height 15
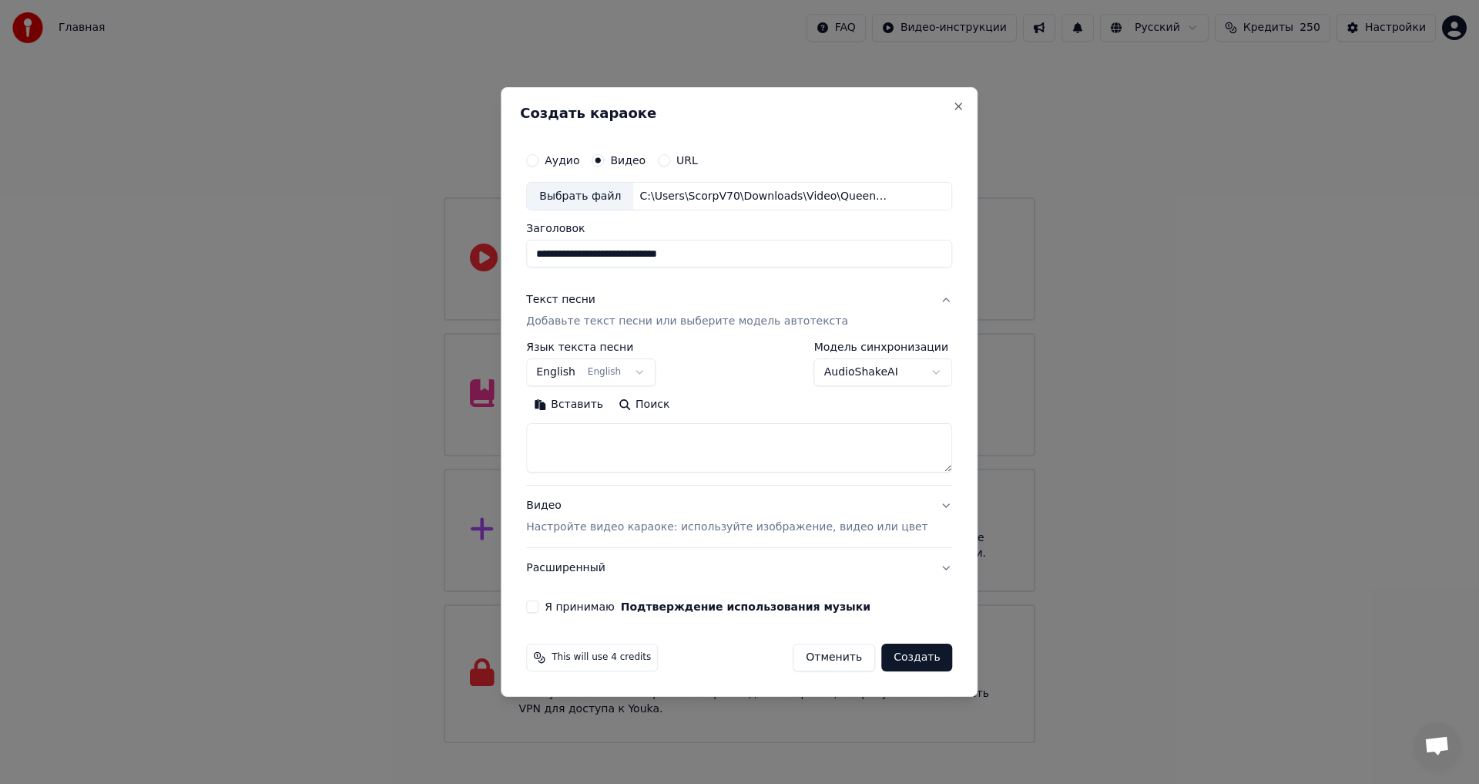
click at [631, 373] on button "English English" at bounding box center [590, 373] width 129 height 28
select select "**"
click at [611, 436] on textarea at bounding box center [739, 448] width 426 height 49
paste textarea "**********"
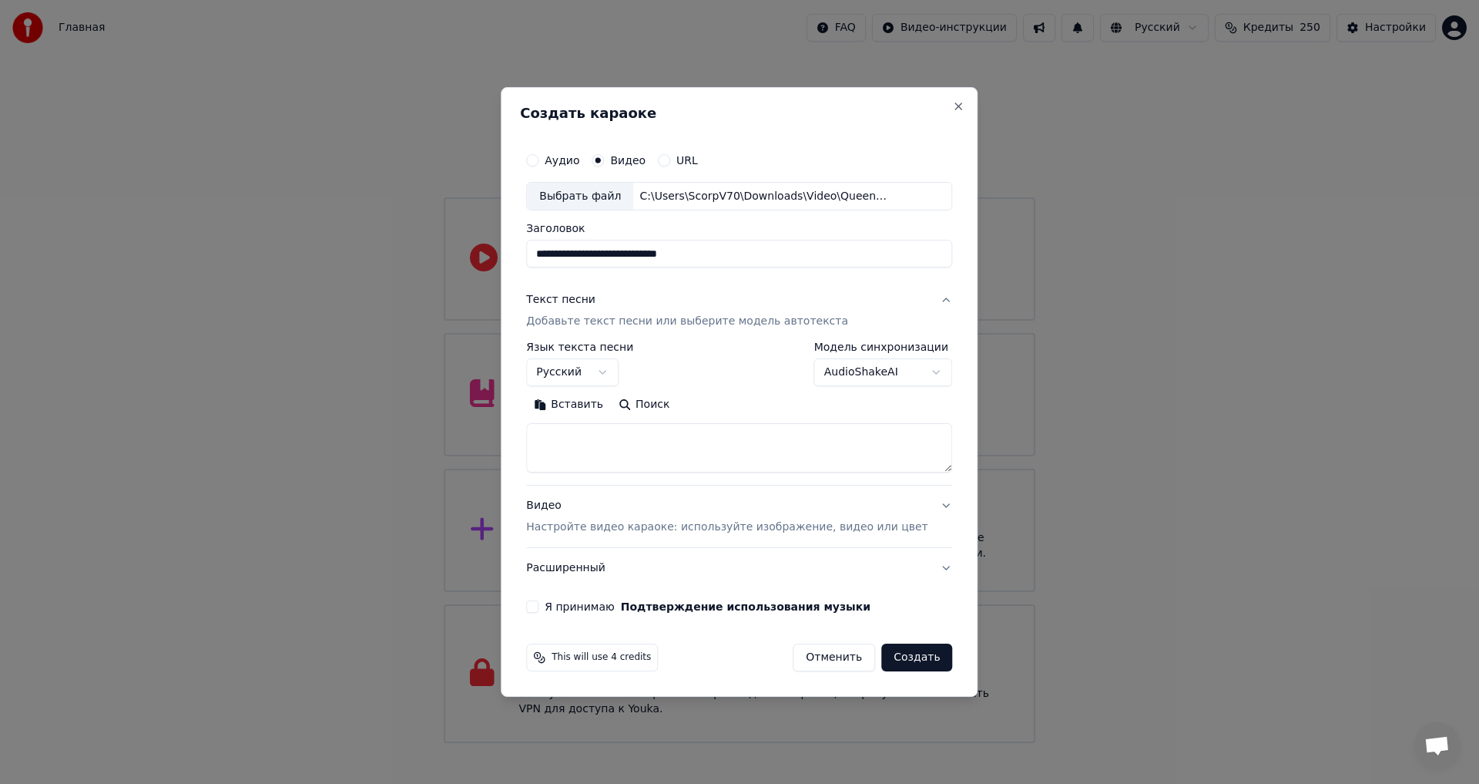
type textarea "**********"
drag, startPoint x: 740, startPoint y: 451, endPoint x: 458, endPoint y: 408, distance: 285.4
click at [458, 408] on body "Главная FAQ Видео-инструкции Русский Кредиты 250 Настройки Добро пожаловать в Y…" at bounding box center [739, 371] width 1479 height 743
paste textarea "**********"
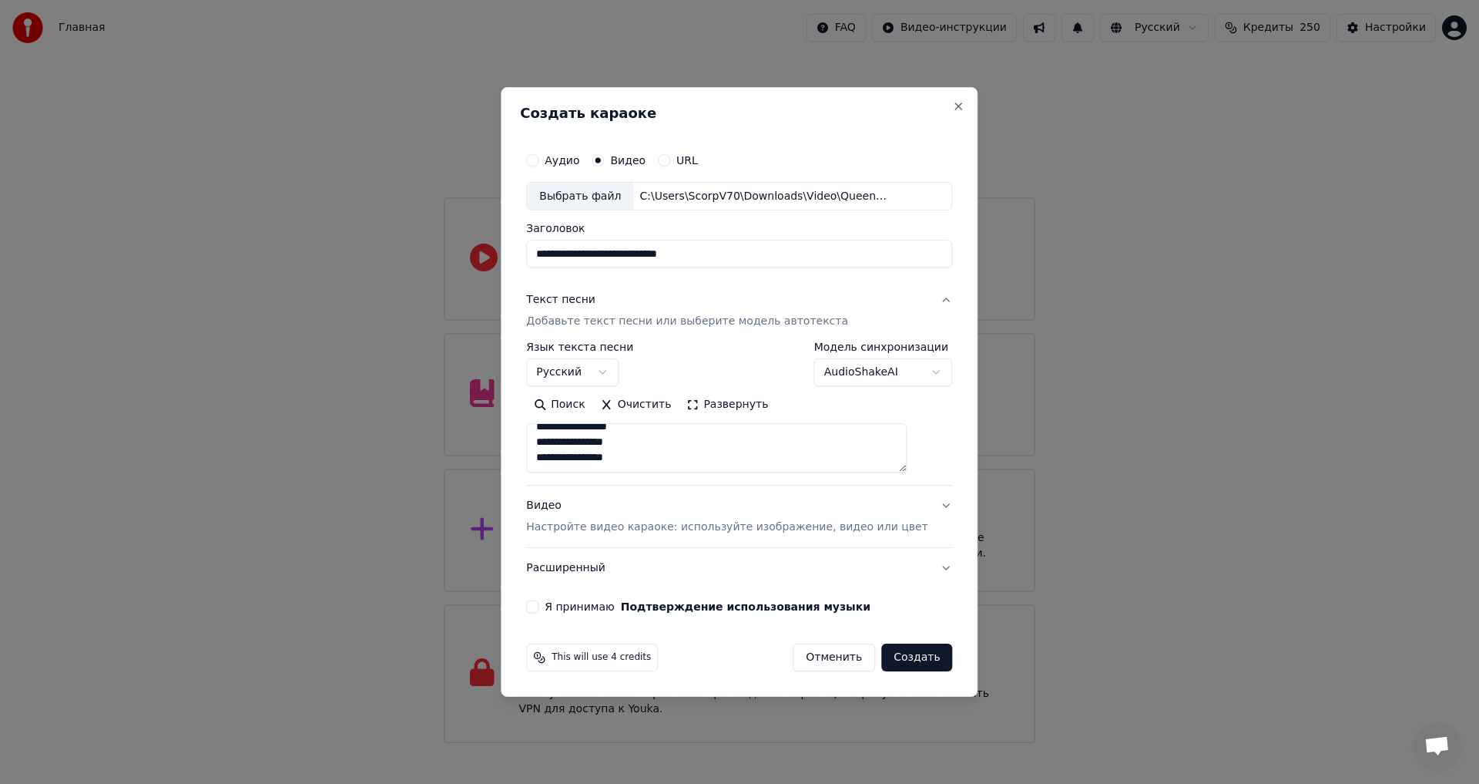
type textarea "**********"
click at [568, 609] on label "Я принимаю Подтверждение использования музыки" at bounding box center [708, 606] width 326 height 11
click at [539, 609] on button "Я принимаю Подтверждение использования музыки" at bounding box center [532, 606] width 12 height 12
click at [903, 663] on button "Создать" at bounding box center [916, 657] width 71 height 28
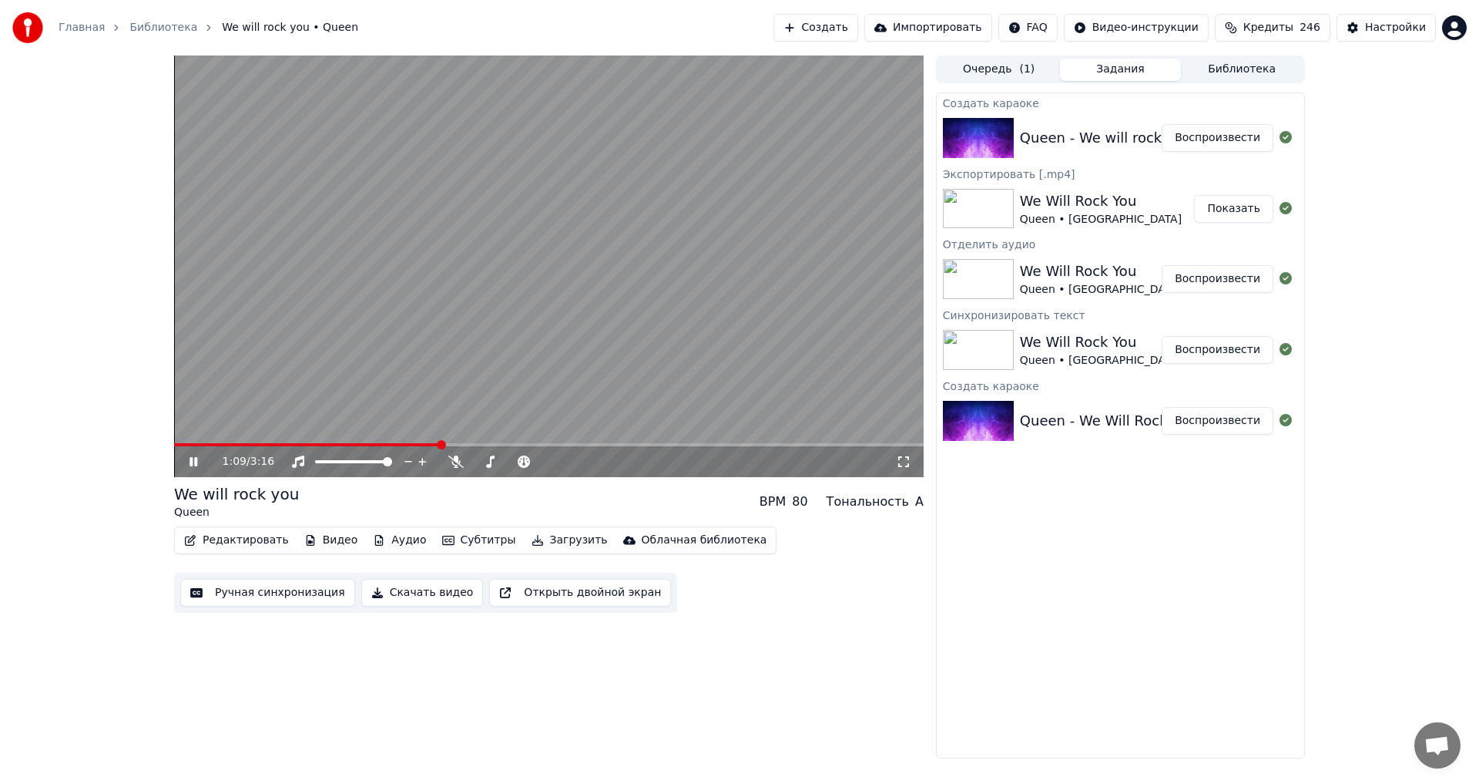
click at [415, 446] on span at bounding box center [307, 444] width 266 height 3
click at [504, 464] on span at bounding box center [503, 461] width 9 height 9
click at [421, 443] on span at bounding box center [306, 444] width 265 height 3
click at [230, 553] on div "Редактировать Видео Аудио Субтитры Загрузить Облачная библиотека" at bounding box center [475, 540] width 603 height 28
click at [236, 544] on button "Редактировать" at bounding box center [236, 540] width 117 height 22
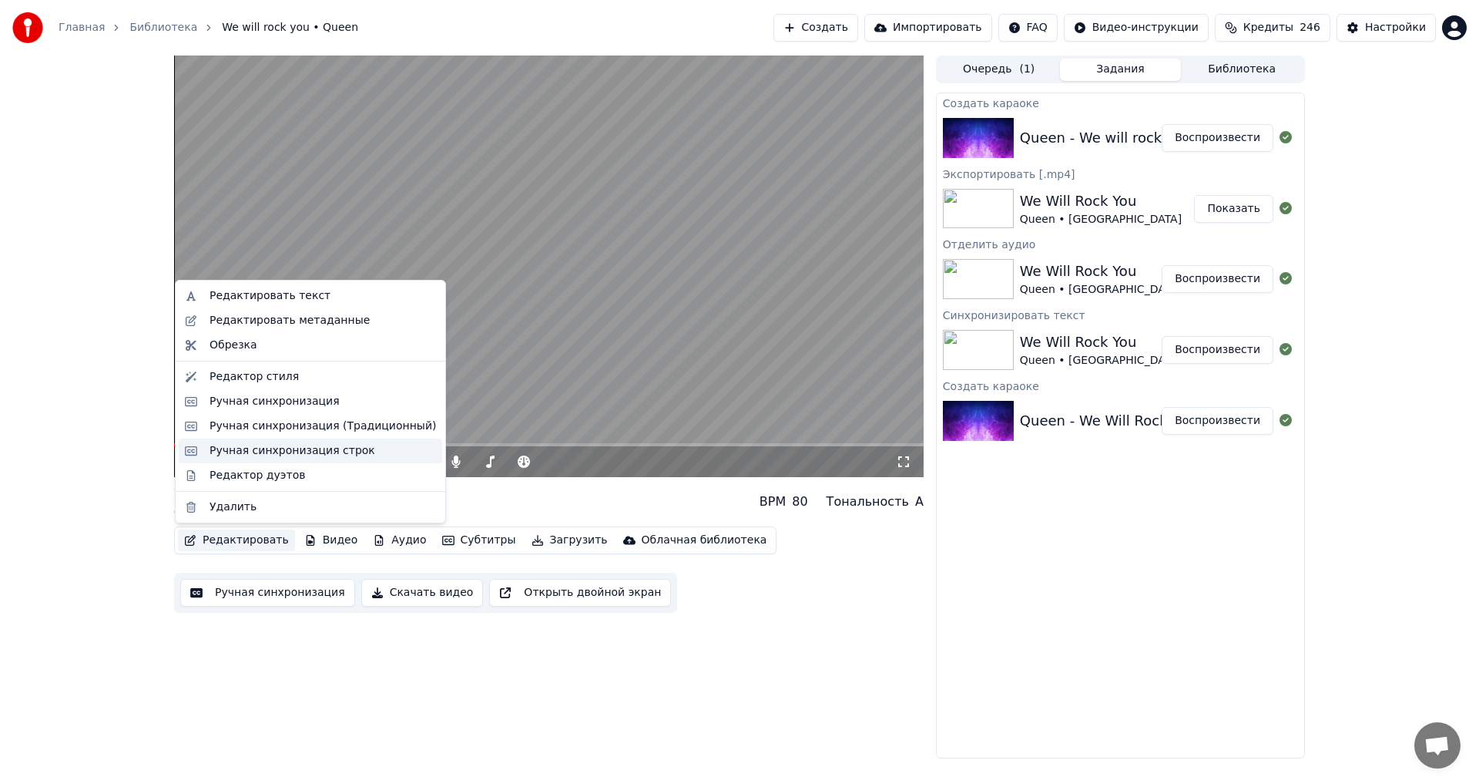
click at [270, 448] on div "Ручная синхронизация строк" at bounding box center [293, 450] width 166 height 15
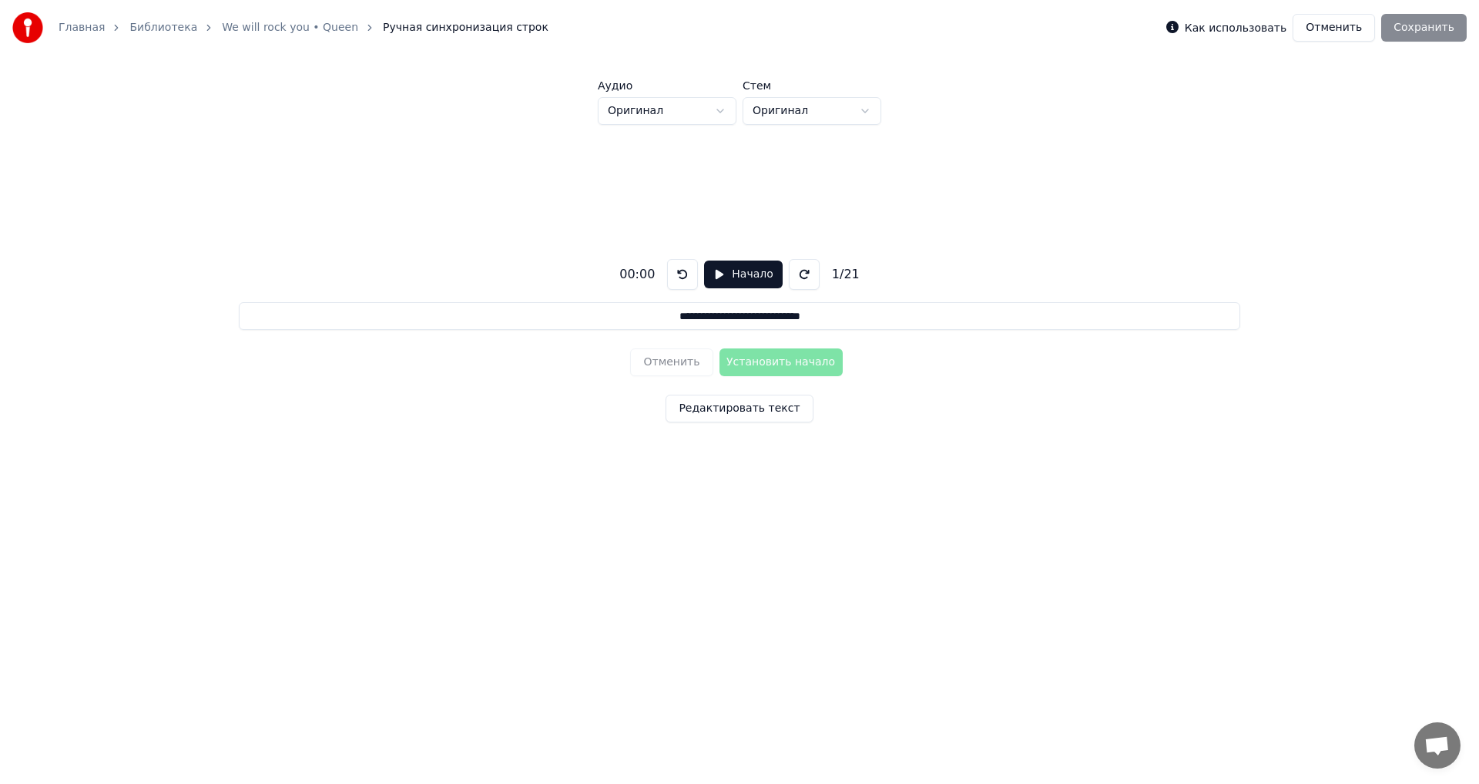
click at [746, 274] on button "Начало" at bounding box center [743, 274] width 78 height 28
click at [798, 364] on button "Установить начало" at bounding box center [781, 362] width 123 height 28
click at [797, 363] on button "Установить конец" at bounding box center [781, 362] width 123 height 28
click at [797, 363] on button "Установить начало" at bounding box center [781, 362] width 123 height 28
click at [797, 363] on button "Установить конец" at bounding box center [781, 362] width 123 height 28
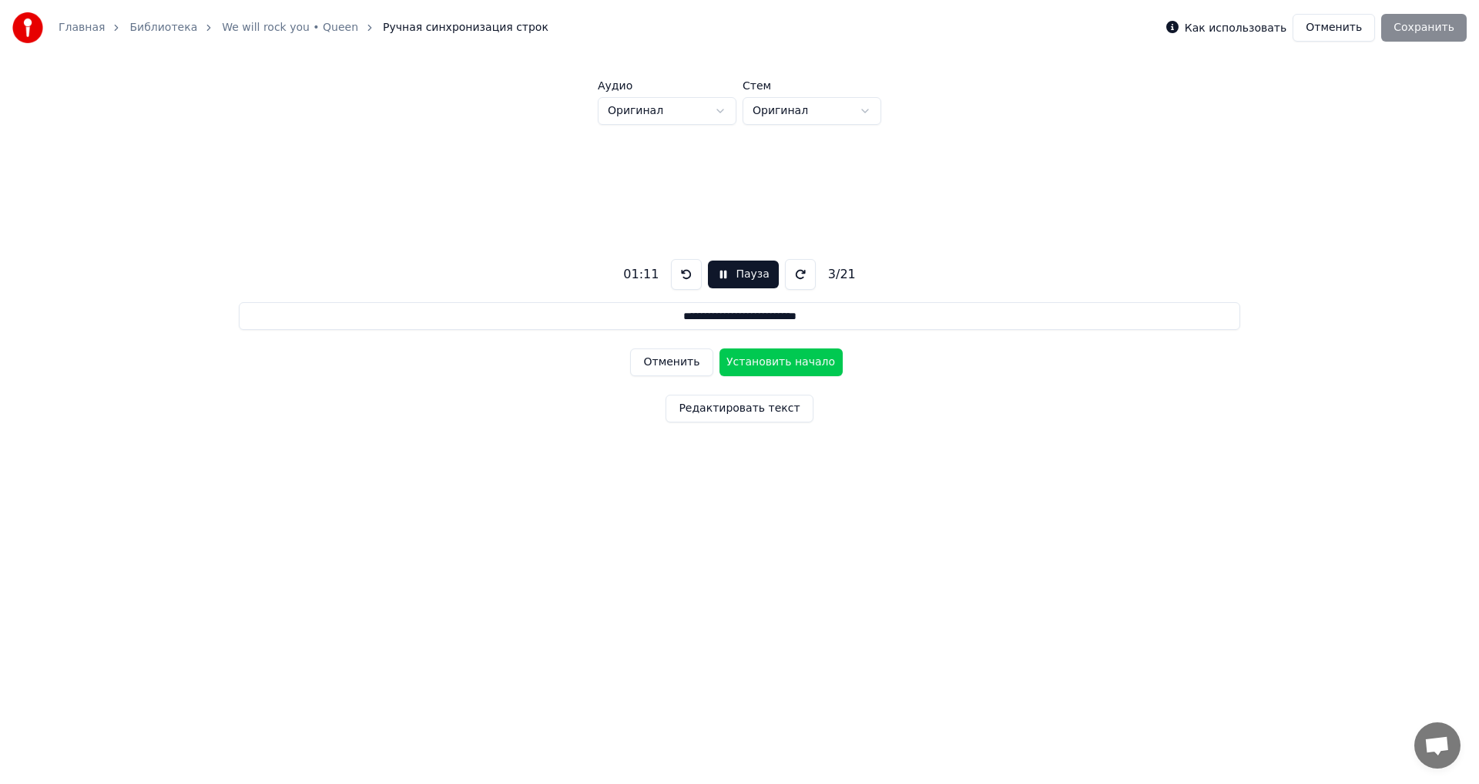
click at [797, 363] on button "Установить начало" at bounding box center [781, 362] width 123 height 28
click at [797, 363] on button "Установить конец" at bounding box center [781, 362] width 123 height 28
click at [797, 363] on button "Установить начало" at bounding box center [781, 362] width 123 height 28
click at [797, 361] on button "Установить конец" at bounding box center [781, 362] width 123 height 28
click at [797, 361] on button "Установить начало" at bounding box center [781, 362] width 123 height 28
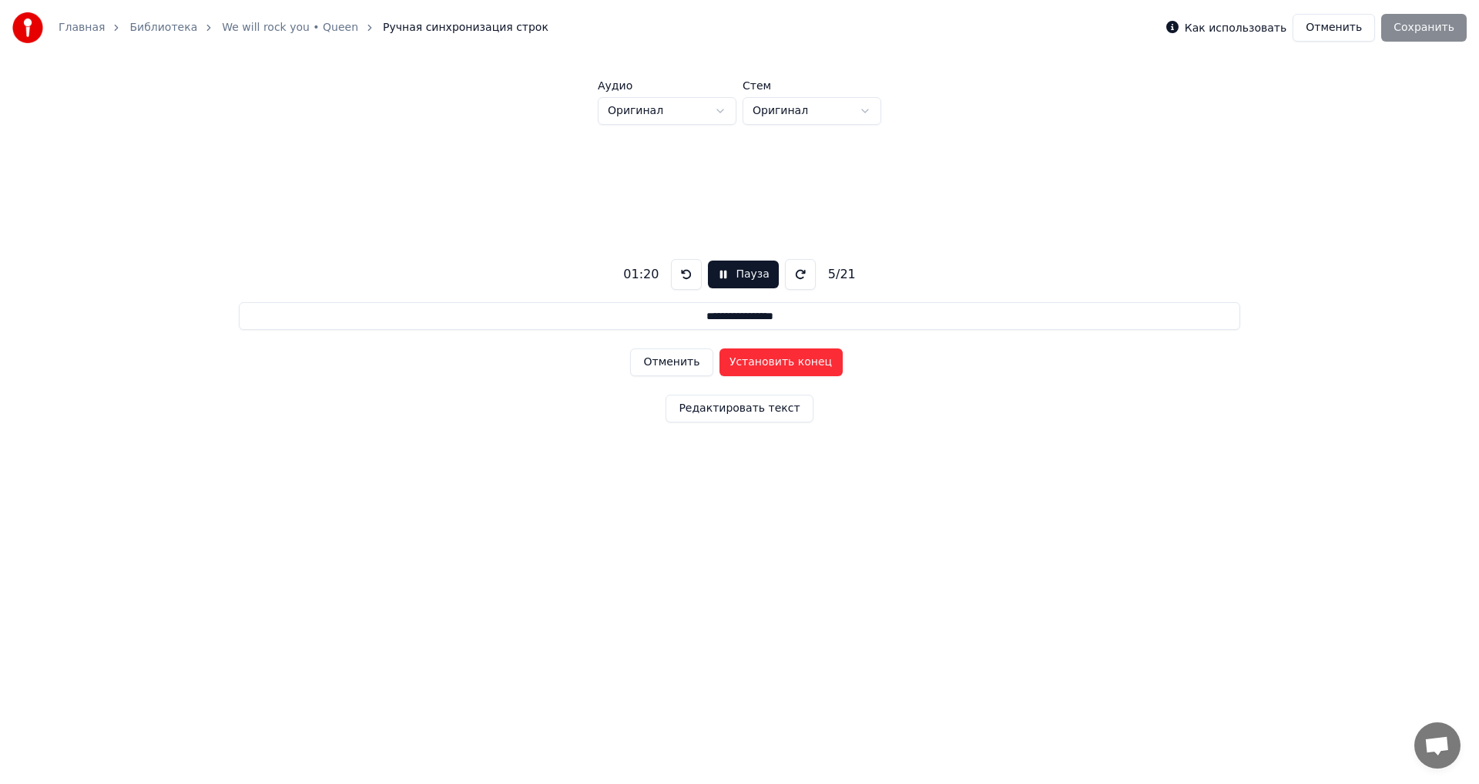
click at [797, 361] on button "Установить конец" at bounding box center [781, 362] width 123 height 28
click at [797, 361] on button "Установить начало" at bounding box center [781, 362] width 123 height 28
click at [797, 361] on button "Установить конец" at bounding box center [781, 362] width 123 height 28
click at [797, 361] on button "Установить начало" at bounding box center [781, 362] width 123 height 28
click at [797, 361] on button "Установить конец" at bounding box center [781, 362] width 123 height 28
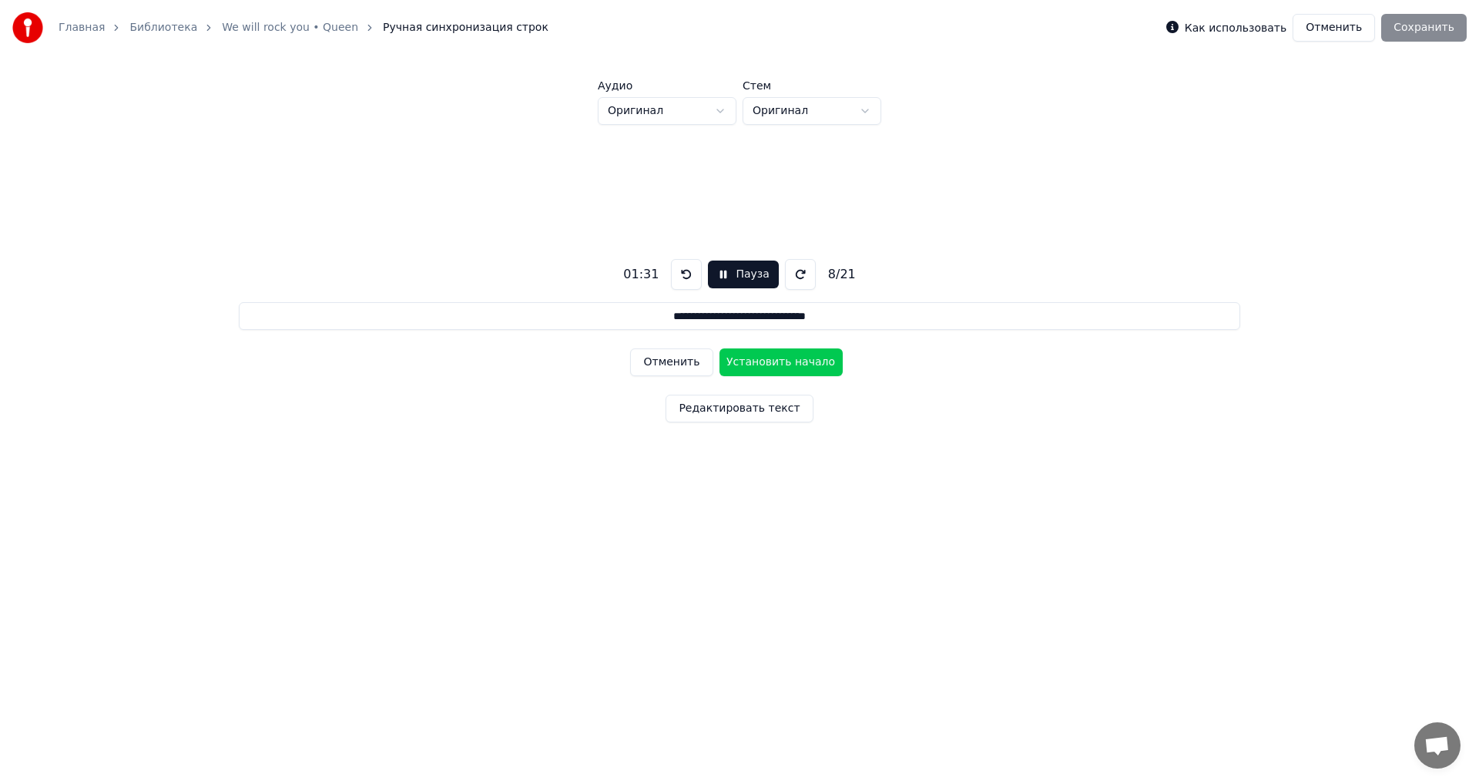
click at [797, 361] on button "Установить начало" at bounding box center [781, 362] width 123 height 28
click at [797, 361] on button "Установить конец" at bounding box center [781, 362] width 123 height 28
click at [797, 361] on button "Установить начало" at bounding box center [781, 362] width 123 height 28
click at [797, 361] on button "Установить конец" at bounding box center [781, 362] width 123 height 28
click at [797, 361] on button "Установить начало" at bounding box center [781, 362] width 123 height 28
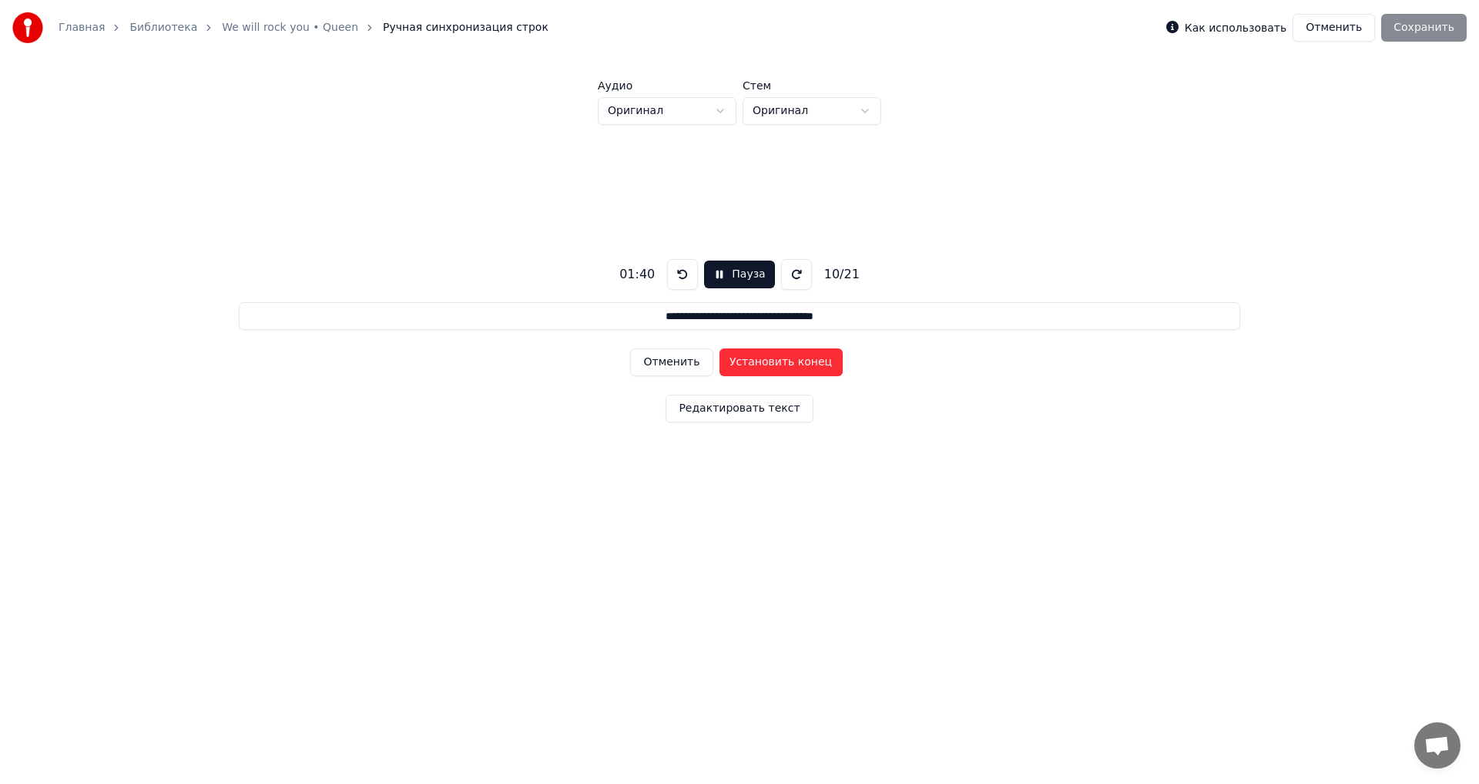
click at [797, 361] on button "Установить конец" at bounding box center [781, 362] width 123 height 28
click at [797, 361] on button "Установить начало" at bounding box center [781, 362] width 123 height 28
click at [797, 361] on button "Установить конец" at bounding box center [781, 362] width 123 height 28
click at [797, 360] on button "Установить начало" at bounding box center [781, 362] width 123 height 28
click at [797, 360] on button "Установить конец" at bounding box center [781, 362] width 123 height 28
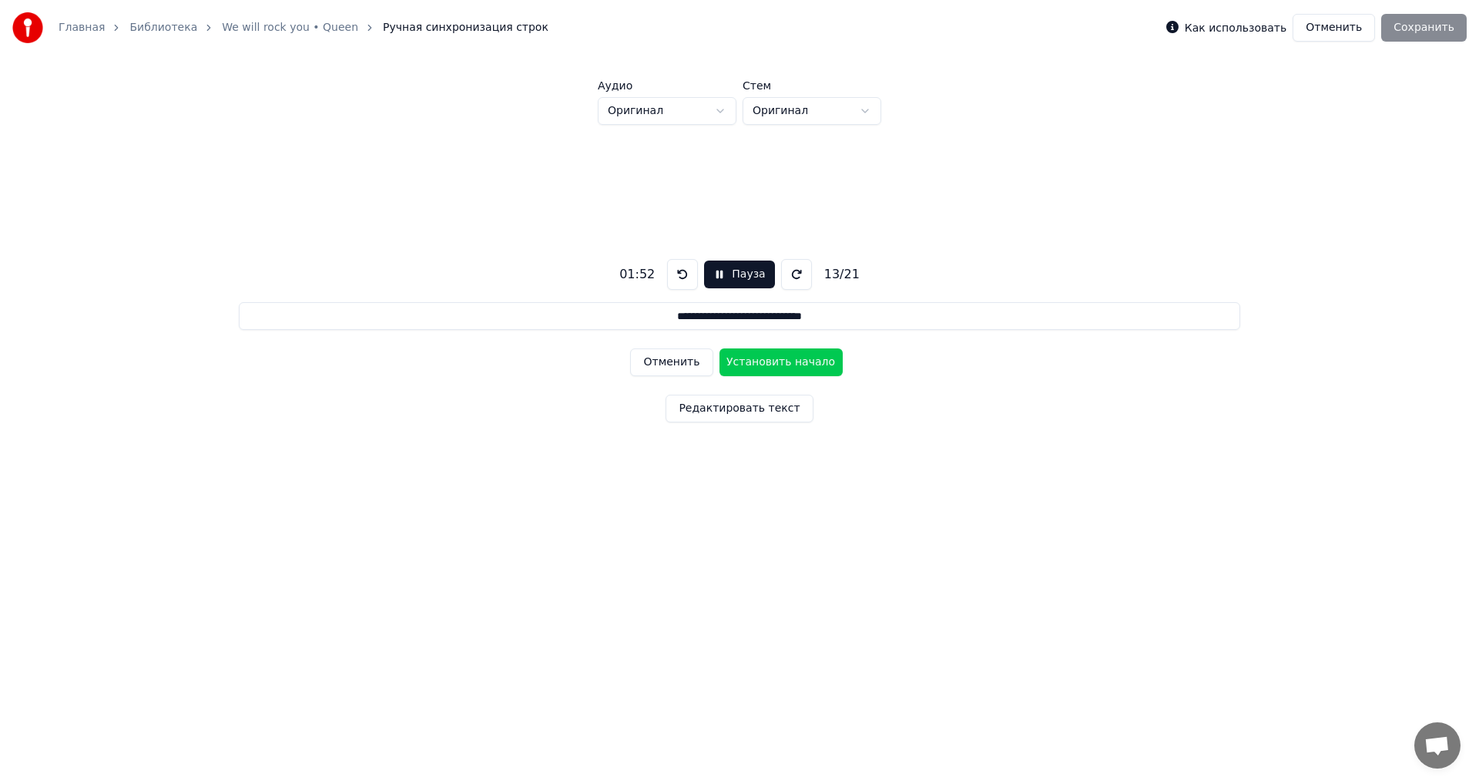
click at [797, 360] on button "Установить начало" at bounding box center [781, 362] width 123 height 28
click at [797, 360] on button "Установить конец" at bounding box center [781, 362] width 123 height 28
click at [797, 360] on button "Установить начало" at bounding box center [781, 362] width 123 height 28
click at [797, 360] on button "Установить конец" at bounding box center [781, 362] width 123 height 28
click at [797, 360] on button "Установить начало" at bounding box center [781, 362] width 123 height 28
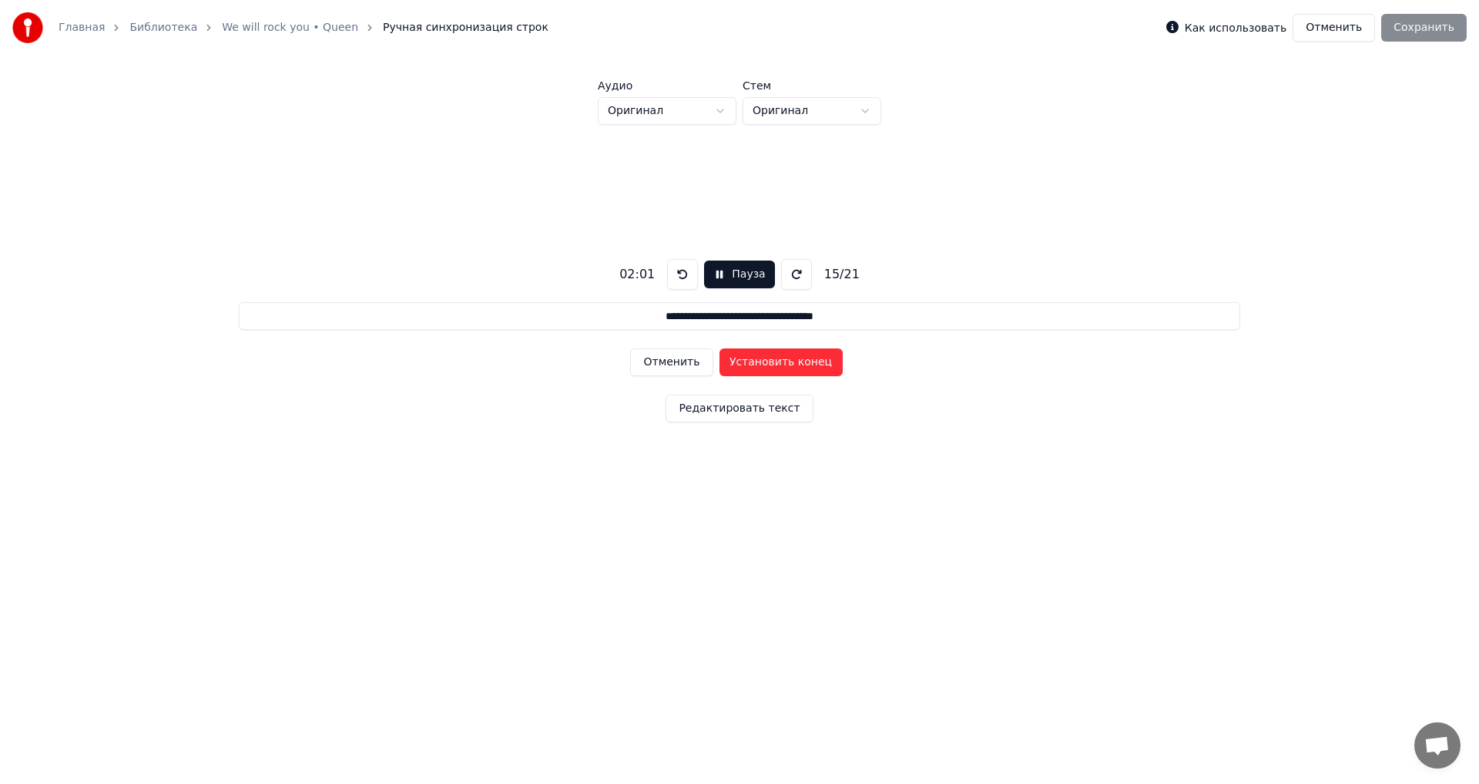
click at [797, 360] on button "Установить конец" at bounding box center [781, 362] width 123 height 28
click at [797, 360] on button "Установить начало" at bounding box center [781, 362] width 123 height 28
click at [797, 360] on button "Установить конец" at bounding box center [781, 362] width 123 height 28
type input "**********"
click at [797, 360] on button "Установить начало" at bounding box center [781, 362] width 123 height 28
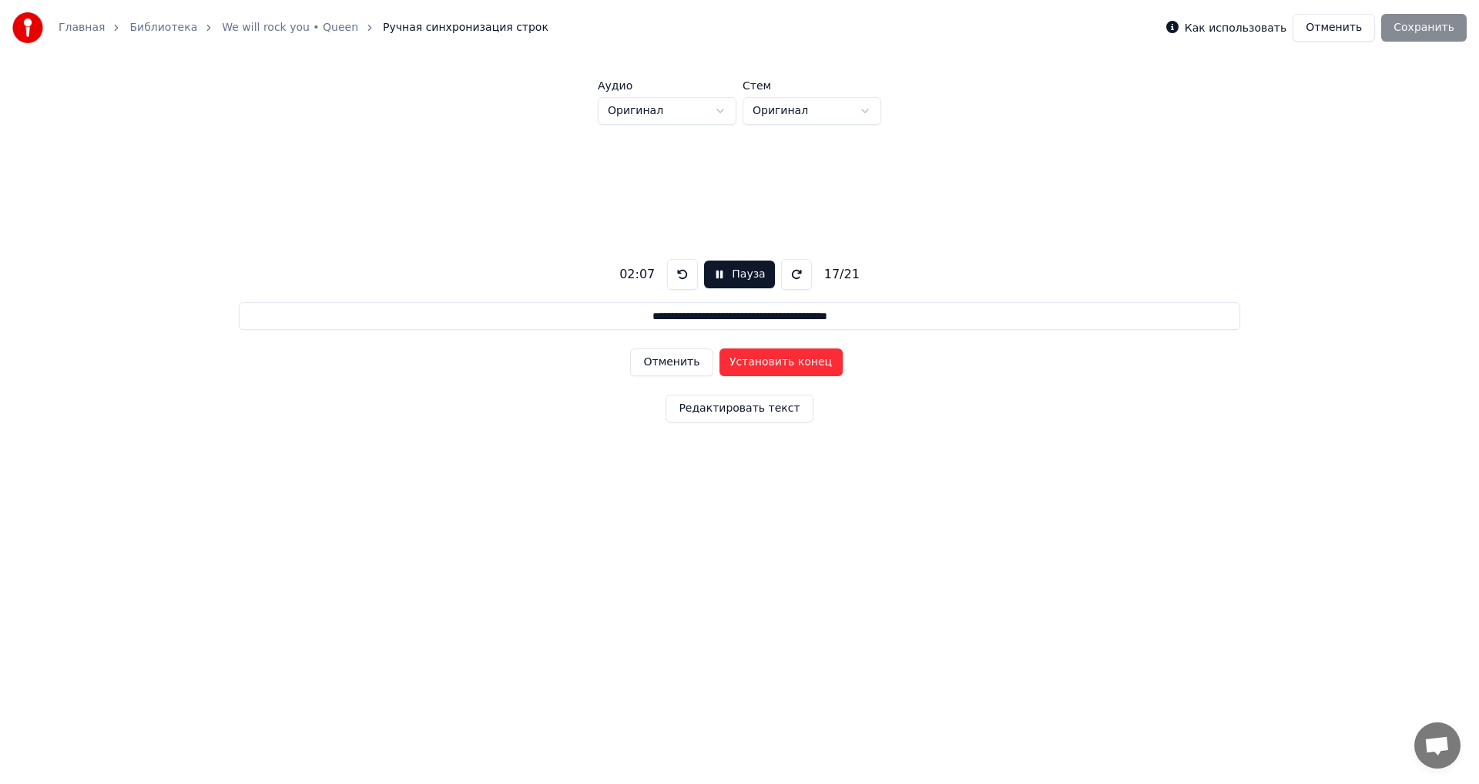
click at [671, 361] on button "Отменить" at bounding box center [671, 362] width 82 height 28
click at [1398, 37] on div "Как использовать Отменить Сохранить" at bounding box center [1316, 28] width 300 height 28
click at [1337, 28] on button "Отменить" at bounding box center [1334, 28] width 82 height 28
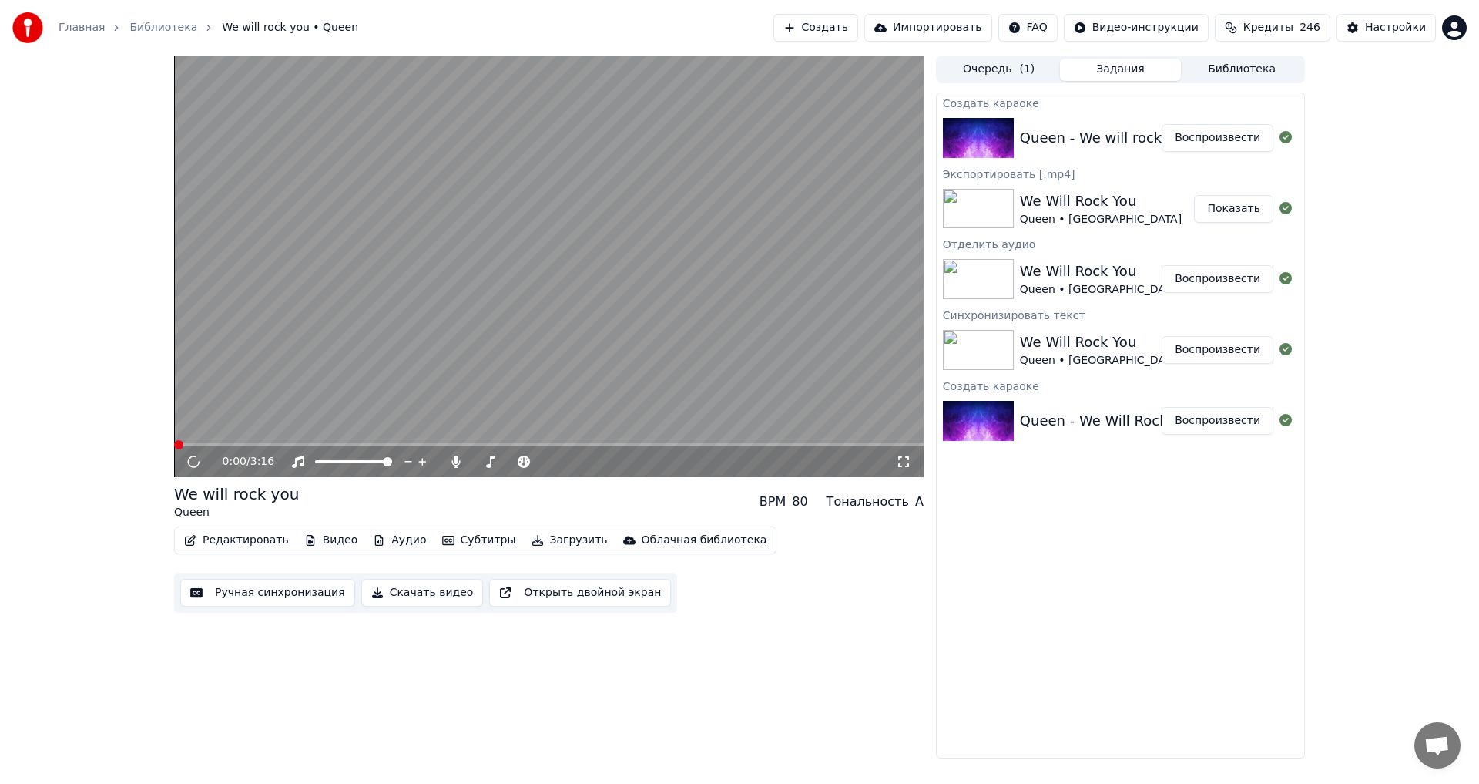
click at [79, 27] on link "Главная" at bounding box center [82, 27] width 46 height 15
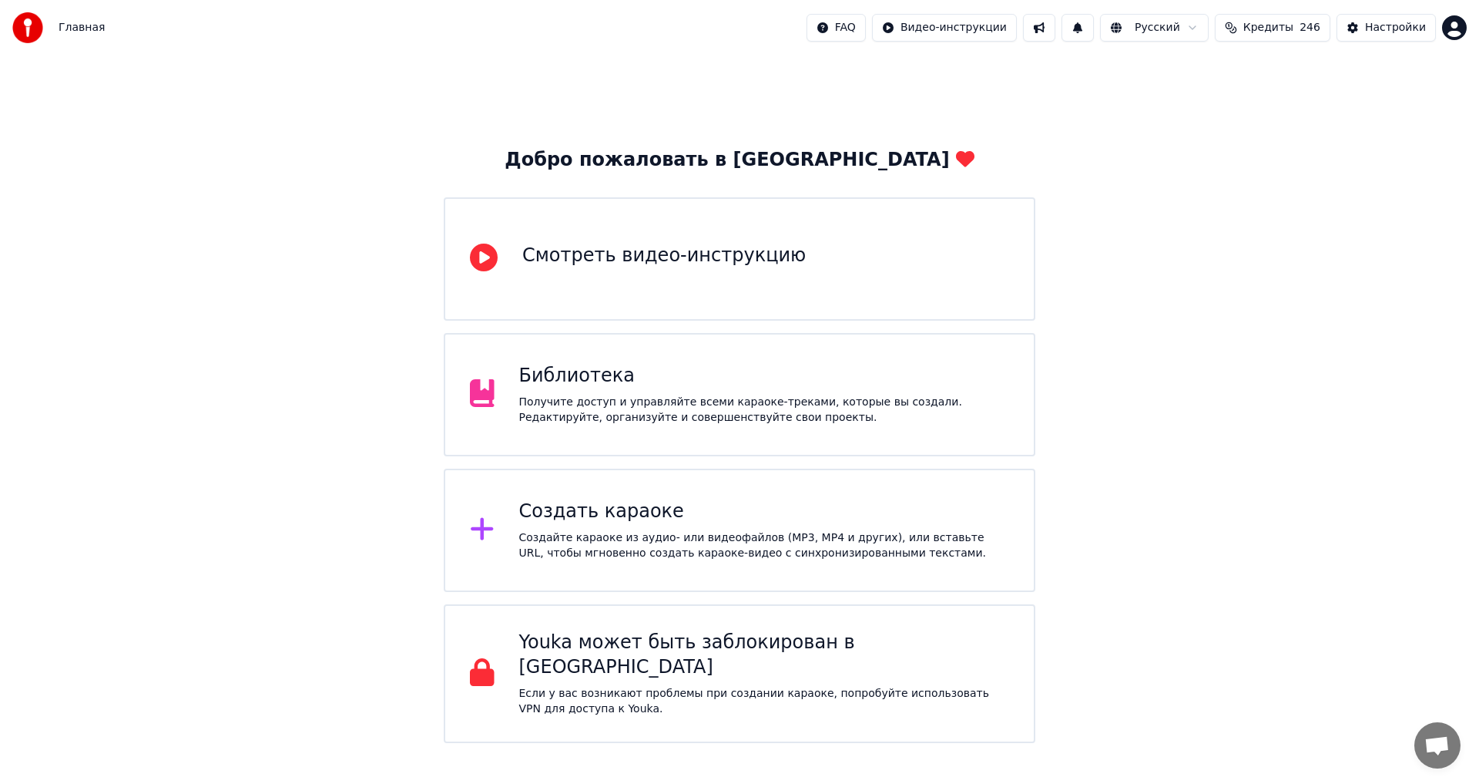
click at [635, 376] on div "Библиотека" at bounding box center [764, 376] width 491 height 25
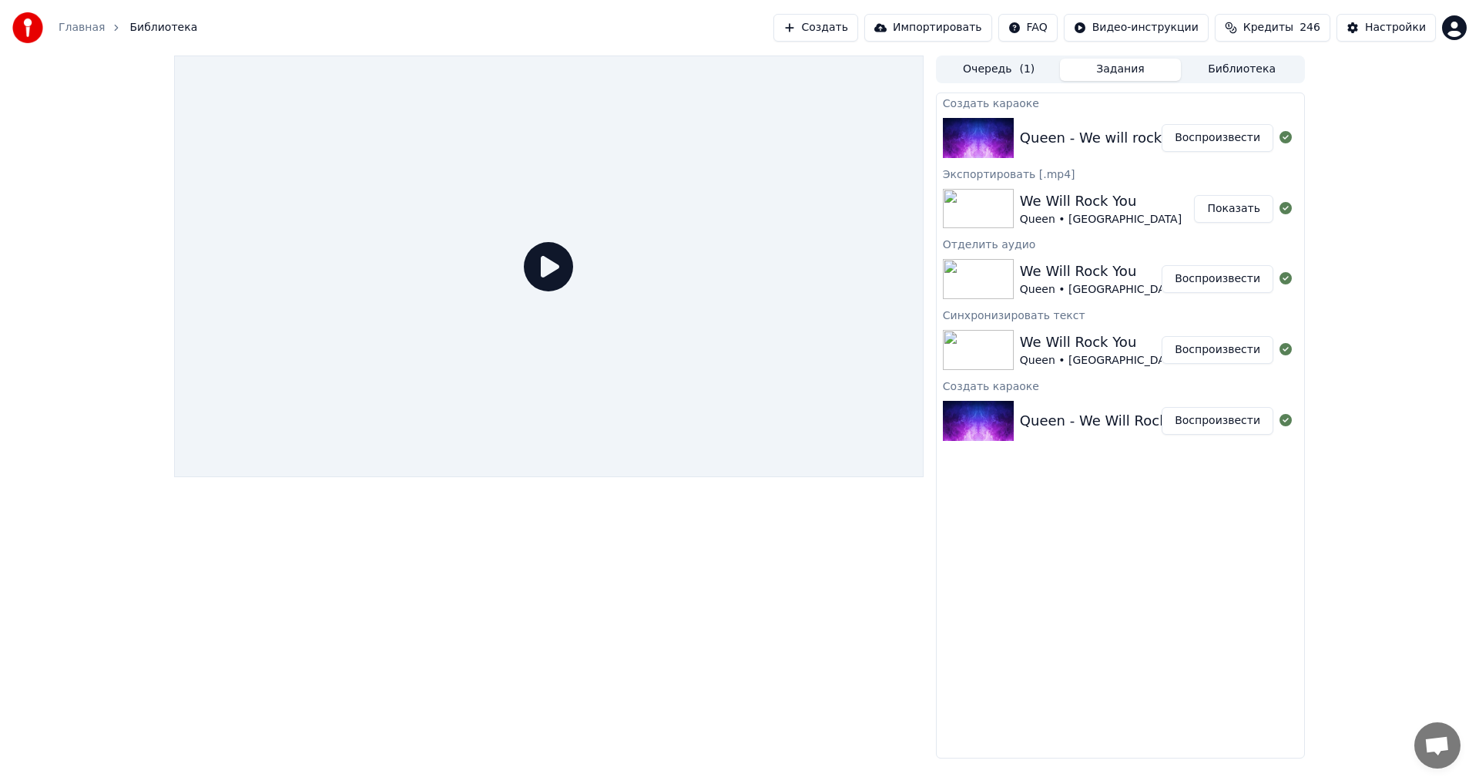
click at [1072, 140] on div "Queen - We will rock you (mass)" at bounding box center [1131, 138] width 223 height 22
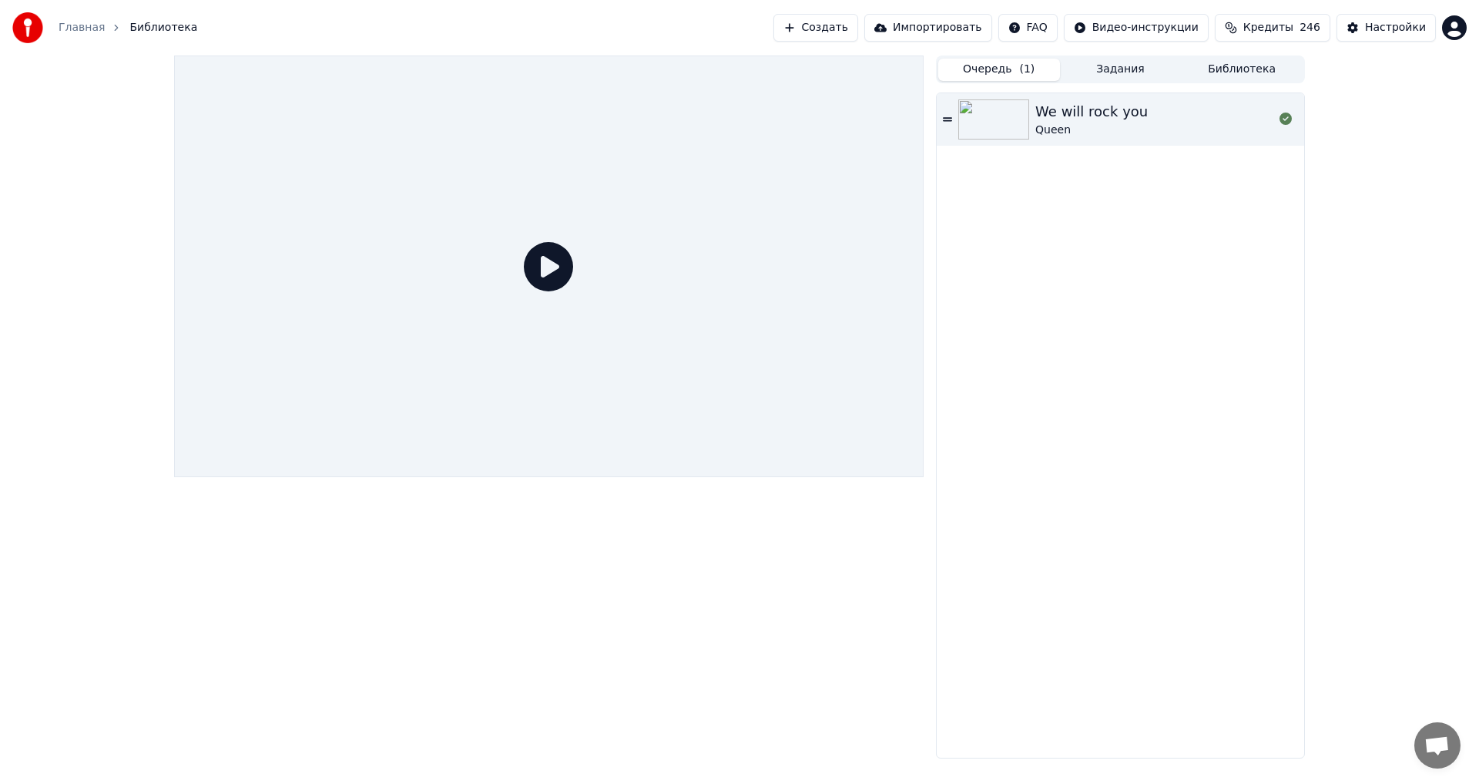
click at [985, 69] on button "Очередь ( 1 )" at bounding box center [999, 70] width 122 height 22
click at [1118, 75] on button "Задания" at bounding box center [1121, 70] width 122 height 22
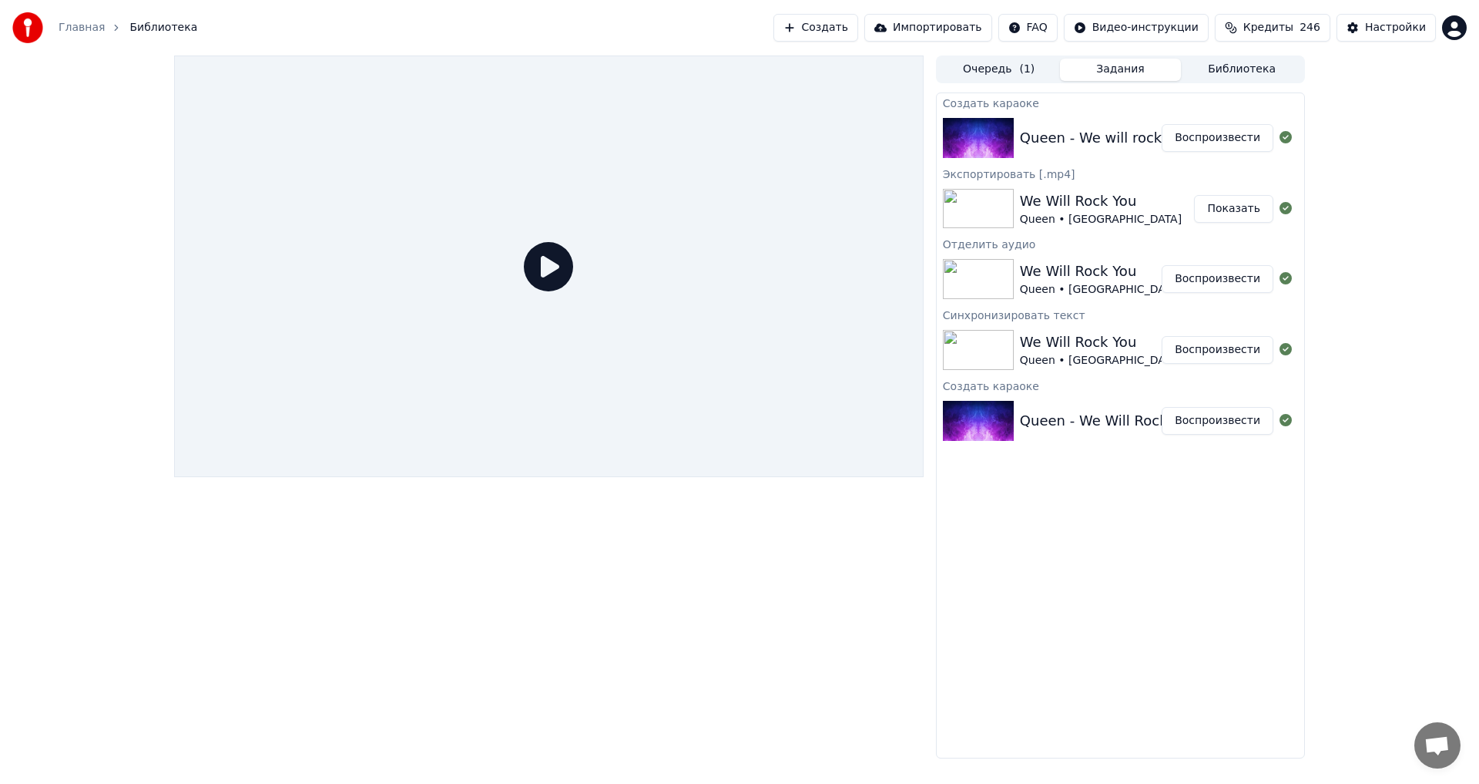
click at [1093, 136] on div "Queen - We will rock you (mass)" at bounding box center [1131, 138] width 223 height 22
click at [560, 267] on icon at bounding box center [548, 266] width 49 height 49
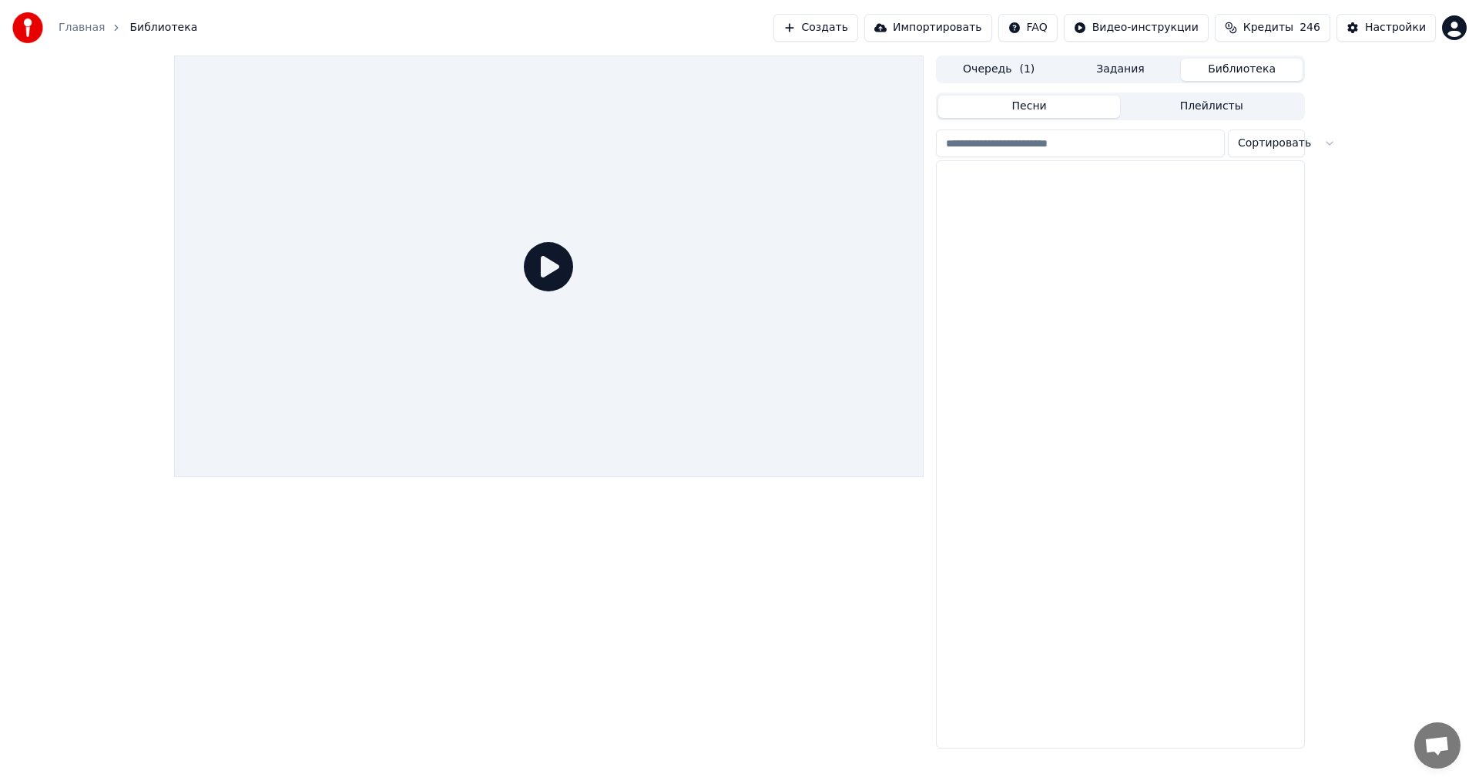
click at [1245, 63] on button "Библиотека" at bounding box center [1242, 70] width 122 height 22
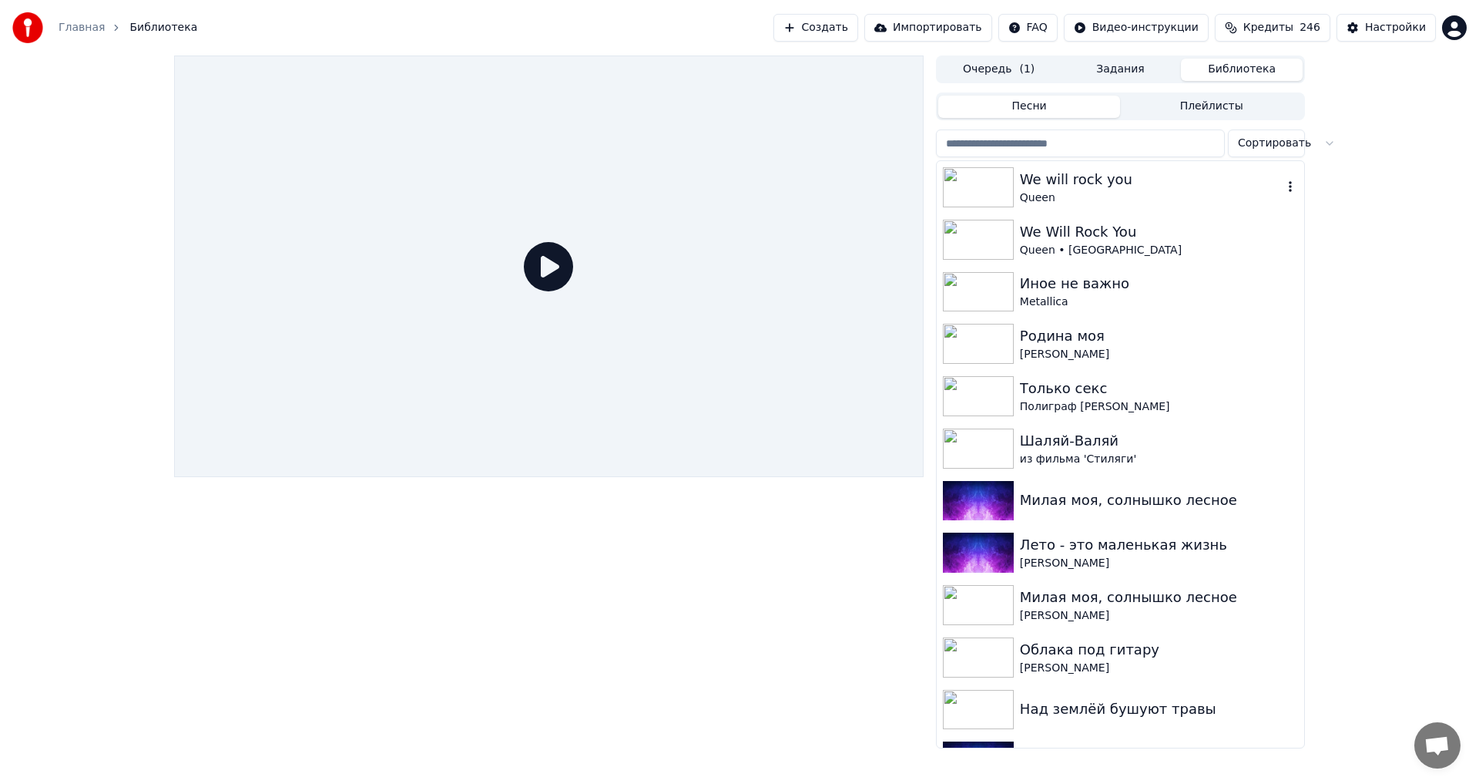
click at [1058, 183] on div "We will rock you" at bounding box center [1151, 180] width 263 height 22
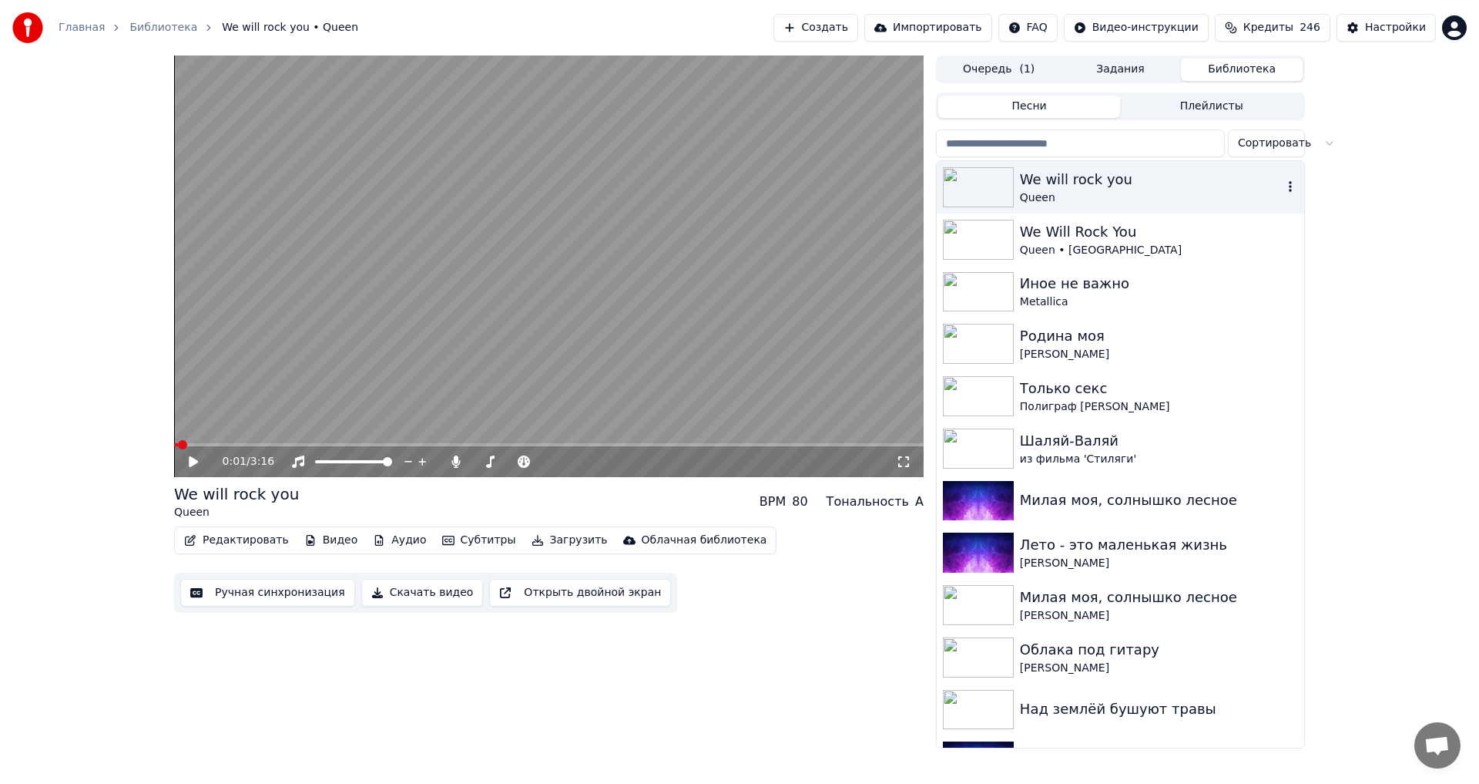
click at [1100, 190] on div "Queen" at bounding box center [1151, 197] width 263 height 15
click at [250, 540] on button "Редактировать" at bounding box center [236, 540] width 117 height 22
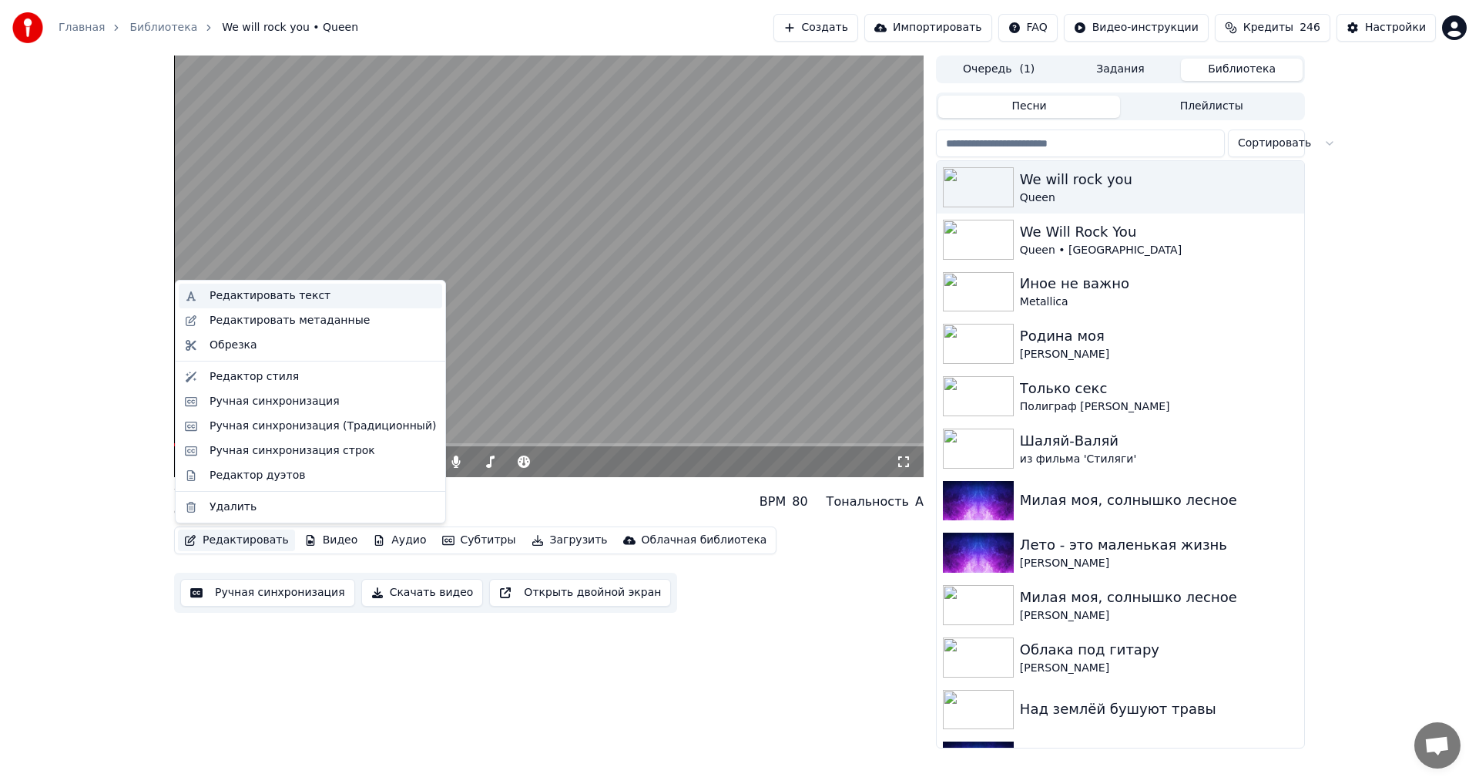
click at [267, 296] on div "Редактировать текст" at bounding box center [270, 295] width 121 height 15
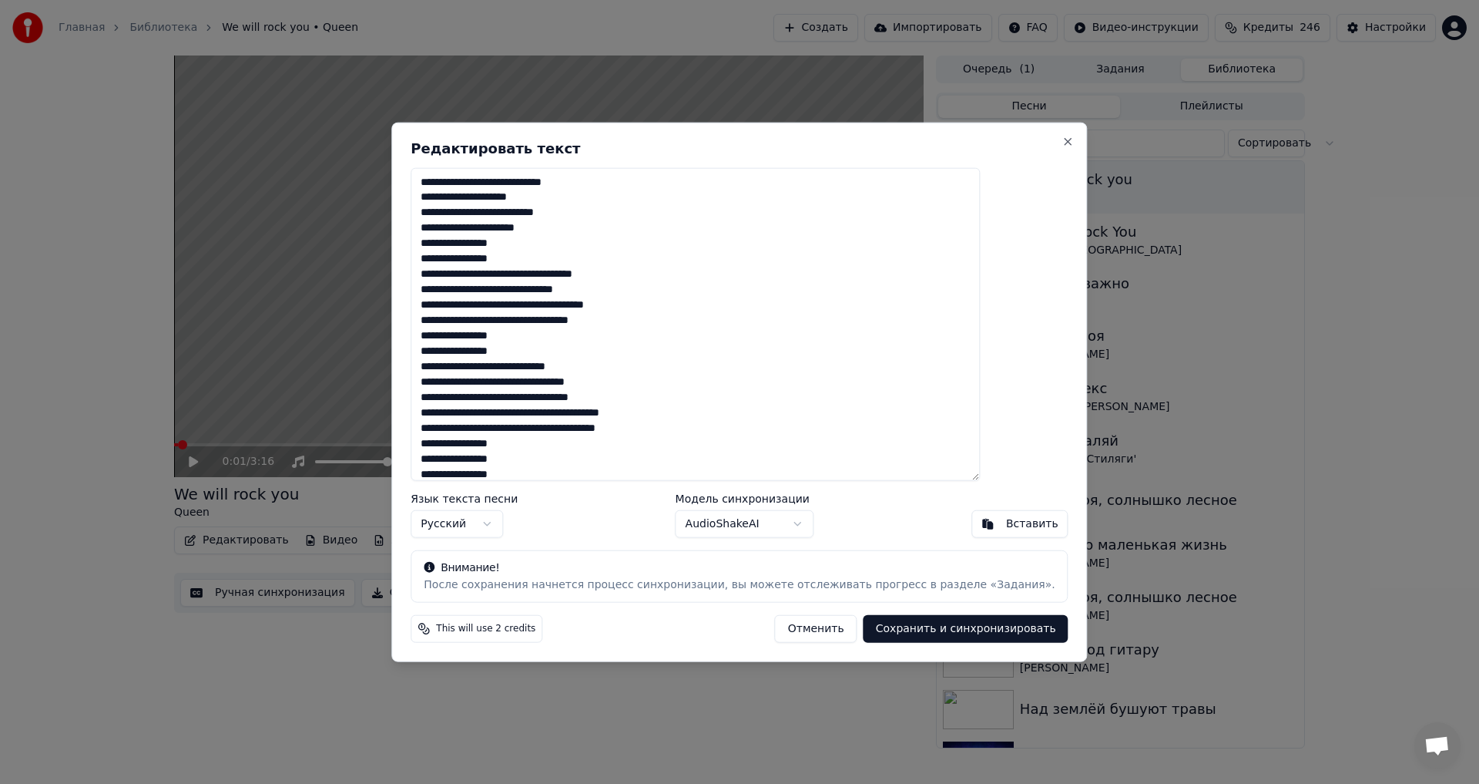
click at [456, 376] on textarea "**********" at bounding box center [695, 324] width 569 height 314
drag, startPoint x: 463, startPoint y: 431, endPoint x: 787, endPoint y: 432, distance: 324.4
click at [787, 432] on textarea "**********" at bounding box center [695, 324] width 569 height 314
type textarea "**********"
click at [935, 627] on button "Сохранить и синхронизировать" at bounding box center [966, 629] width 205 height 28
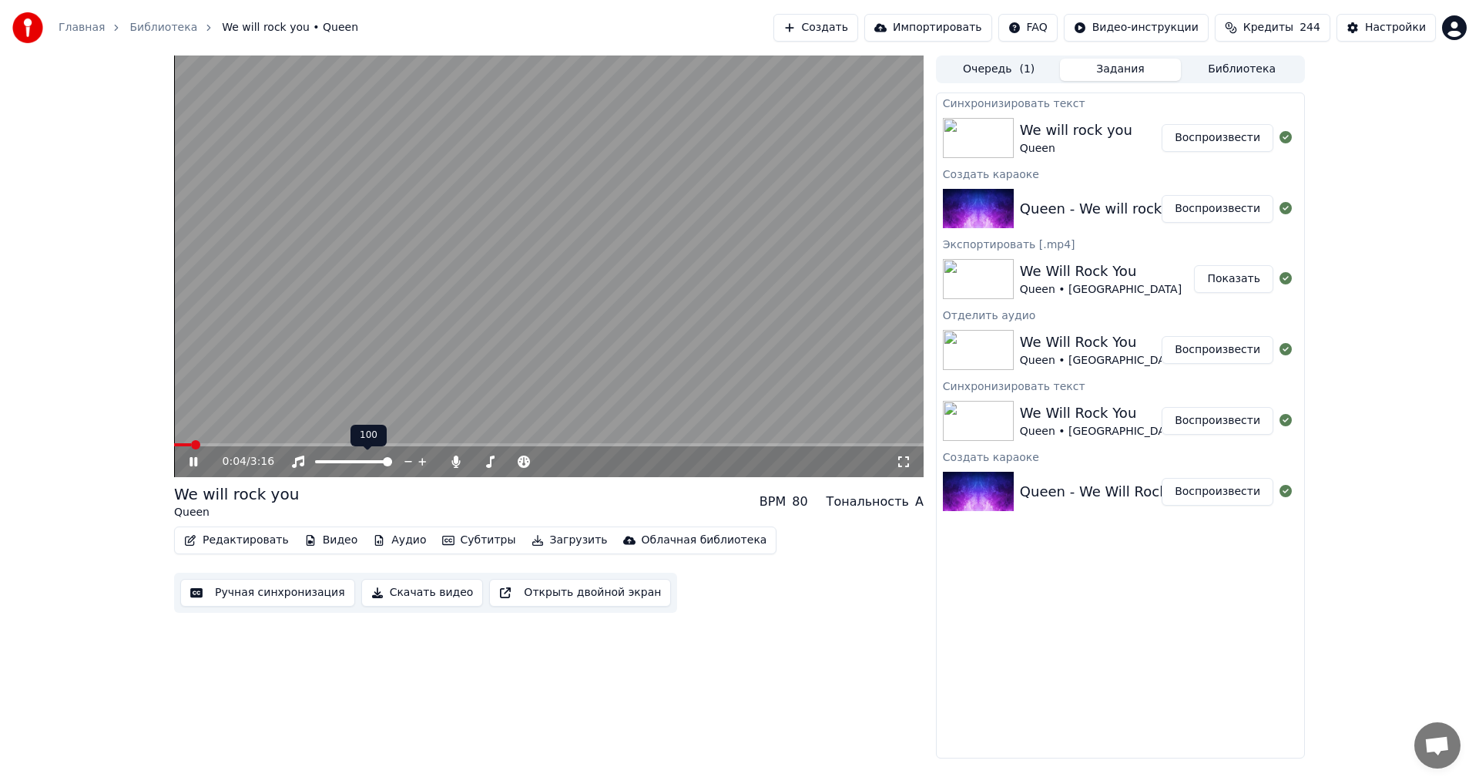
click at [445, 290] on video at bounding box center [549, 265] width 750 height 421
click at [233, 538] on button "Редактировать" at bounding box center [236, 540] width 117 height 22
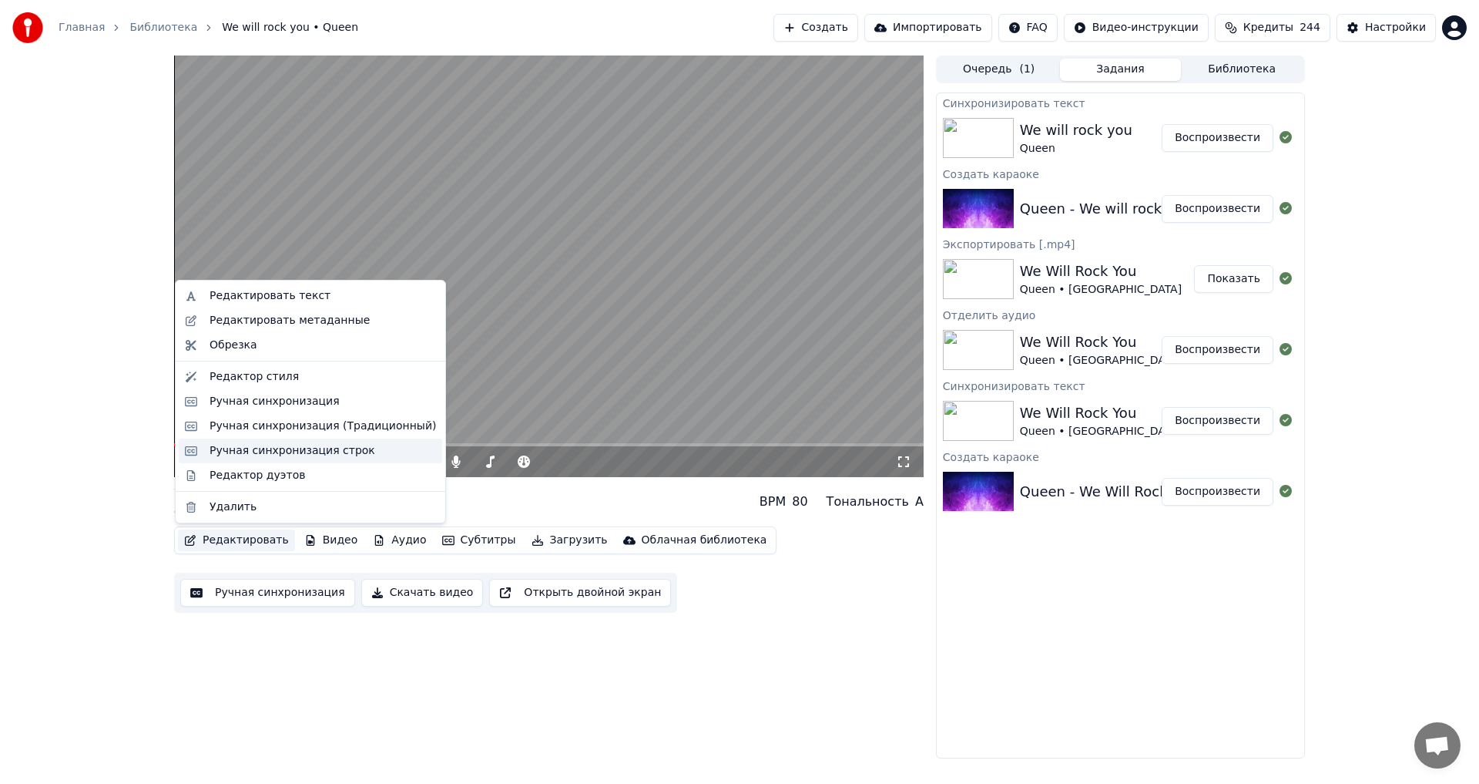
click at [264, 456] on div "Ручная синхронизация строк" at bounding box center [293, 450] width 166 height 15
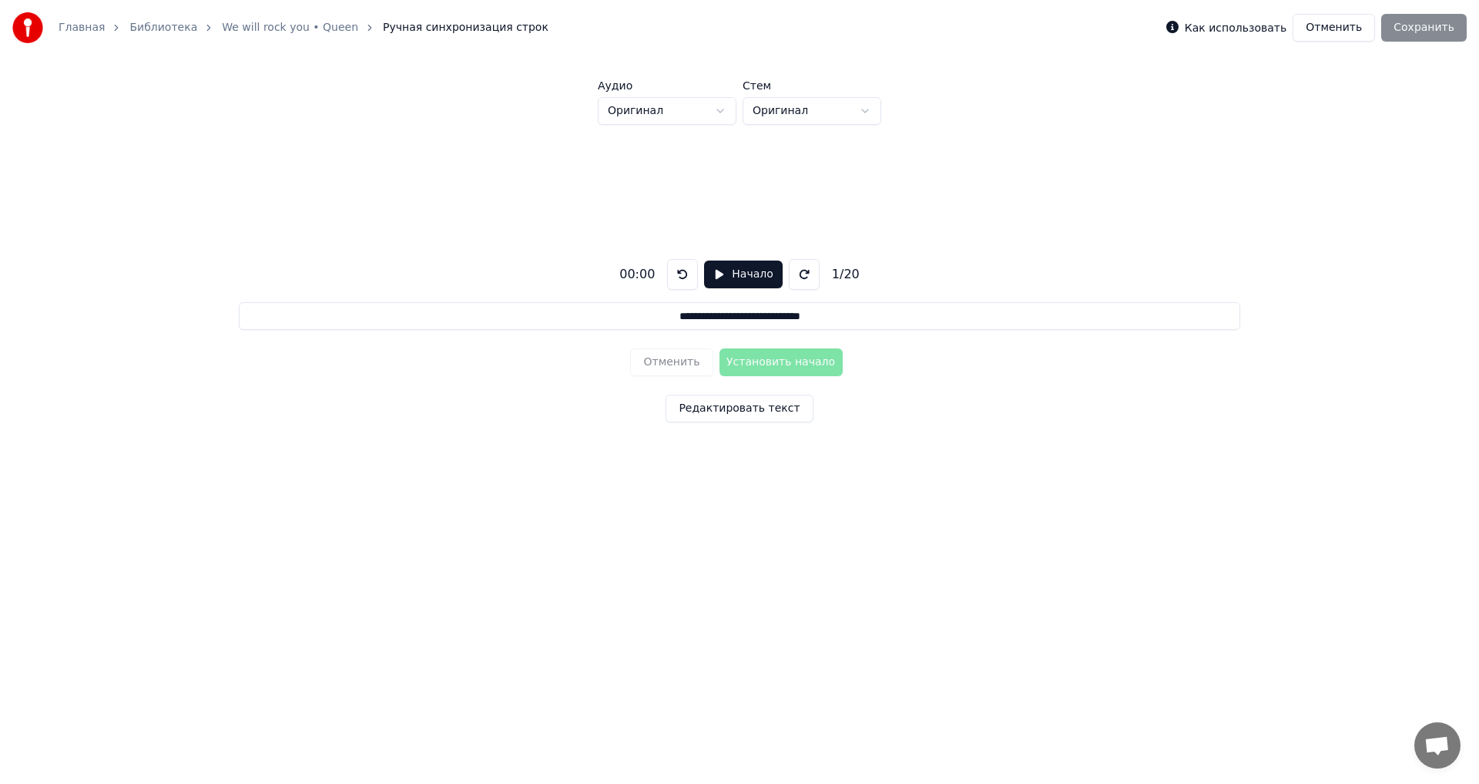
click at [762, 273] on button "Начало" at bounding box center [743, 274] width 78 height 28
click at [649, 277] on div "00:10" at bounding box center [641, 274] width 48 height 18
click at [646, 276] on div "00:10" at bounding box center [641, 274] width 48 height 18
drag, startPoint x: 646, startPoint y: 275, endPoint x: 656, endPoint y: 274, distance: 10.1
click at [656, 274] on div "00:11" at bounding box center [641, 274] width 48 height 18
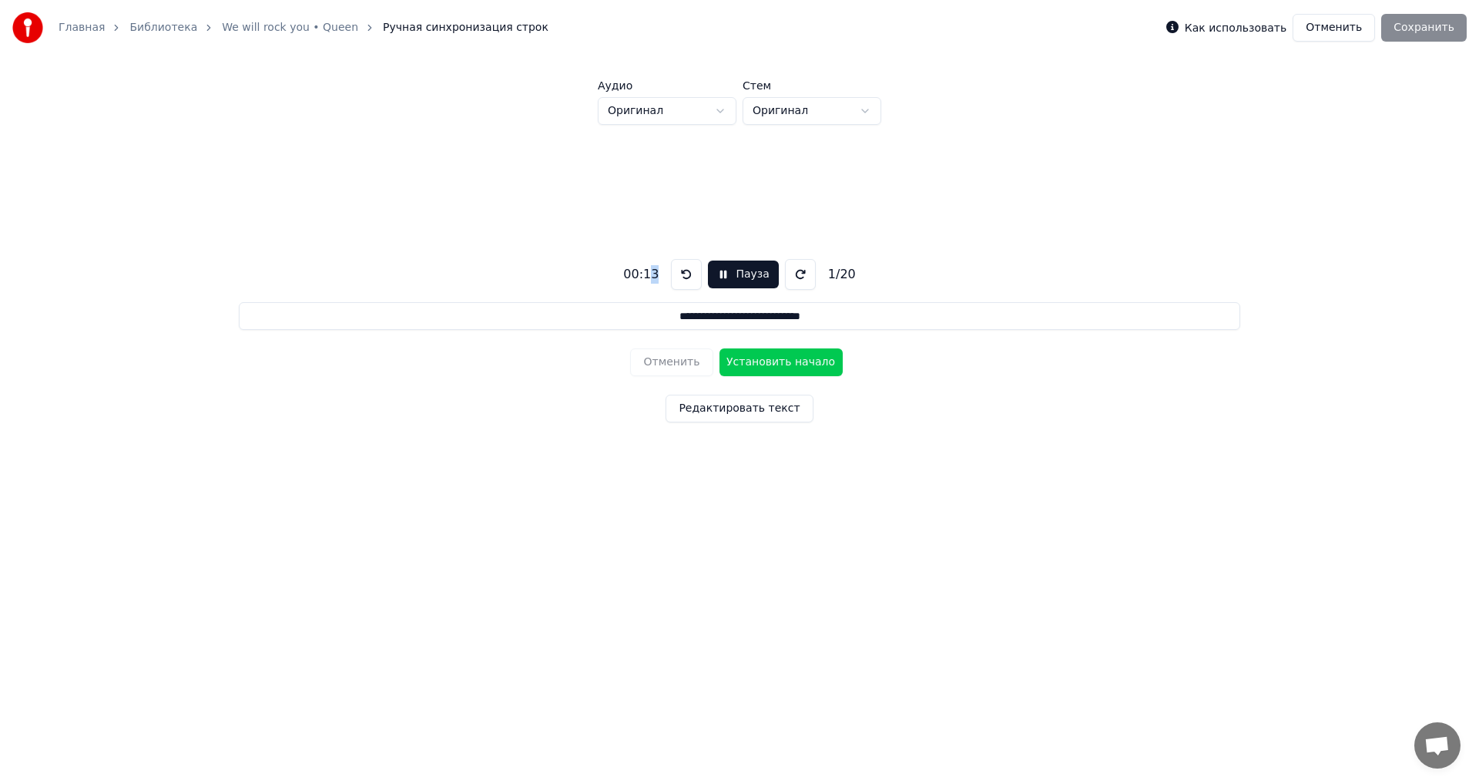
click at [656, 271] on div "00:13" at bounding box center [641, 274] width 48 height 18
drag, startPoint x: 645, startPoint y: 272, endPoint x: 663, endPoint y: 273, distance: 17.7
click at [663, 273] on div "00:17 Пауза 1 / 20" at bounding box center [739, 274] width 244 height 31
click at [654, 273] on div "00:17" at bounding box center [641, 274] width 48 height 18
click at [719, 271] on button "Пауза" at bounding box center [743, 274] width 70 height 28
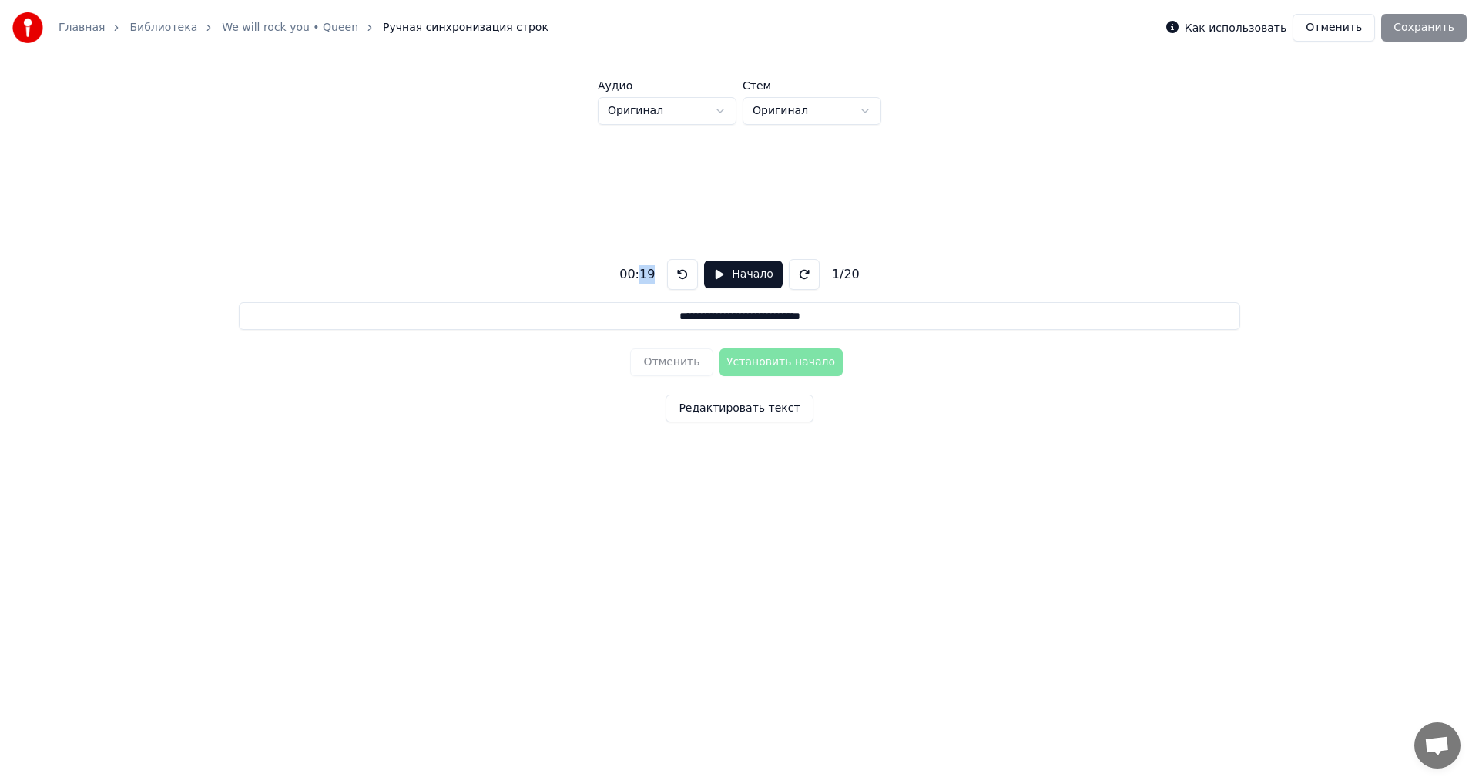
drag, startPoint x: 639, startPoint y: 274, endPoint x: 655, endPoint y: 274, distance: 15.4
click at [655, 274] on div "00:19" at bounding box center [637, 274] width 48 height 18
click at [737, 280] on button "Начало" at bounding box center [743, 274] width 78 height 28
click at [784, 359] on button "Установить начало" at bounding box center [781, 362] width 123 height 28
click at [787, 359] on button "Установить конец" at bounding box center [781, 362] width 123 height 28
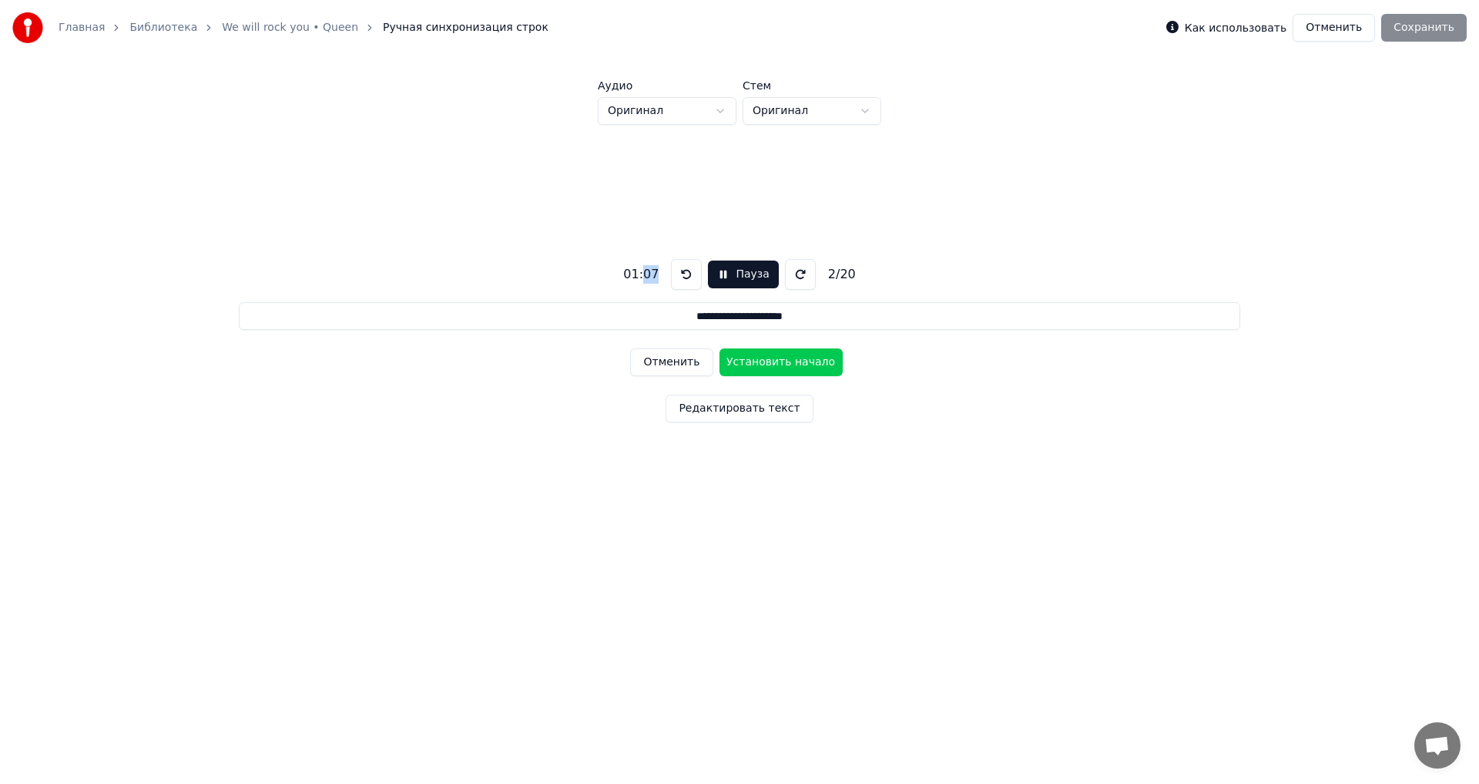
click at [787, 359] on button "Установить начало" at bounding box center [781, 362] width 123 height 28
click at [788, 359] on button "Установить конец" at bounding box center [781, 362] width 123 height 28
click at [788, 359] on button "Установить начало" at bounding box center [781, 362] width 123 height 28
click at [789, 359] on button "Установить конец" at bounding box center [781, 362] width 123 height 28
click at [789, 358] on button "Установить начало" at bounding box center [781, 362] width 123 height 28
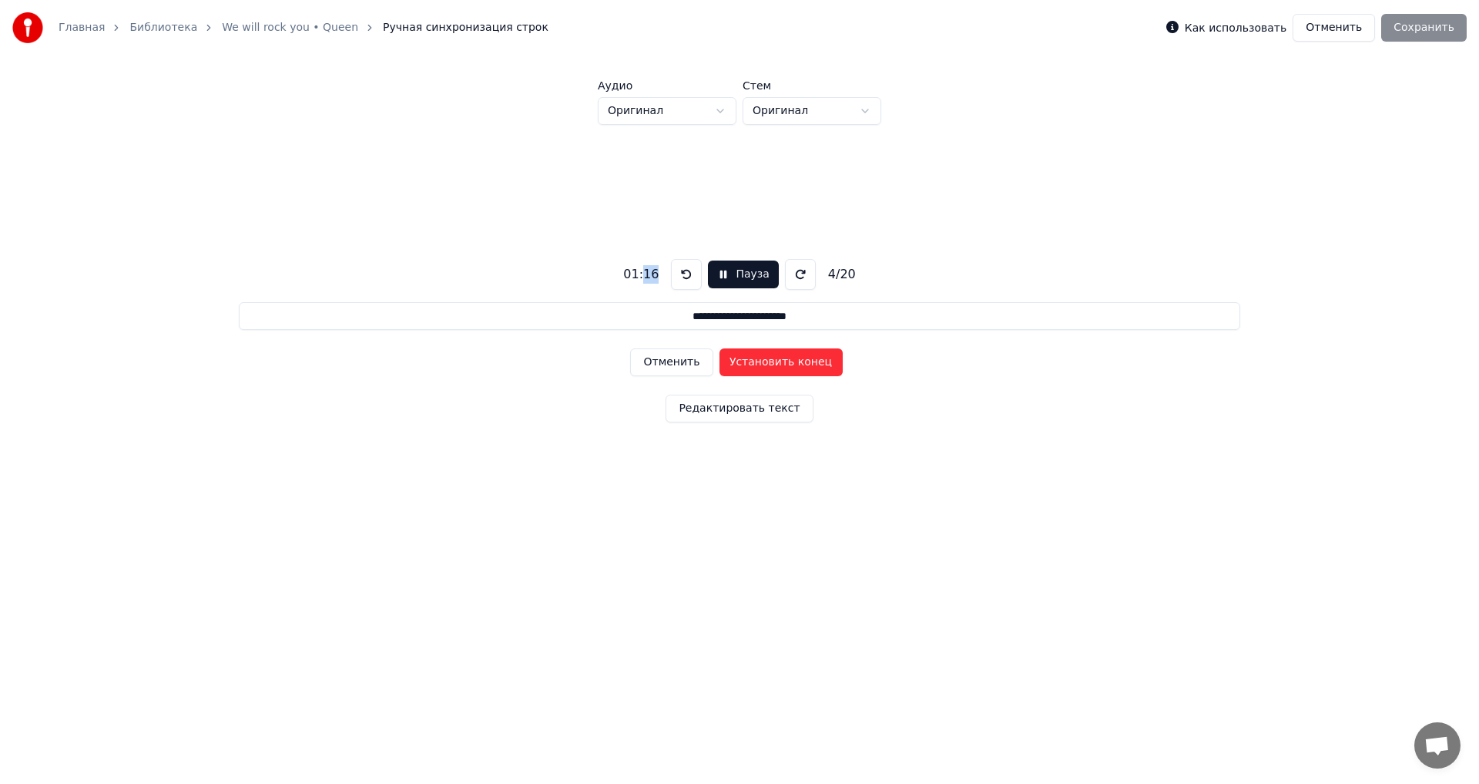
click at [789, 358] on button "Установить конец" at bounding box center [781, 362] width 123 height 28
click at [789, 358] on button "Установить начало" at bounding box center [781, 362] width 123 height 28
click at [790, 358] on button "Установить конец" at bounding box center [781, 362] width 123 height 28
click at [790, 357] on button "Установить начало" at bounding box center [781, 362] width 123 height 28
click at [794, 360] on button "Установить конец" at bounding box center [781, 362] width 123 height 28
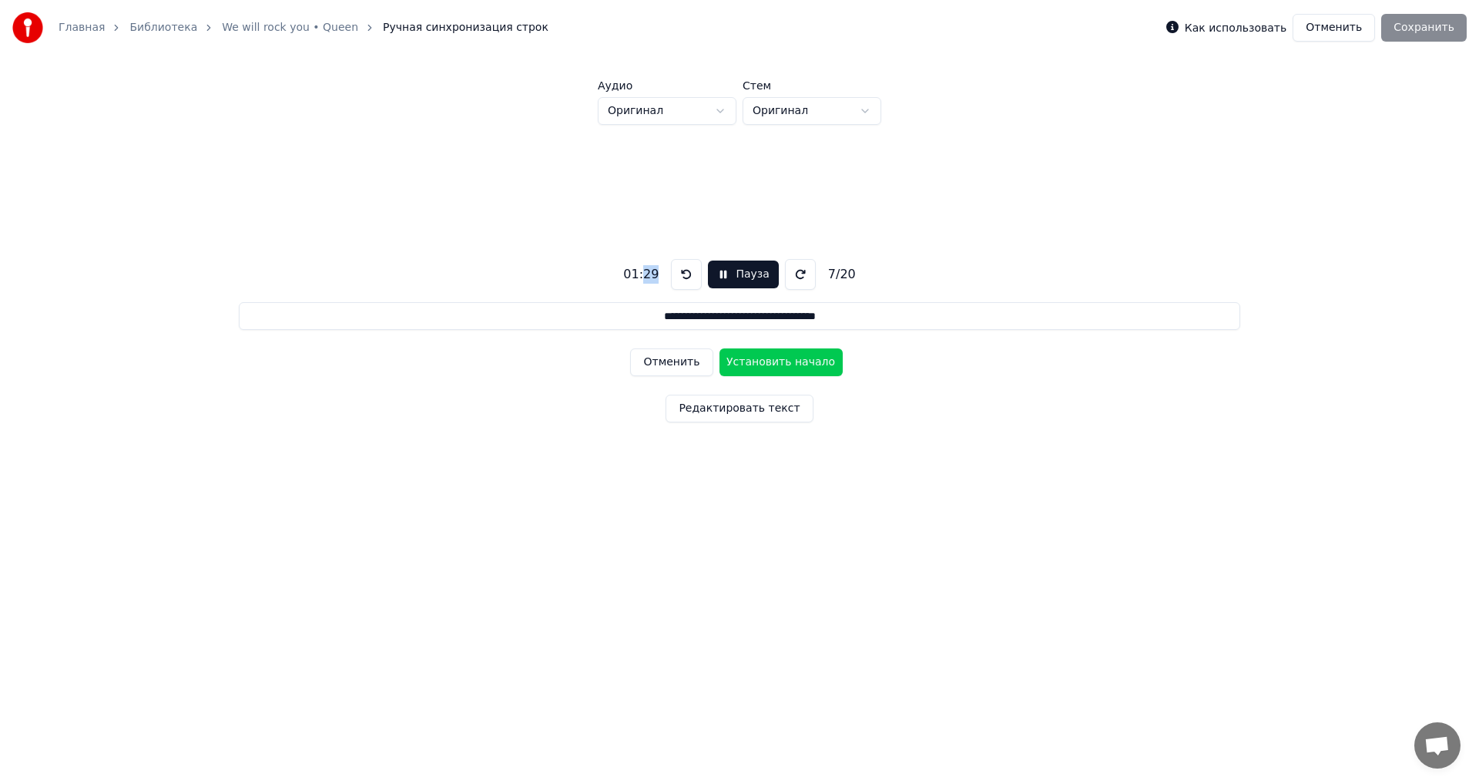
click at [795, 359] on button "Установить начало" at bounding box center [781, 362] width 123 height 28
click at [796, 359] on button "Установить конец" at bounding box center [781, 362] width 123 height 28
click at [796, 358] on button "Установить начало" at bounding box center [781, 362] width 123 height 28
click at [796, 357] on button "Установить конец" at bounding box center [781, 362] width 123 height 28
click at [796, 357] on button "Установить начало" at bounding box center [781, 362] width 123 height 28
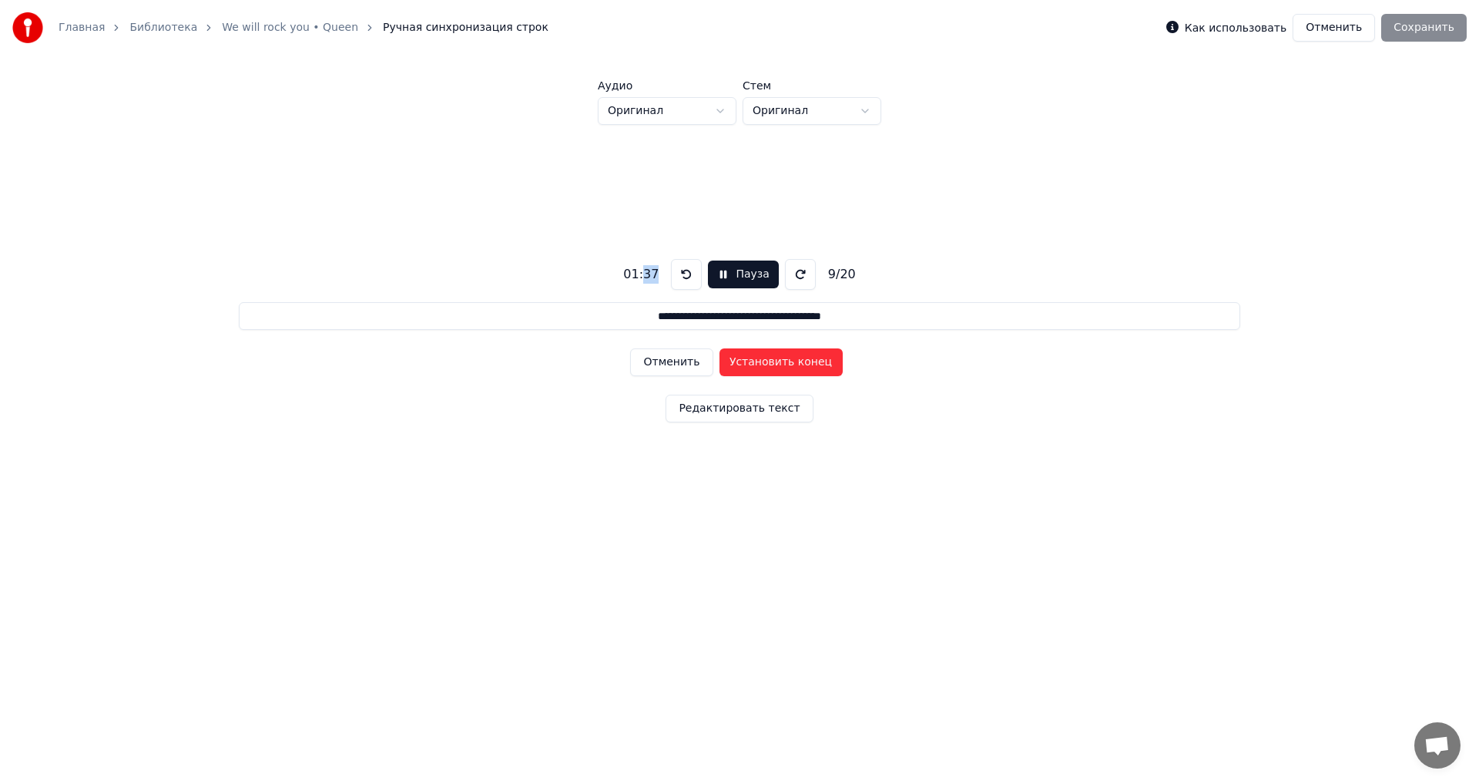
click at [796, 357] on button "Установить конец" at bounding box center [781, 362] width 123 height 28
click at [796, 357] on button "Установить начало" at bounding box center [781, 362] width 123 height 28
click at [796, 357] on button "Установить конец" at bounding box center [781, 362] width 123 height 28
click at [796, 357] on button "Установить начало" at bounding box center [781, 362] width 123 height 28
click at [796, 357] on button "Установить конец" at bounding box center [781, 362] width 123 height 28
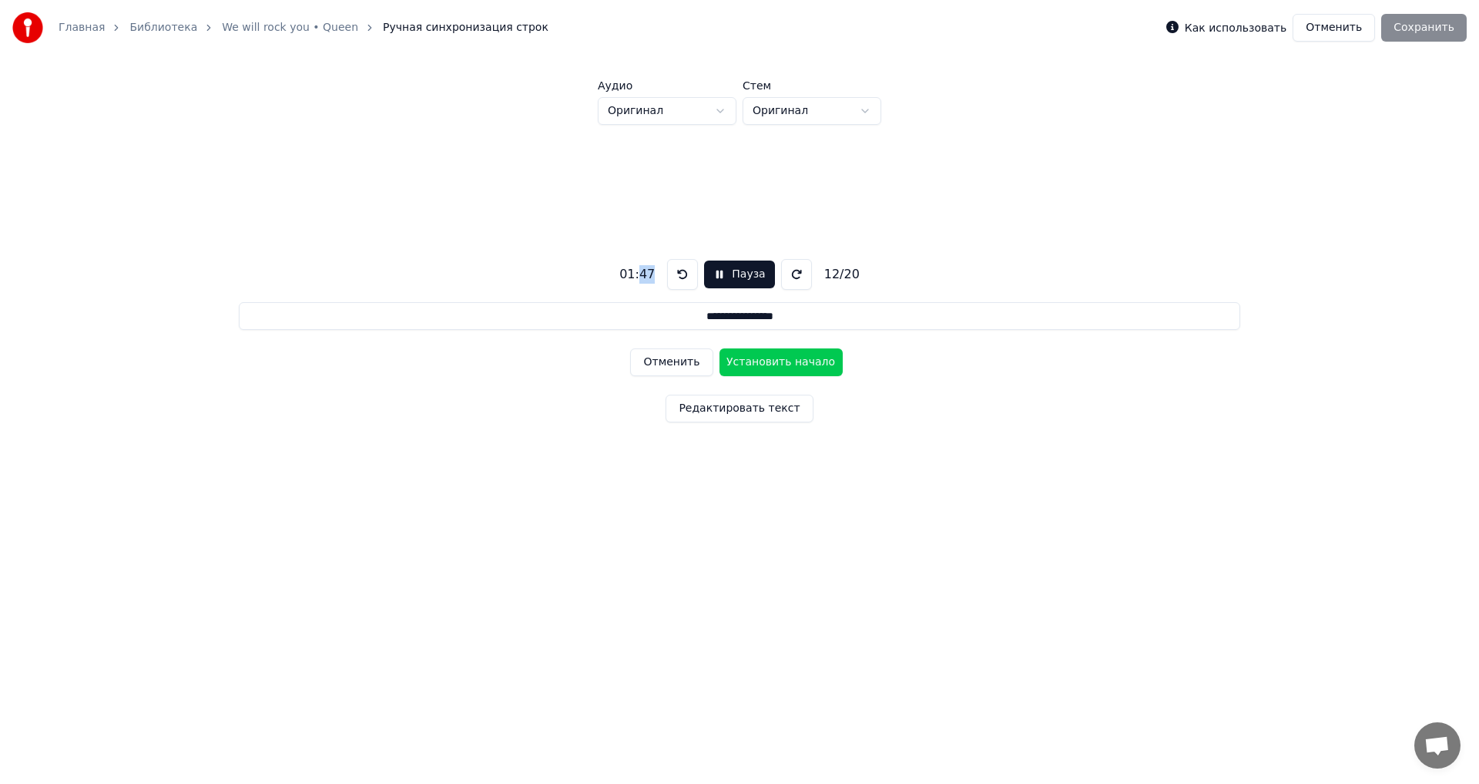
click at [797, 357] on button "Установить начало" at bounding box center [781, 362] width 123 height 28
click at [797, 357] on button "Установить конец" at bounding box center [781, 362] width 123 height 28
click at [797, 357] on button "Установить начало" at bounding box center [781, 362] width 123 height 28
click at [797, 357] on button "Установить конец" at bounding box center [781, 362] width 123 height 28
click at [797, 357] on button "Установить начало" at bounding box center [781, 362] width 123 height 28
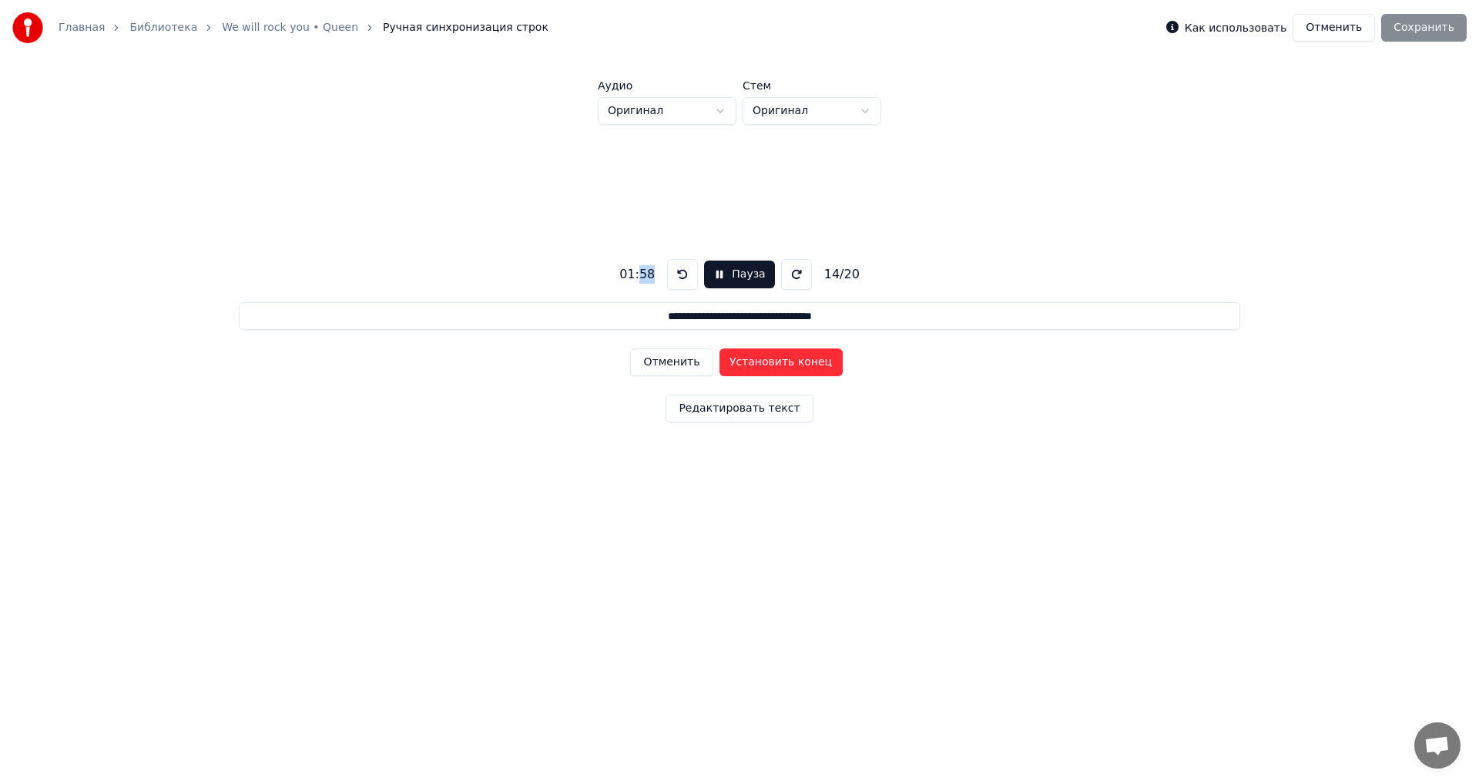
click at [797, 357] on button "Установить конец" at bounding box center [781, 362] width 123 height 28
click at [797, 357] on button "Установить начало" at bounding box center [781, 362] width 123 height 28
click at [797, 357] on button "Установить конец" at bounding box center [781, 362] width 123 height 28
click at [797, 357] on button "Установить начало" at bounding box center [781, 362] width 123 height 28
click at [797, 357] on button "Установить конец" at bounding box center [781, 362] width 123 height 28
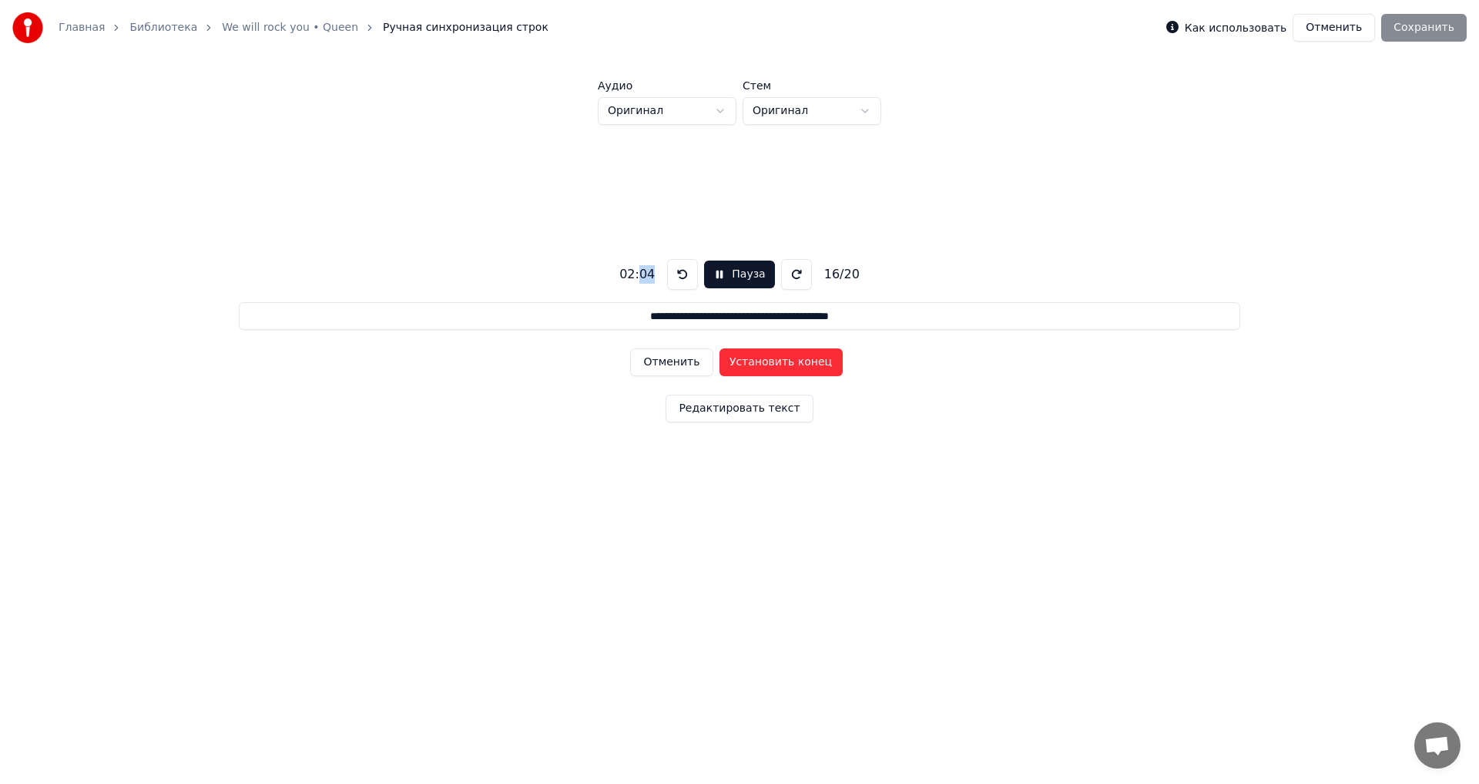
type input "**********"
click at [797, 357] on button "Установить начало" at bounding box center [781, 362] width 123 height 28
click at [798, 357] on button "Установить конец" at bounding box center [781, 362] width 123 height 28
click at [798, 357] on button "Установить начало" at bounding box center [781, 362] width 123 height 28
click at [798, 357] on button "Установить конец" at bounding box center [781, 362] width 123 height 28
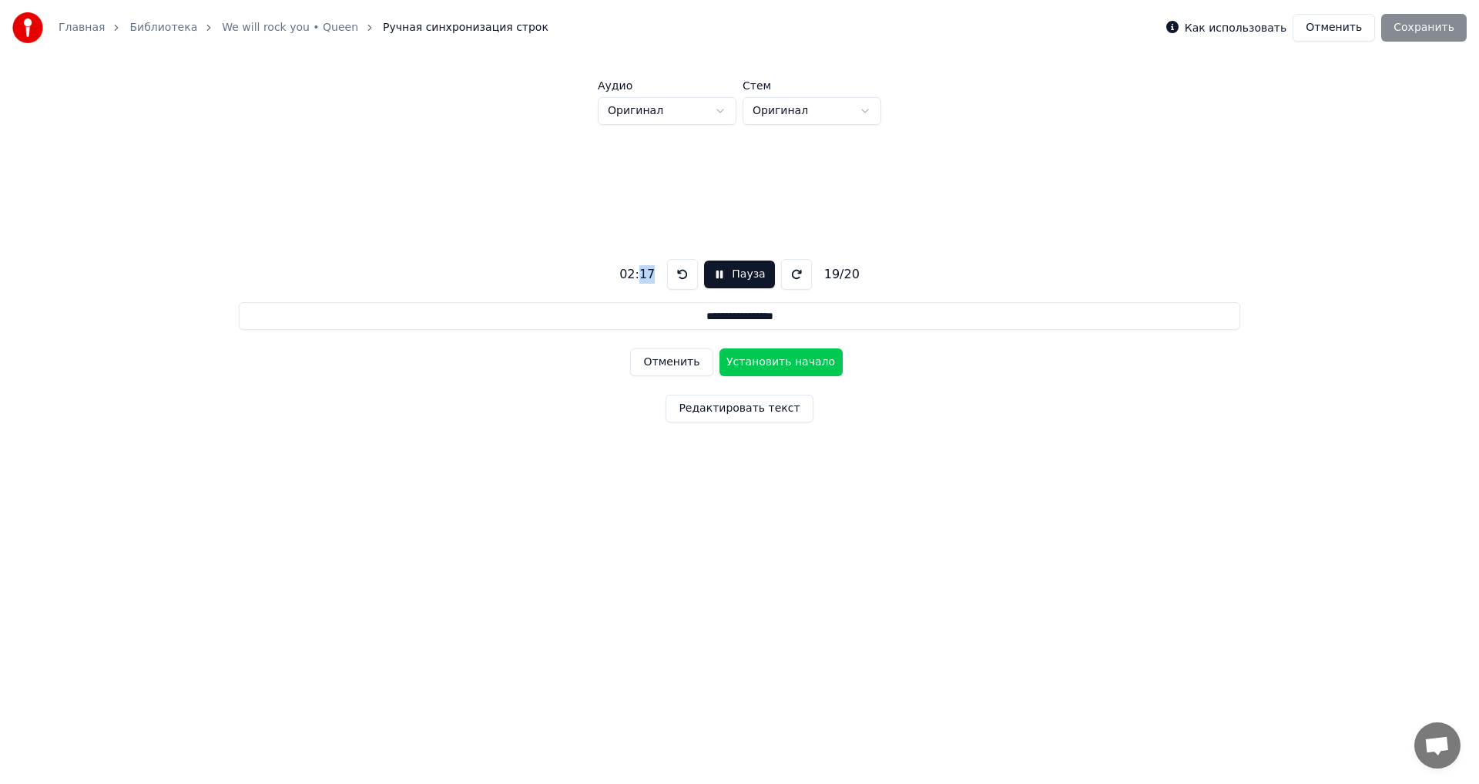
click at [799, 356] on button "Установить начало" at bounding box center [781, 362] width 123 height 28
click at [799, 356] on button "Установить конец" at bounding box center [781, 362] width 123 height 28
click at [800, 361] on button "Установить начало" at bounding box center [781, 362] width 123 height 28
click at [800, 361] on button "Установить конец" at bounding box center [781, 362] width 123 height 28
click at [1445, 35] on button "Сохранить" at bounding box center [1424, 28] width 86 height 28
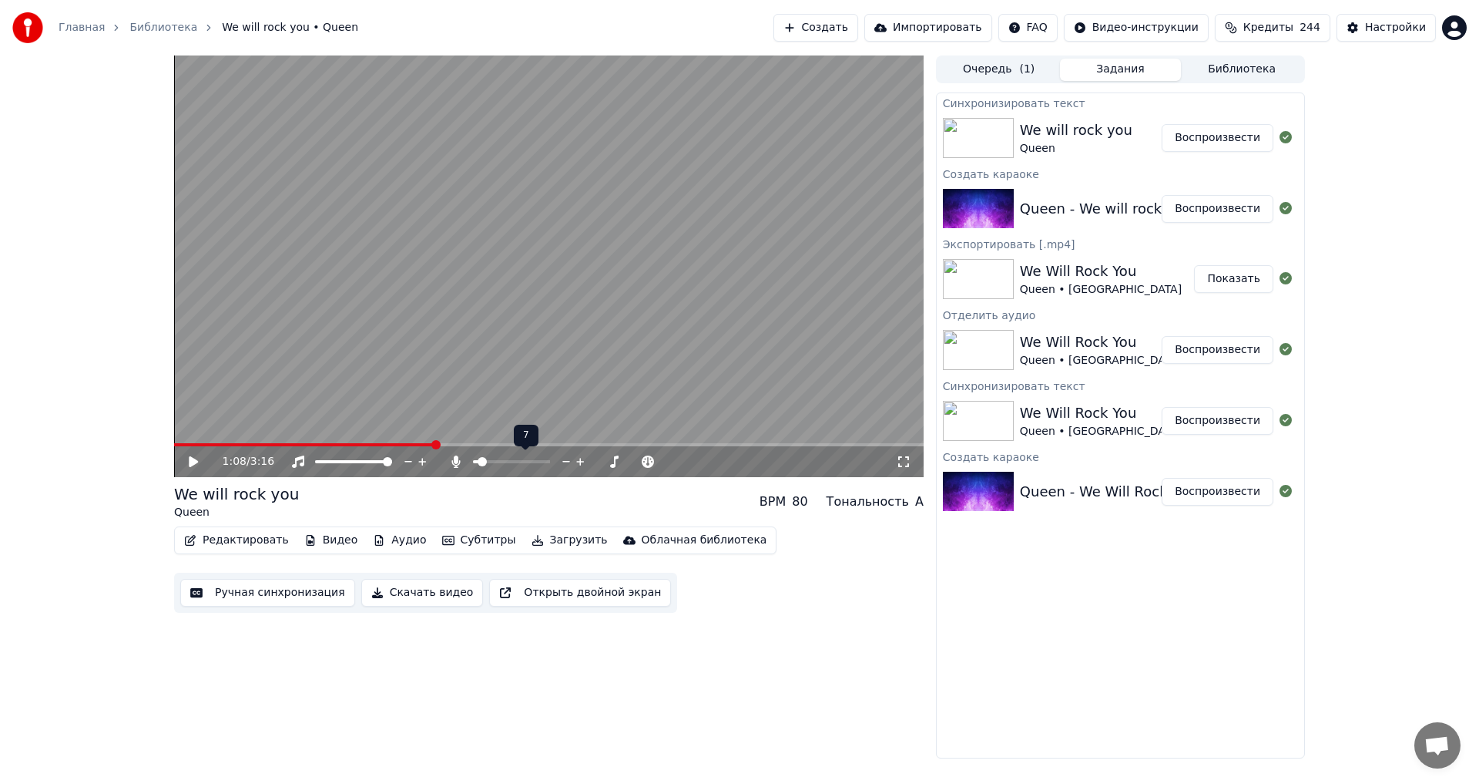
click at [478, 461] on span at bounding box center [475, 461] width 5 height 3
click at [564, 462] on icon at bounding box center [566, 462] width 8 height 2
click at [430, 442] on video at bounding box center [549, 265] width 750 height 421
click at [426, 444] on span at bounding box center [300, 444] width 252 height 3
click at [389, 442] on video at bounding box center [549, 265] width 750 height 421
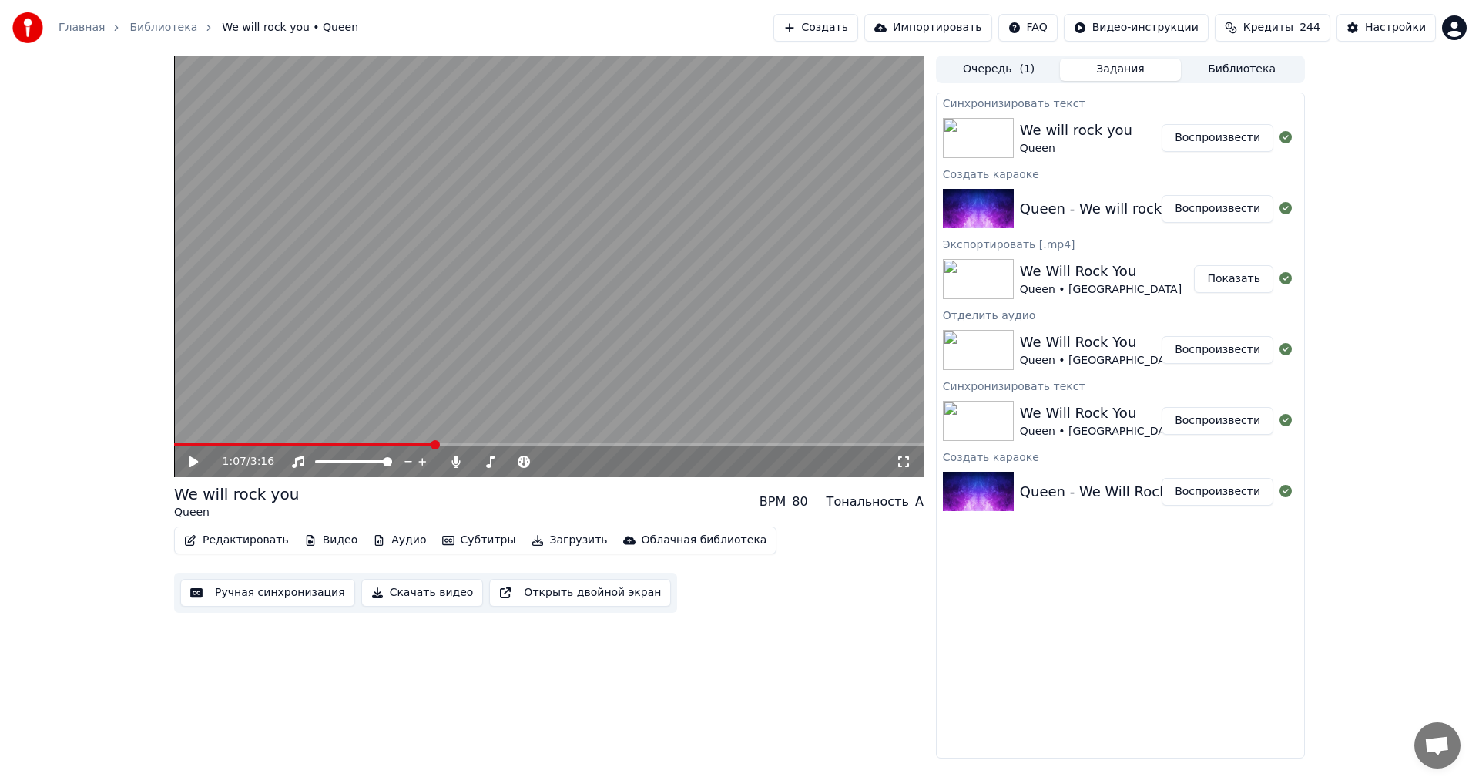
click at [375, 445] on span at bounding box center [304, 444] width 260 height 3
click at [463, 536] on button "Субтитры" at bounding box center [479, 540] width 86 height 22
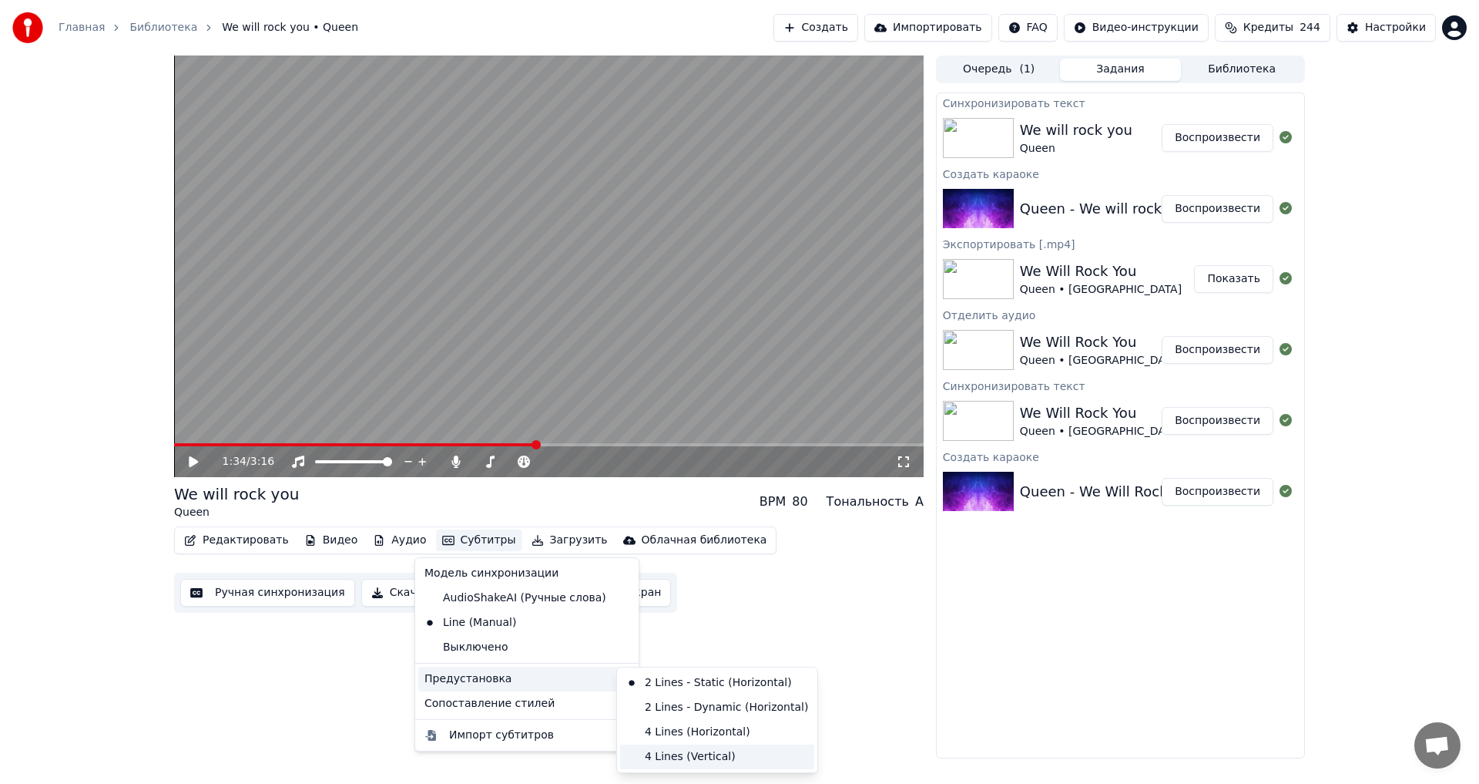
click at [720, 750] on div "4 Lines (Vertical)" at bounding box center [717, 756] width 194 height 25
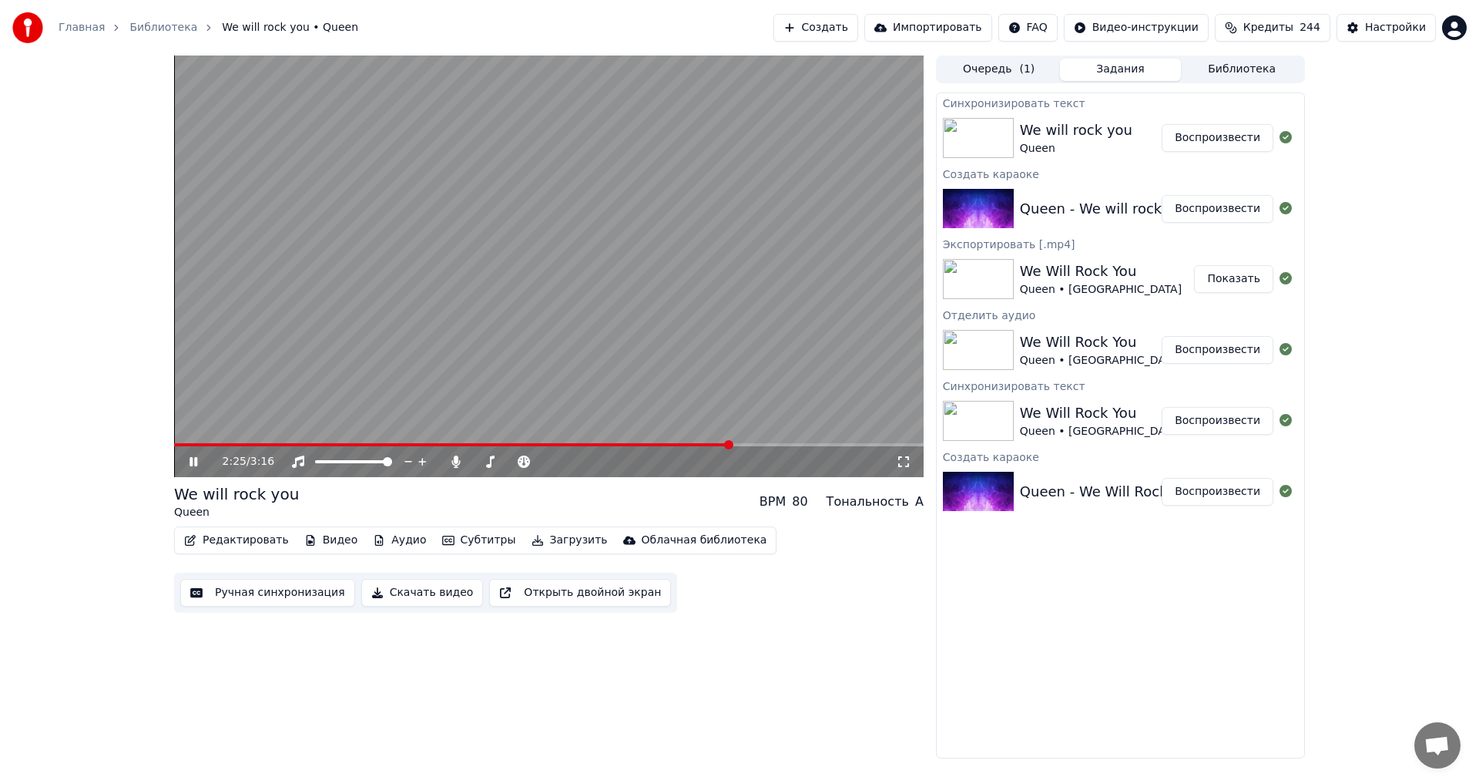
click at [475, 440] on video at bounding box center [549, 265] width 750 height 421
click at [472, 444] on span at bounding box center [323, 444] width 298 height 3
click at [579, 465] on icon at bounding box center [580, 461] width 15 height 15
click at [568, 462] on icon at bounding box center [566, 461] width 15 height 15
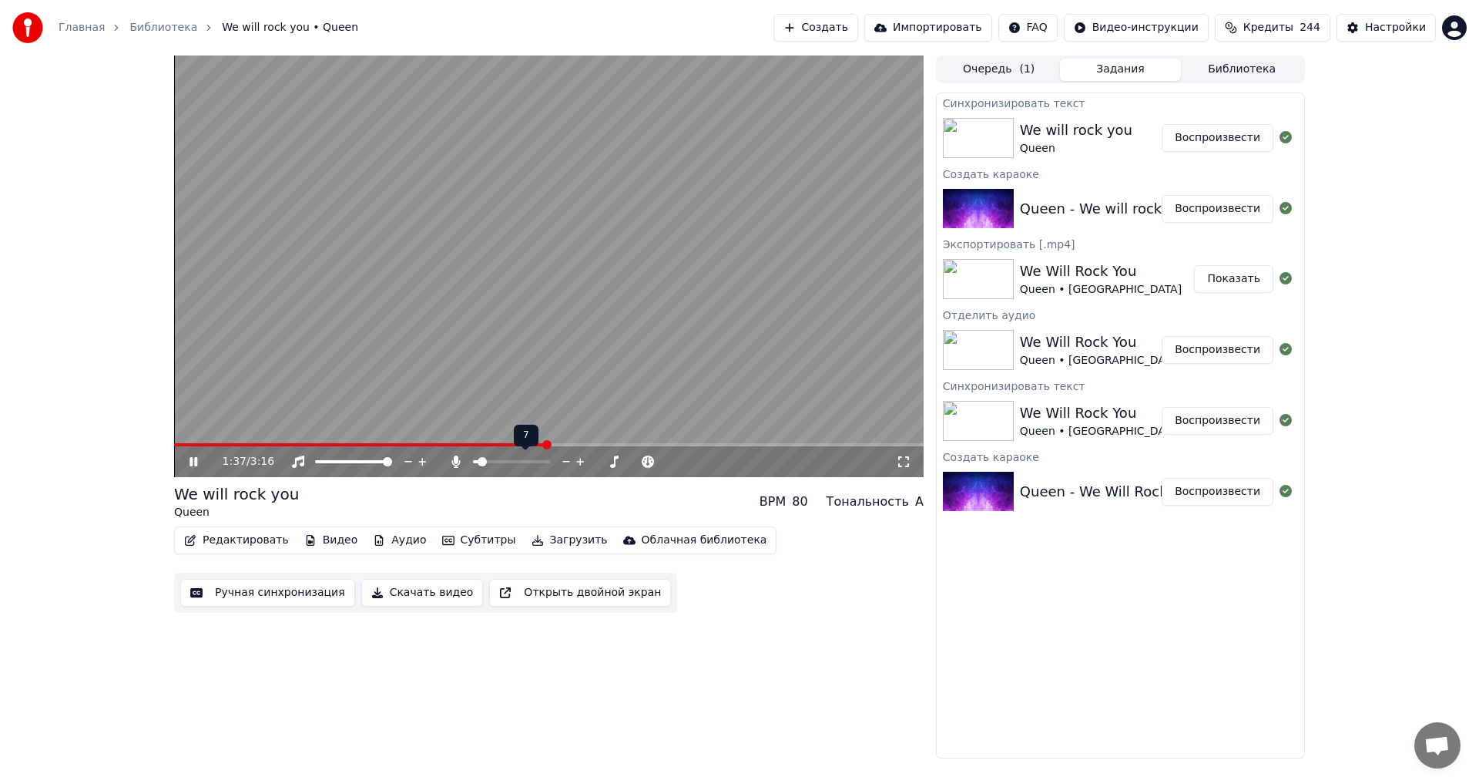
click at [566, 462] on icon at bounding box center [566, 461] width 15 height 15
click at [740, 447] on div "1:45 / 3:16" at bounding box center [549, 461] width 750 height 31
click at [732, 444] on span at bounding box center [549, 444] width 750 height 3
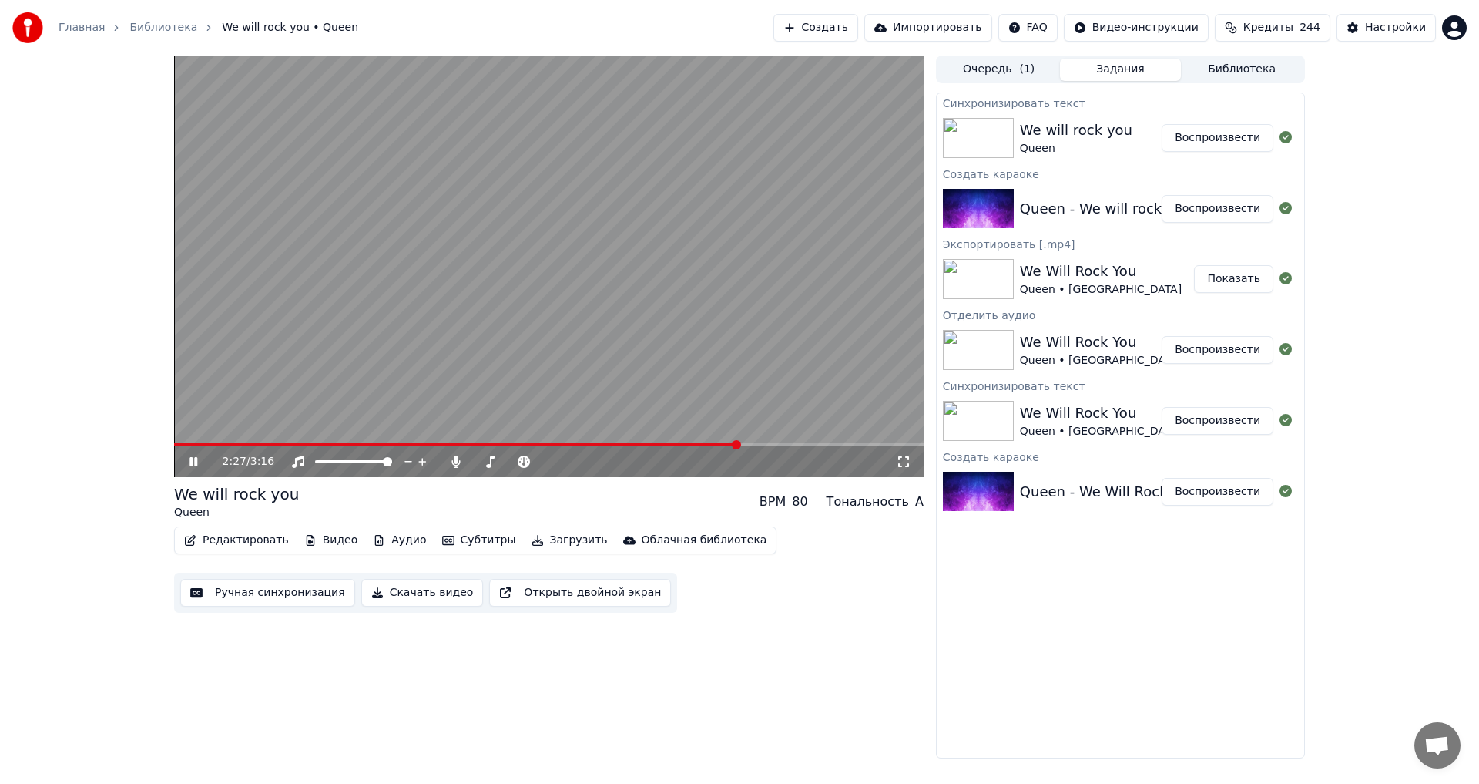
click at [708, 444] on span at bounding box center [456, 444] width 565 height 3
click at [193, 458] on icon at bounding box center [194, 461] width 8 height 9
click at [428, 599] on button "Скачать видео" at bounding box center [422, 593] width 123 height 28
